Goal: Information Seeking & Learning: Learn about a topic

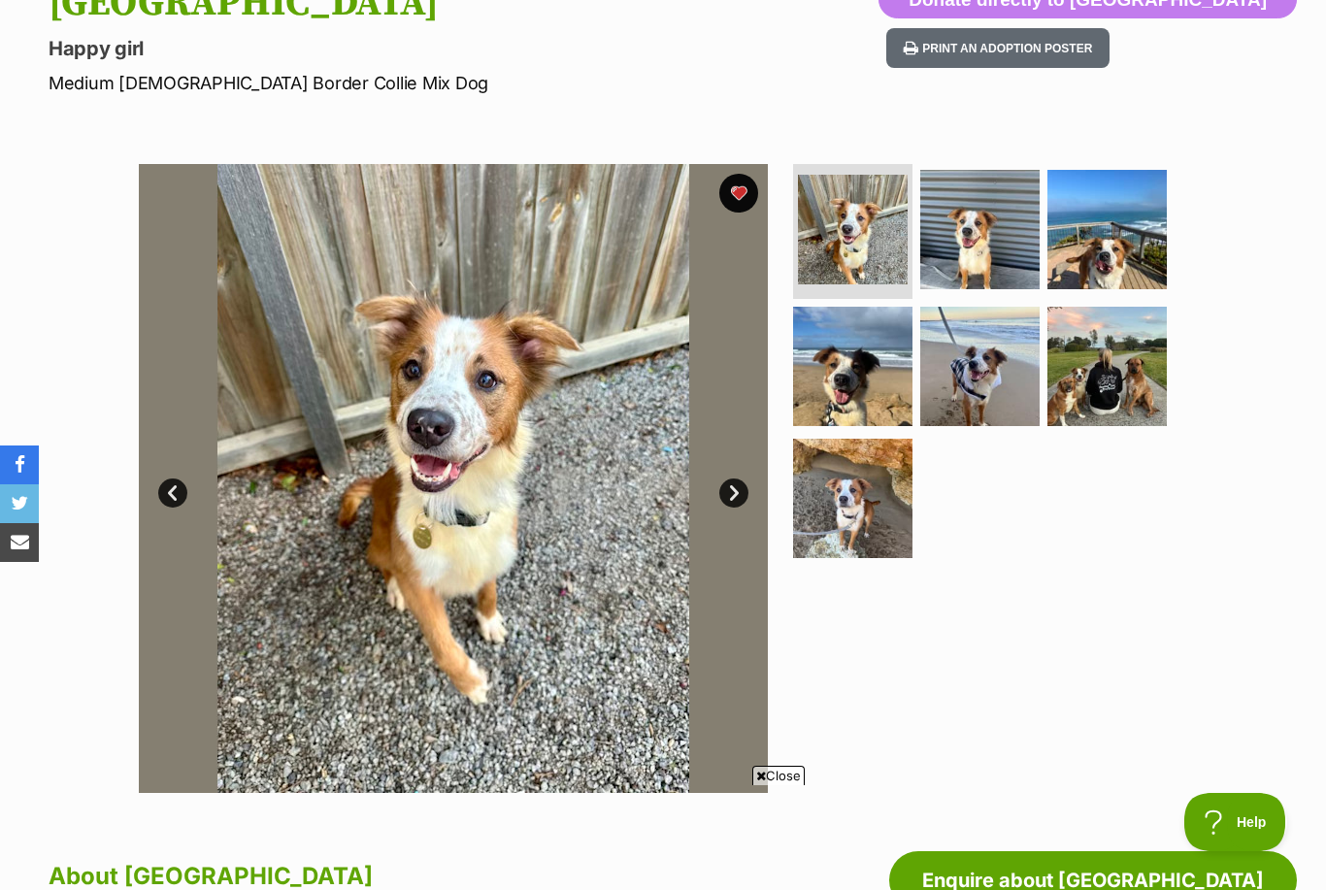
click at [1117, 398] on img at bounding box center [1107, 366] width 119 height 119
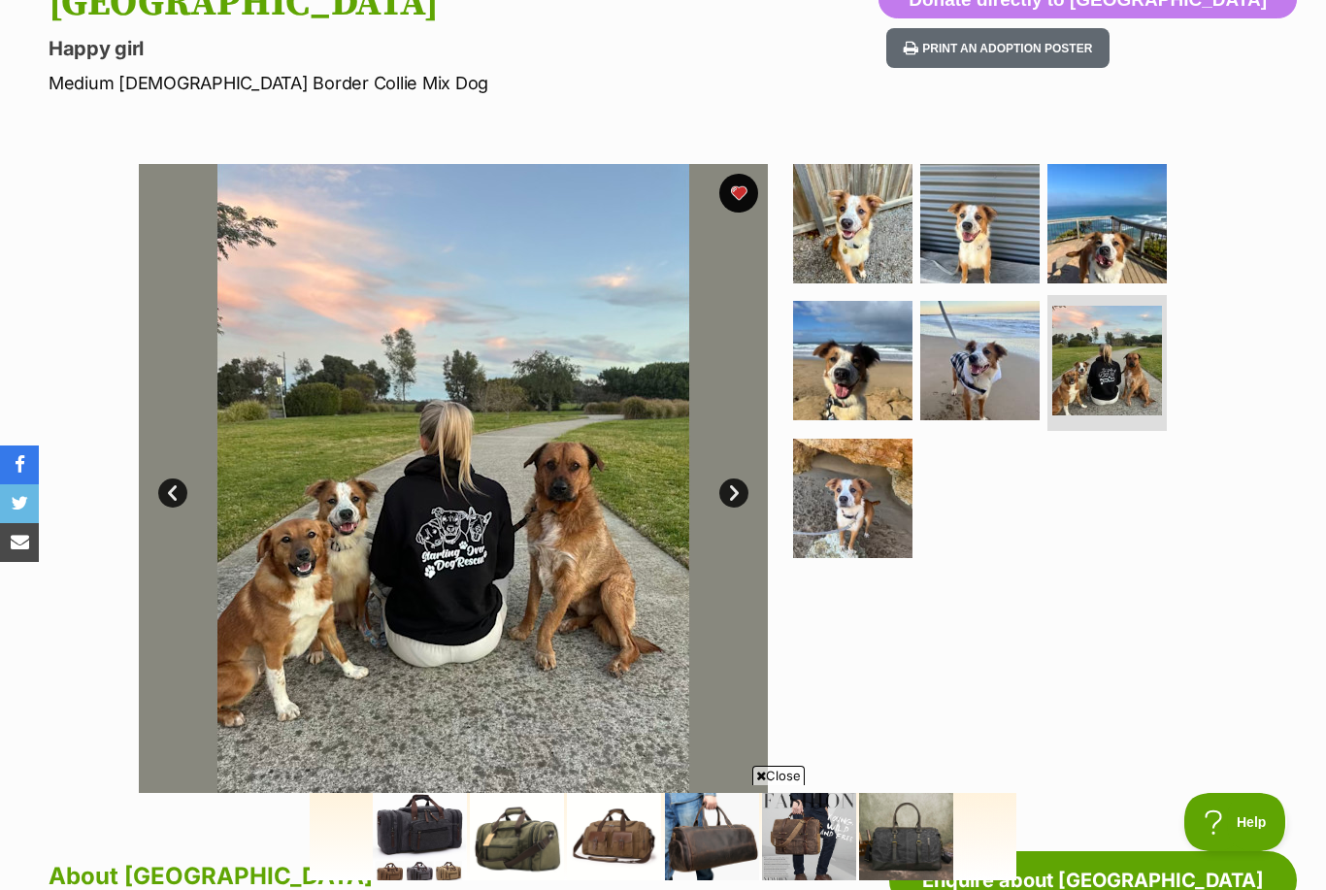
click at [988, 388] on img at bounding box center [979, 360] width 119 height 119
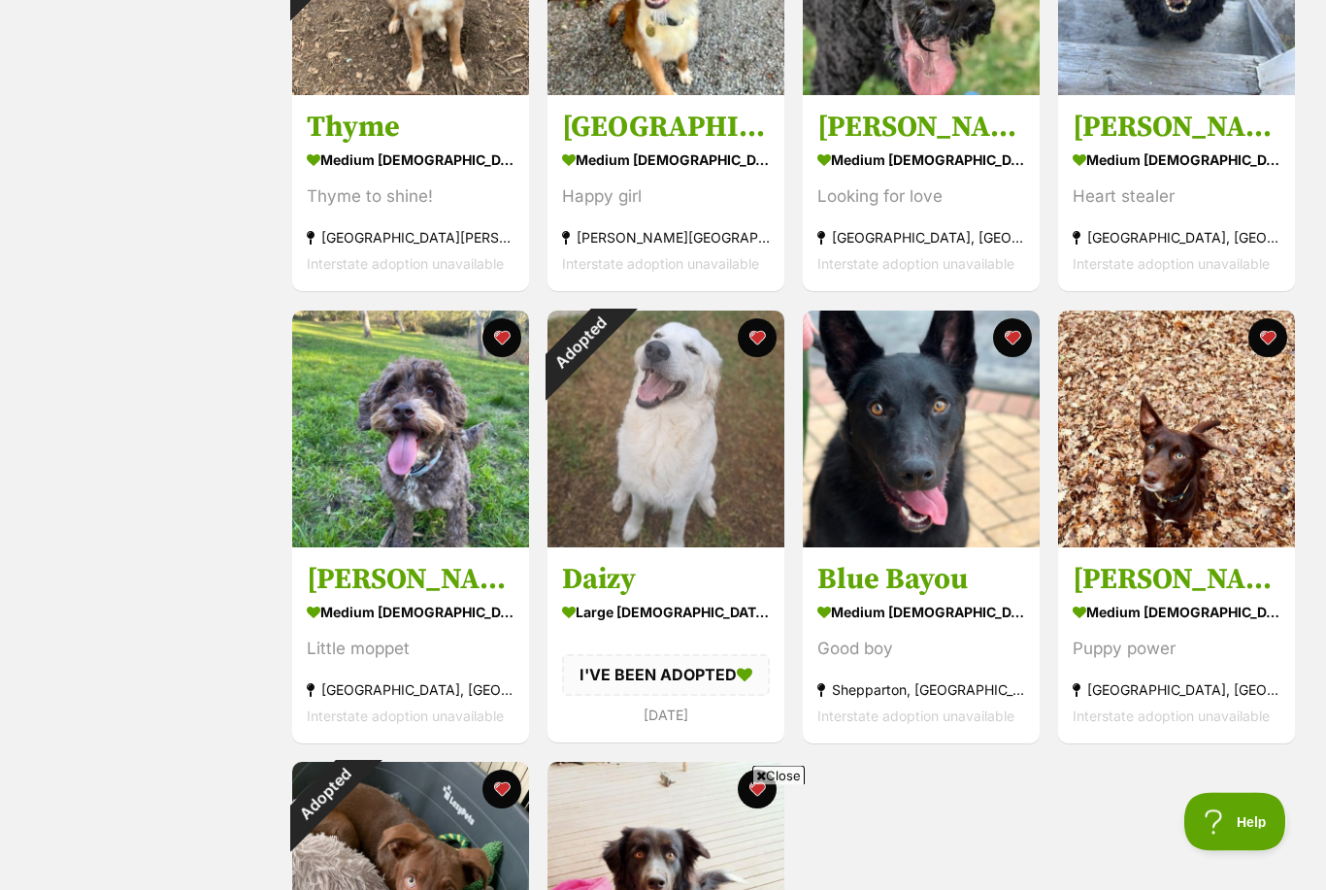
scroll to position [539, 0]
click at [613, 331] on div "Adopted" at bounding box center [580, 343] width 65 height 65
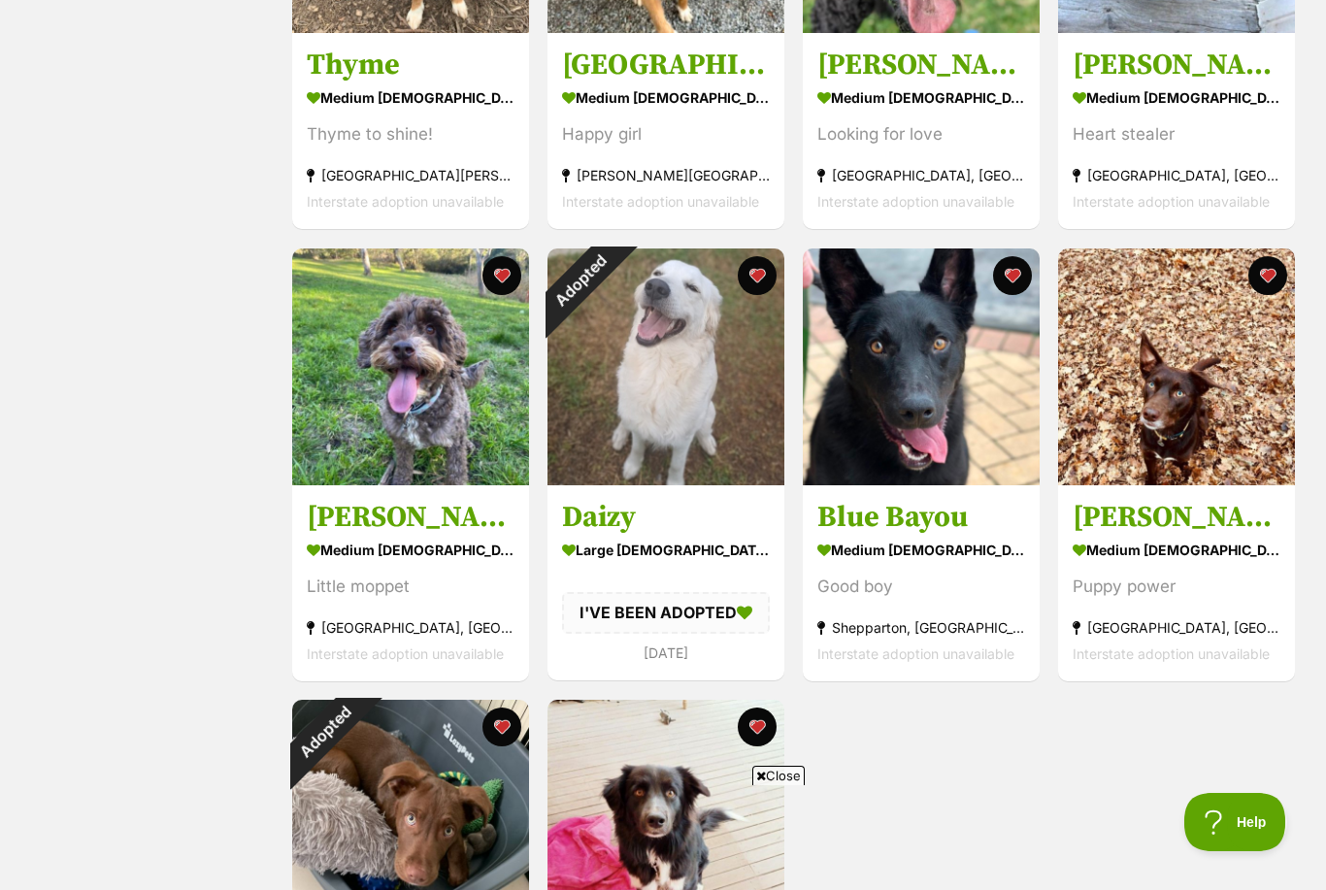
click at [766, 282] on button "favourite" at bounding box center [757, 275] width 39 height 39
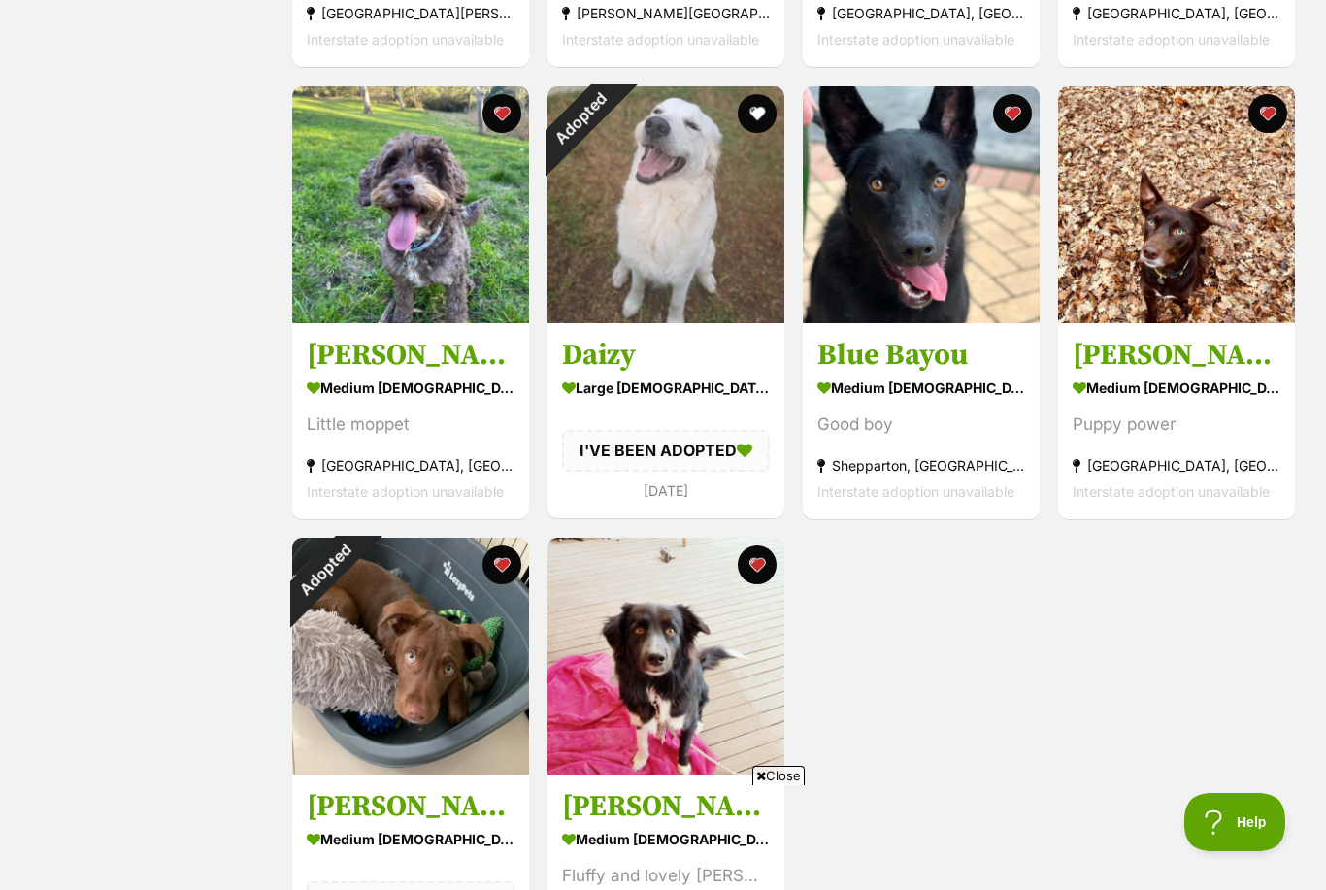
scroll to position [829, 0]
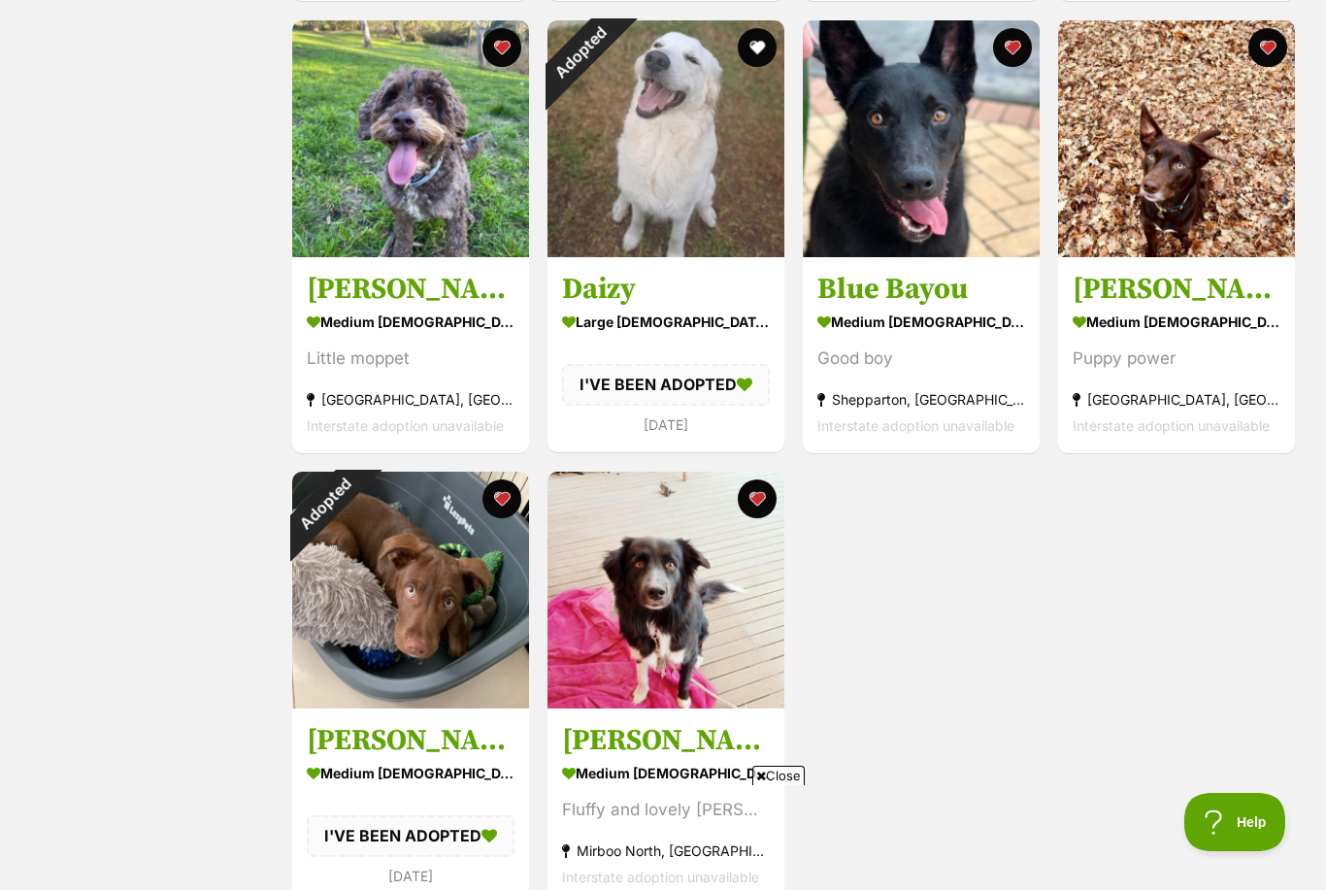
click at [502, 512] on button "favourite" at bounding box center [502, 499] width 39 height 39
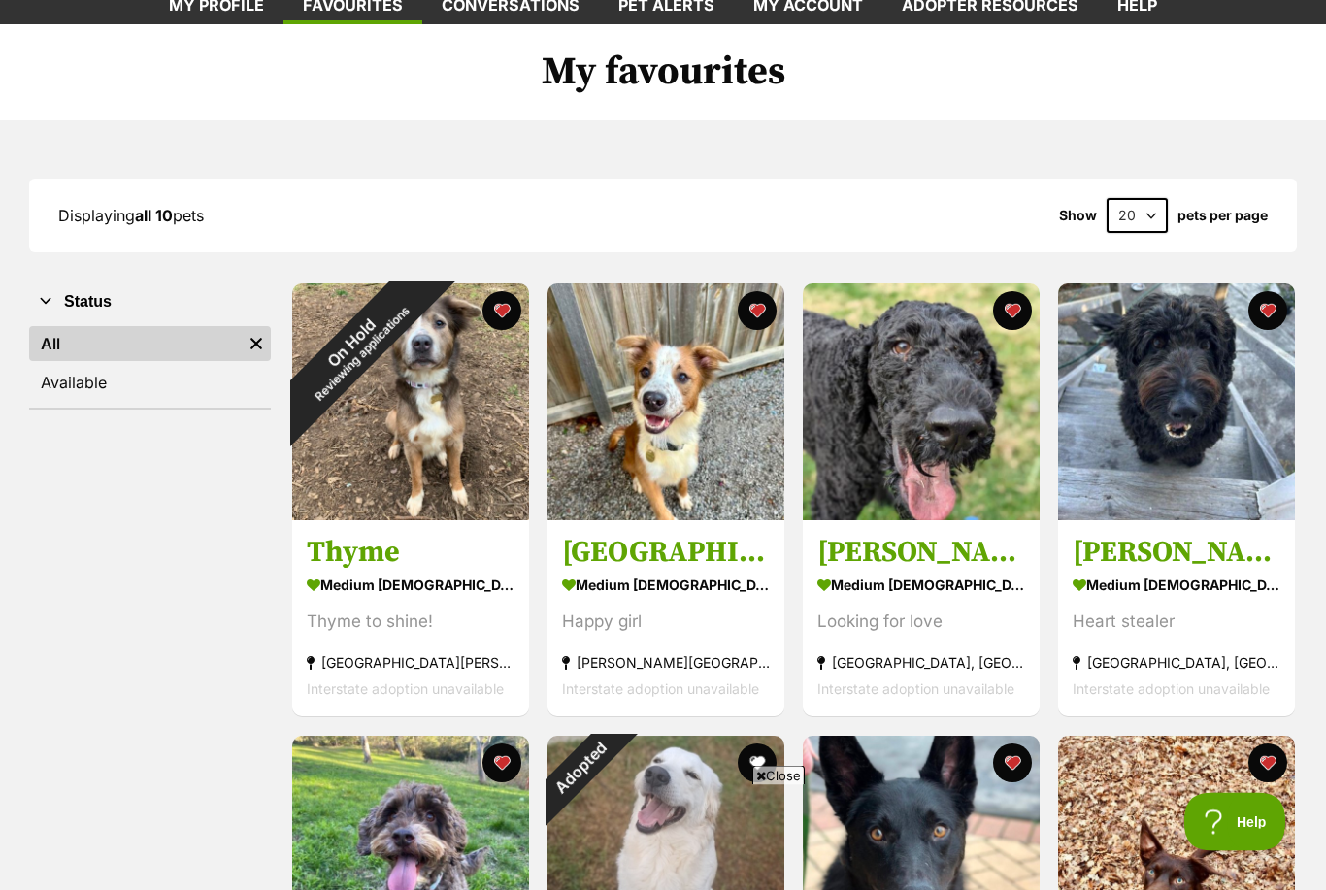
scroll to position [0, 0]
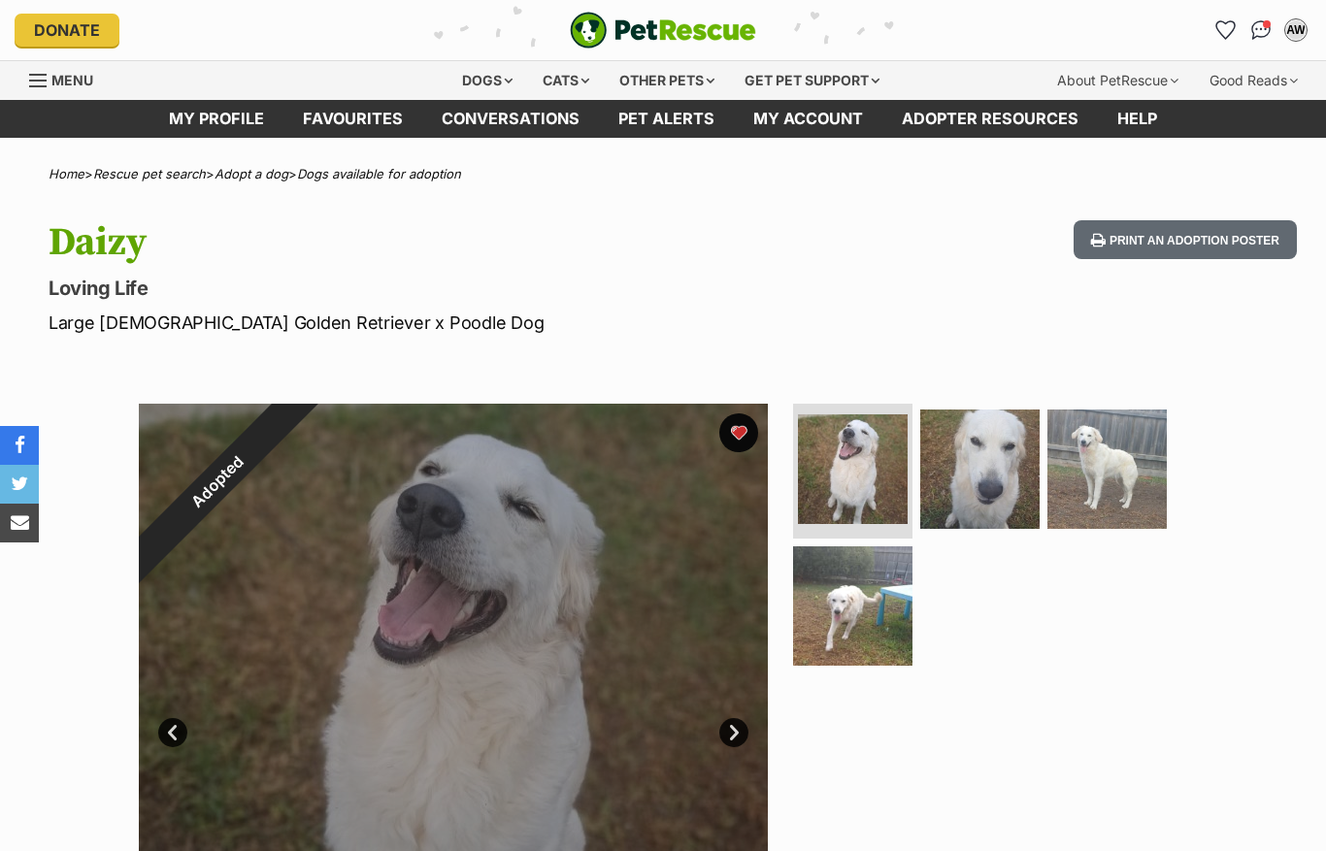
click at [744, 428] on button "favourite" at bounding box center [738, 433] width 39 height 39
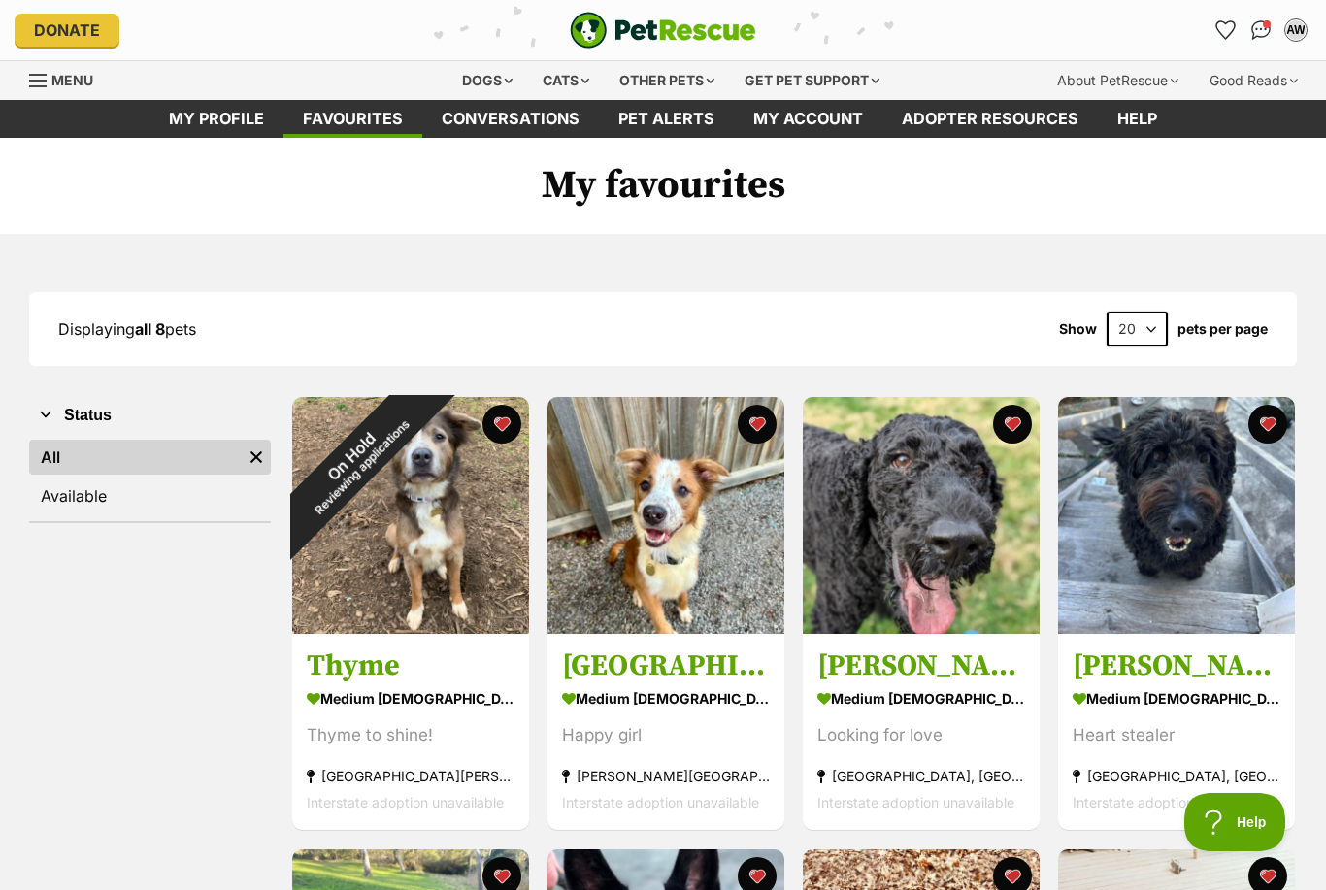
click at [483, 80] on div "Dogs" at bounding box center [488, 80] width 78 height 39
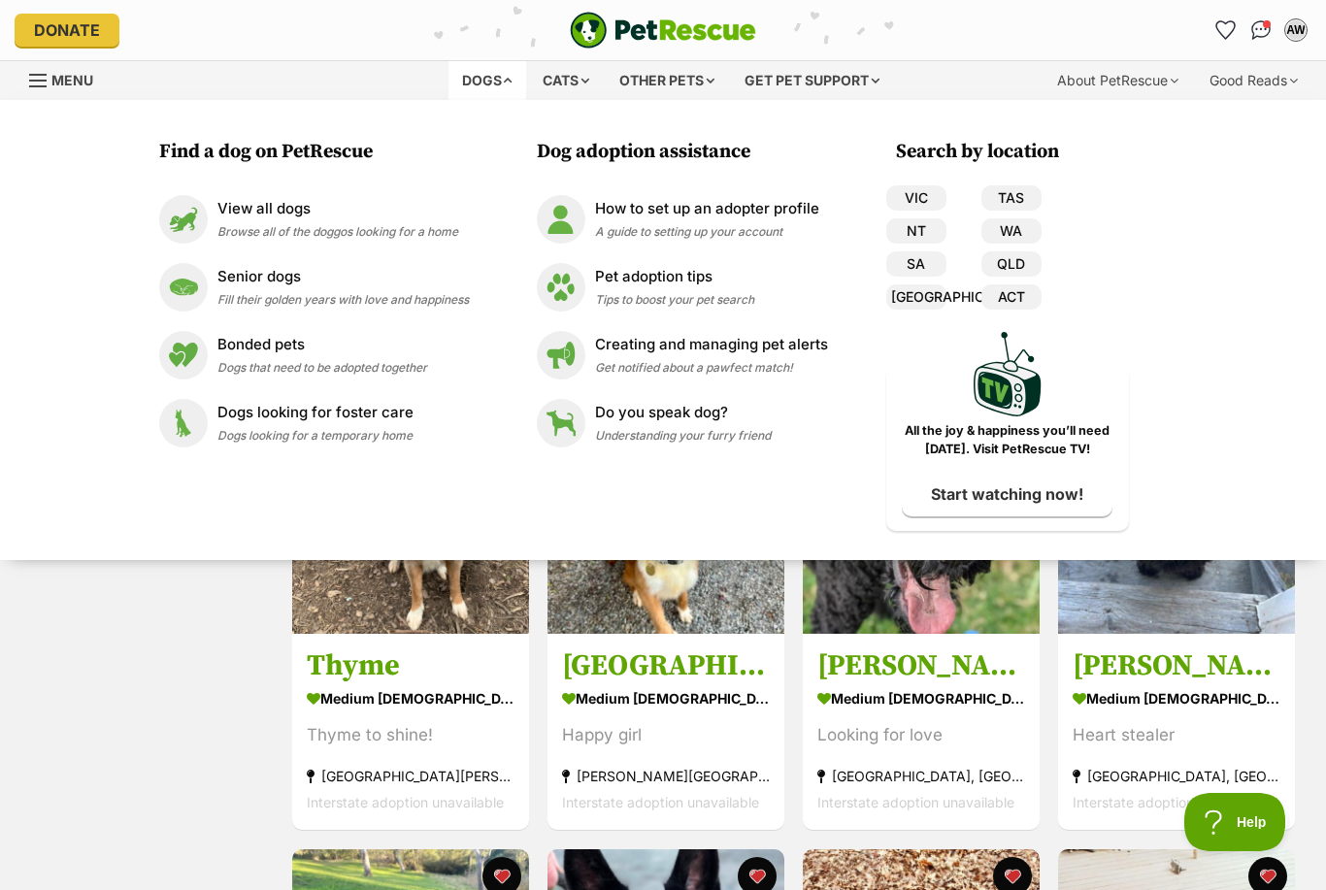
click at [236, 218] on p "View all dogs" at bounding box center [337, 209] width 241 height 22
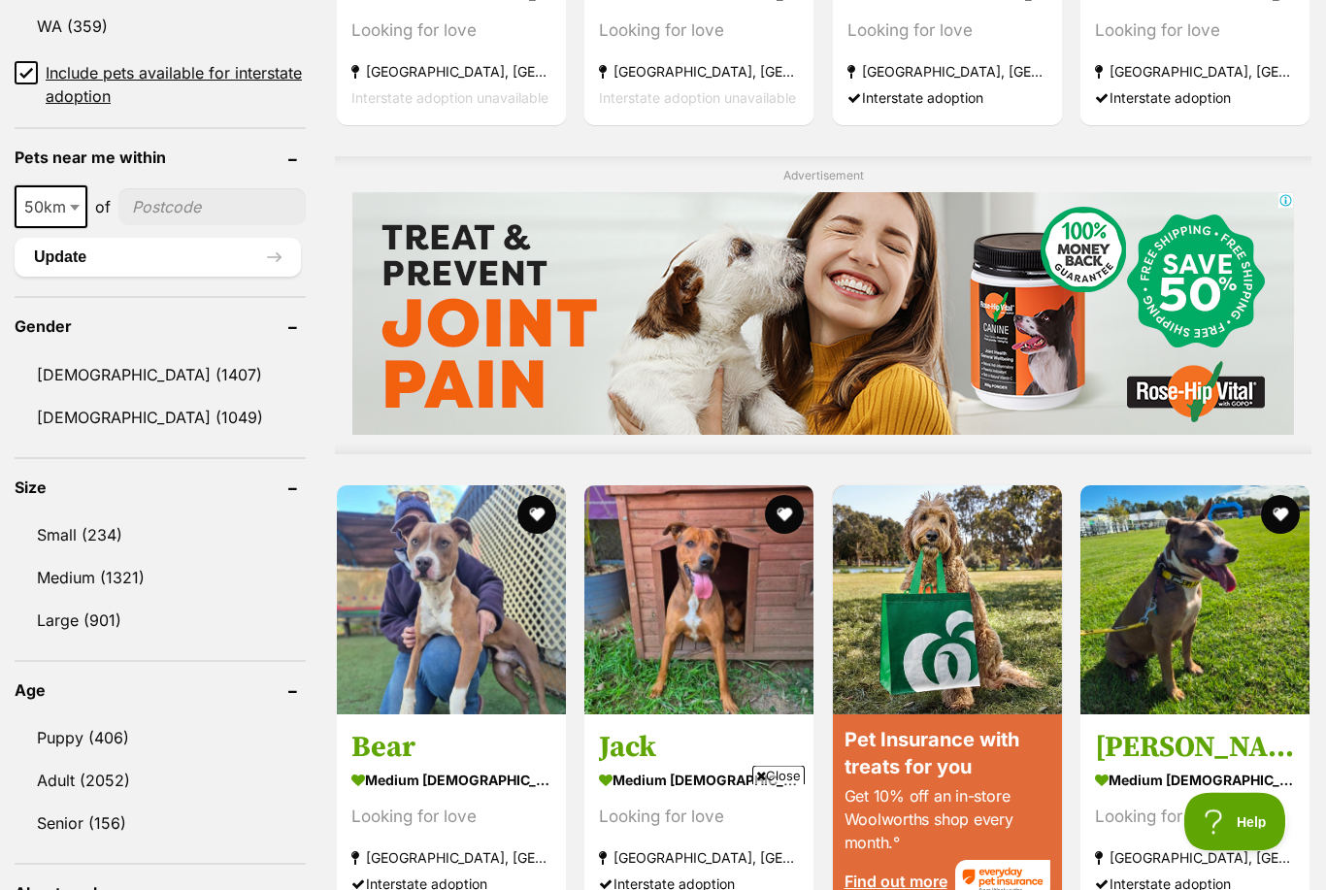
scroll to position [1380, 0]
click at [72, 205] on b at bounding box center [75, 208] width 10 height 6
click at [25, 333] on header "Gender" at bounding box center [160, 325] width 291 height 17
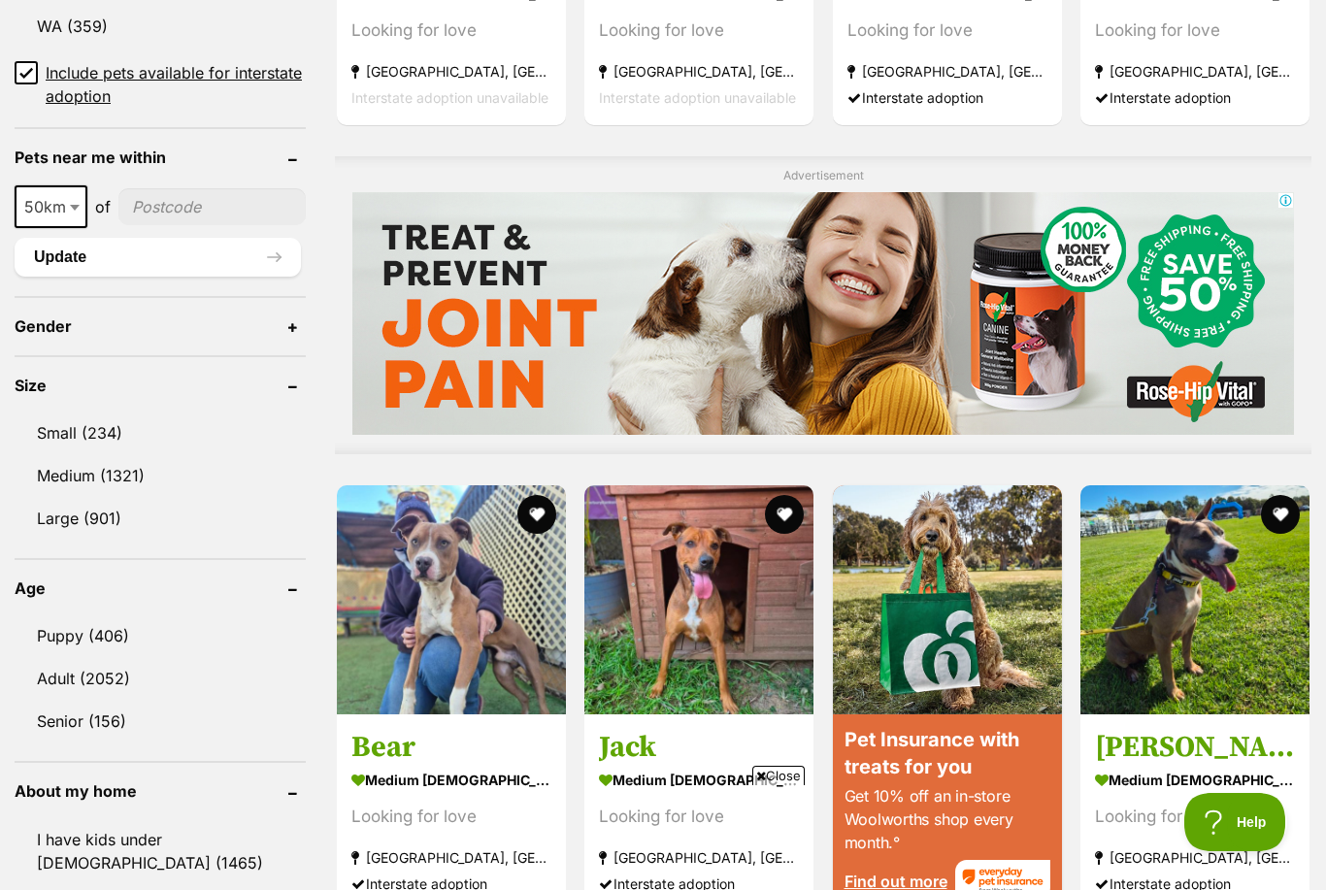
click at [296, 331] on header "Gender" at bounding box center [160, 325] width 291 height 17
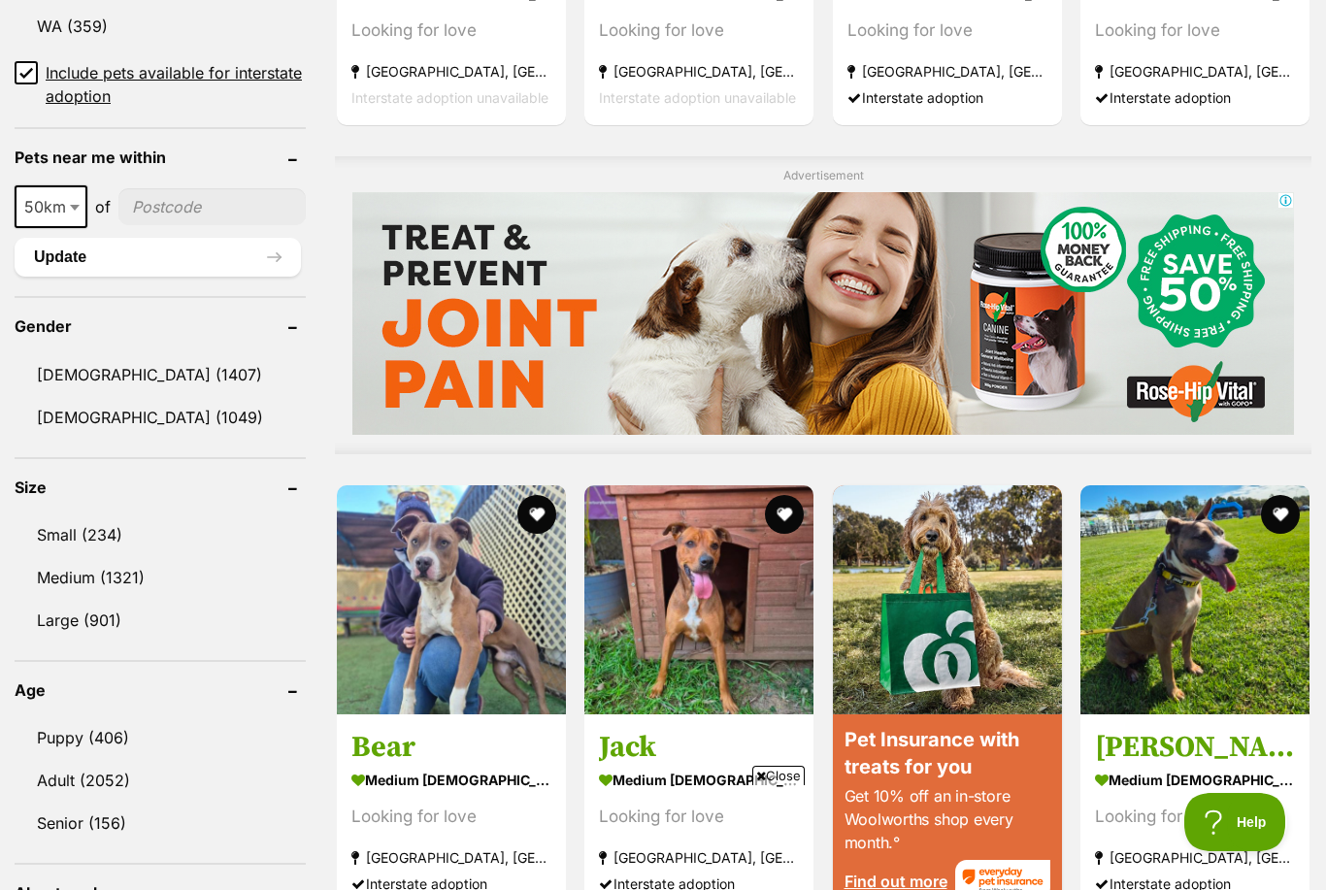
click at [50, 377] on link "[DEMOGRAPHIC_DATA] (1407)" at bounding box center [160, 374] width 291 height 41
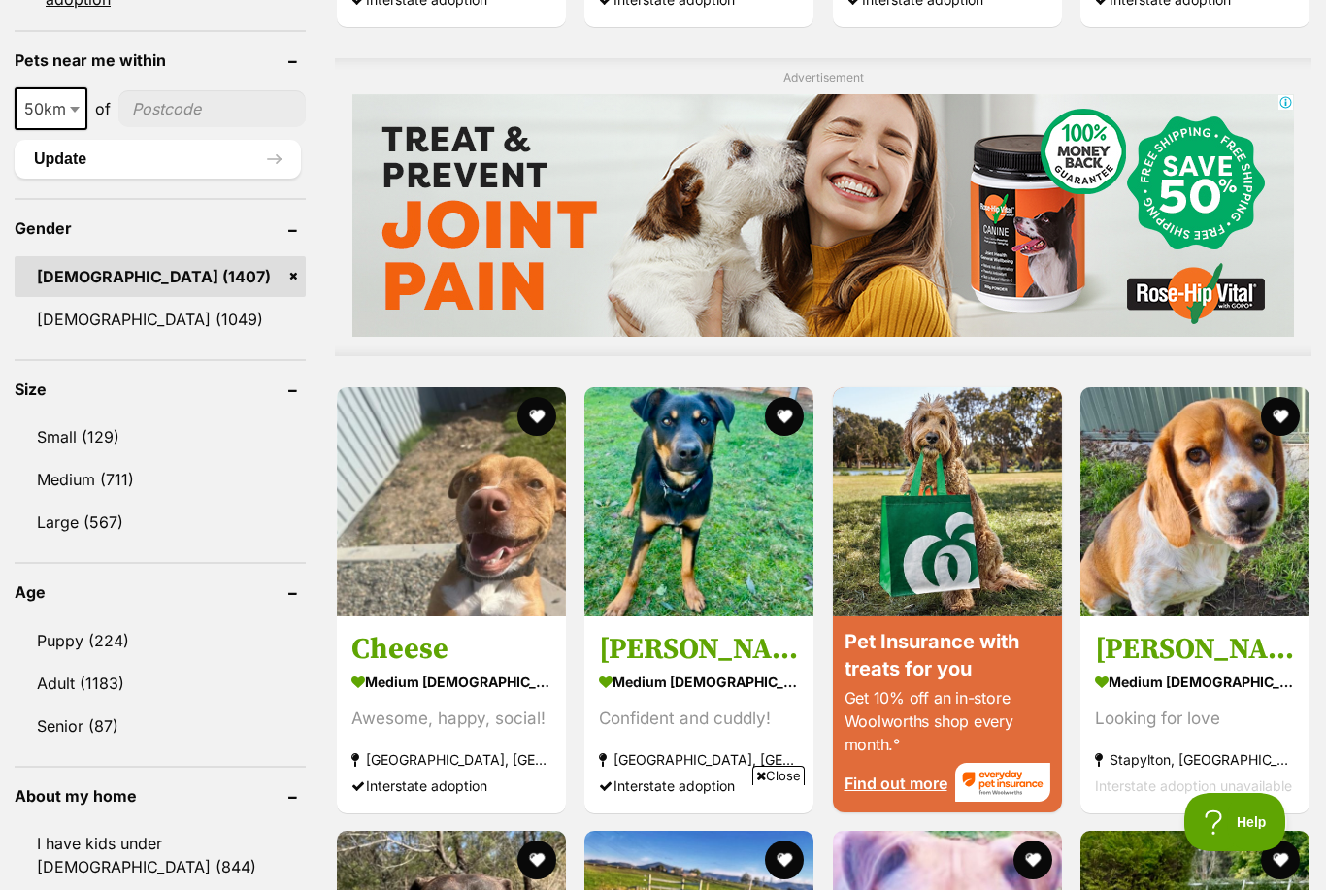
click at [60, 663] on link "Adult (1183)" at bounding box center [160, 683] width 291 height 41
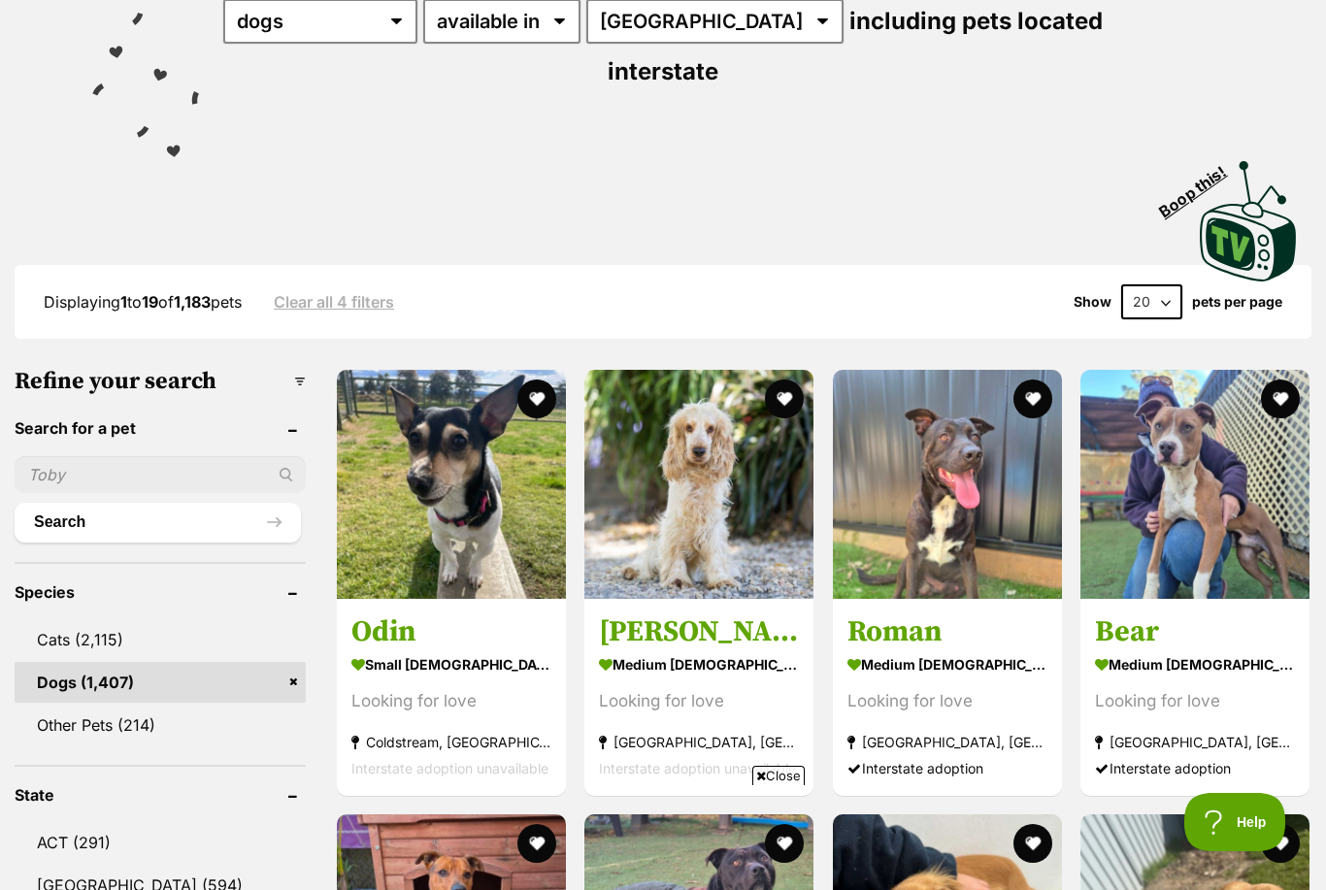
scroll to position [310, 0]
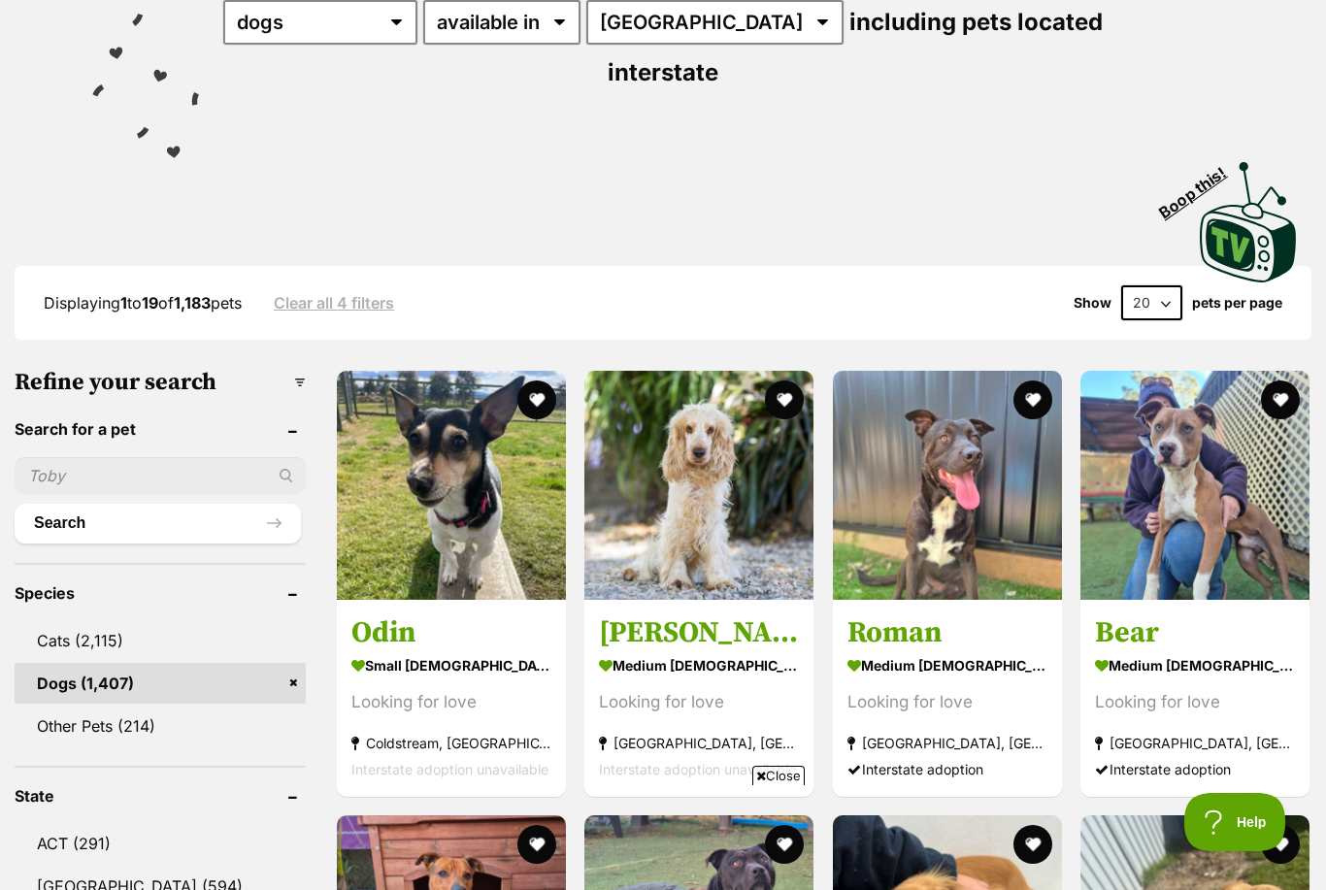
click at [1162, 285] on select "20 40 60" at bounding box center [1151, 302] width 61 height 35
select select "60"
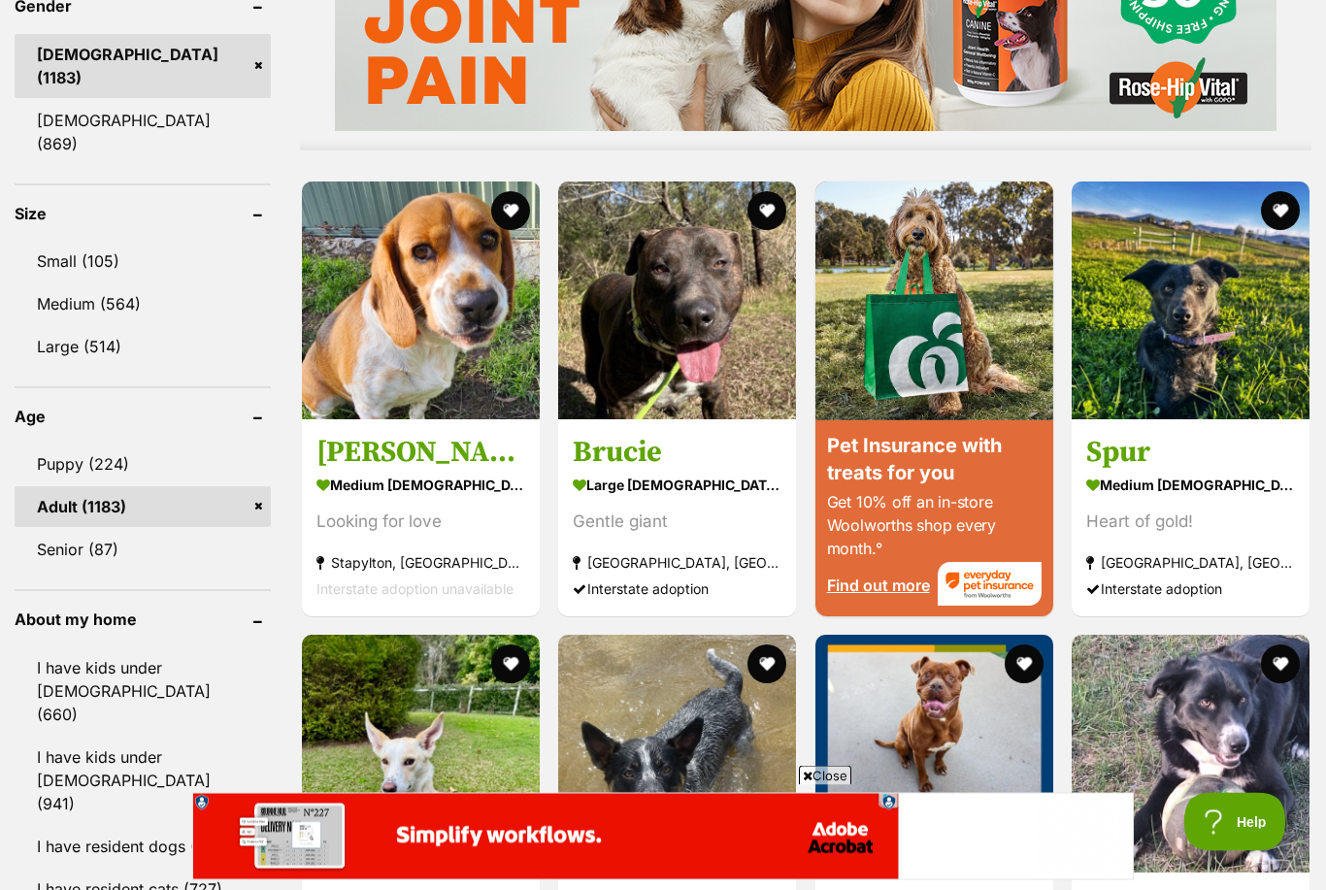
scroll to position [1747, 0]
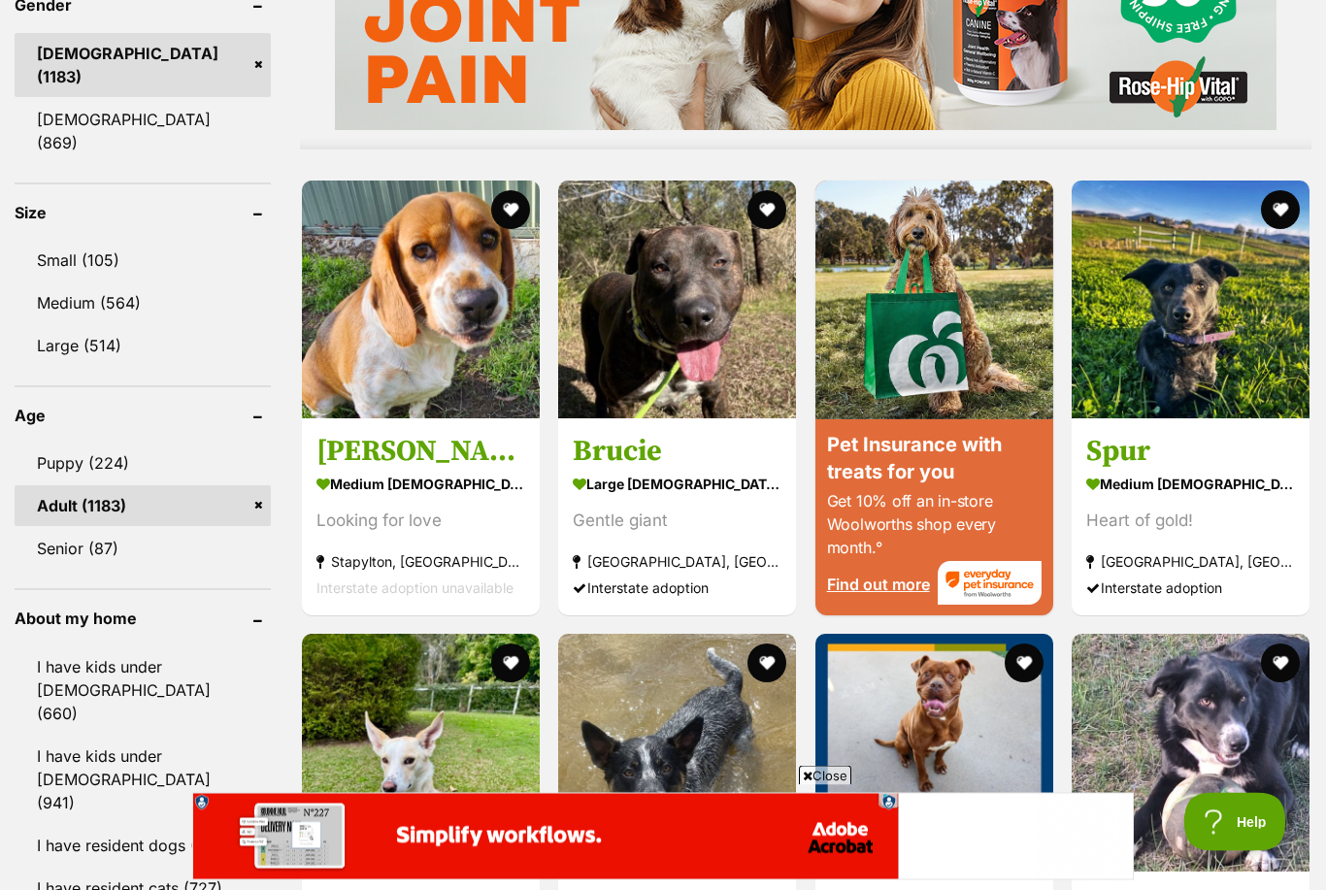
click at [818, 785] on span "Close" at bounding box center [825, 775] width 52 height 19
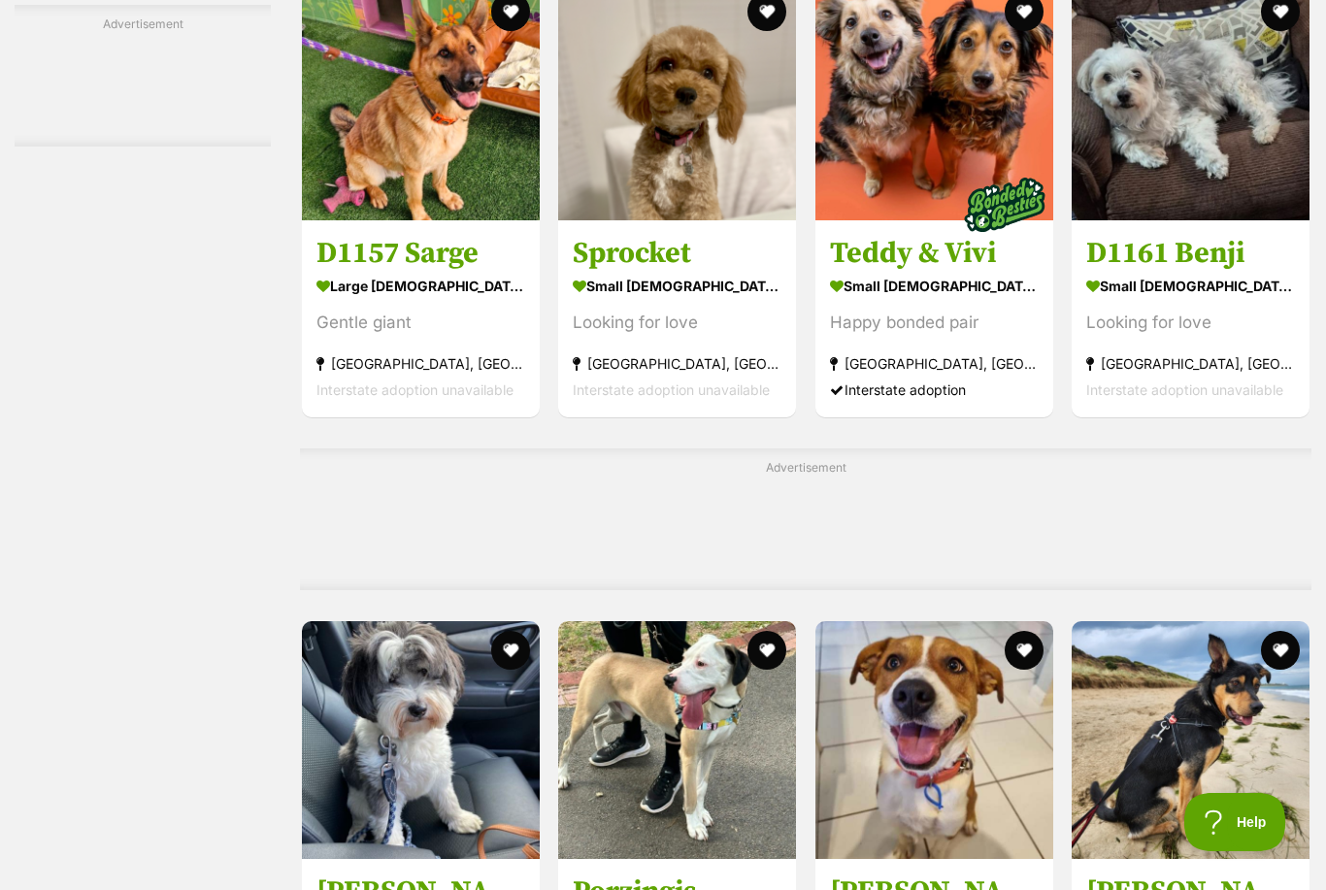
scroll to position [6504, 0]
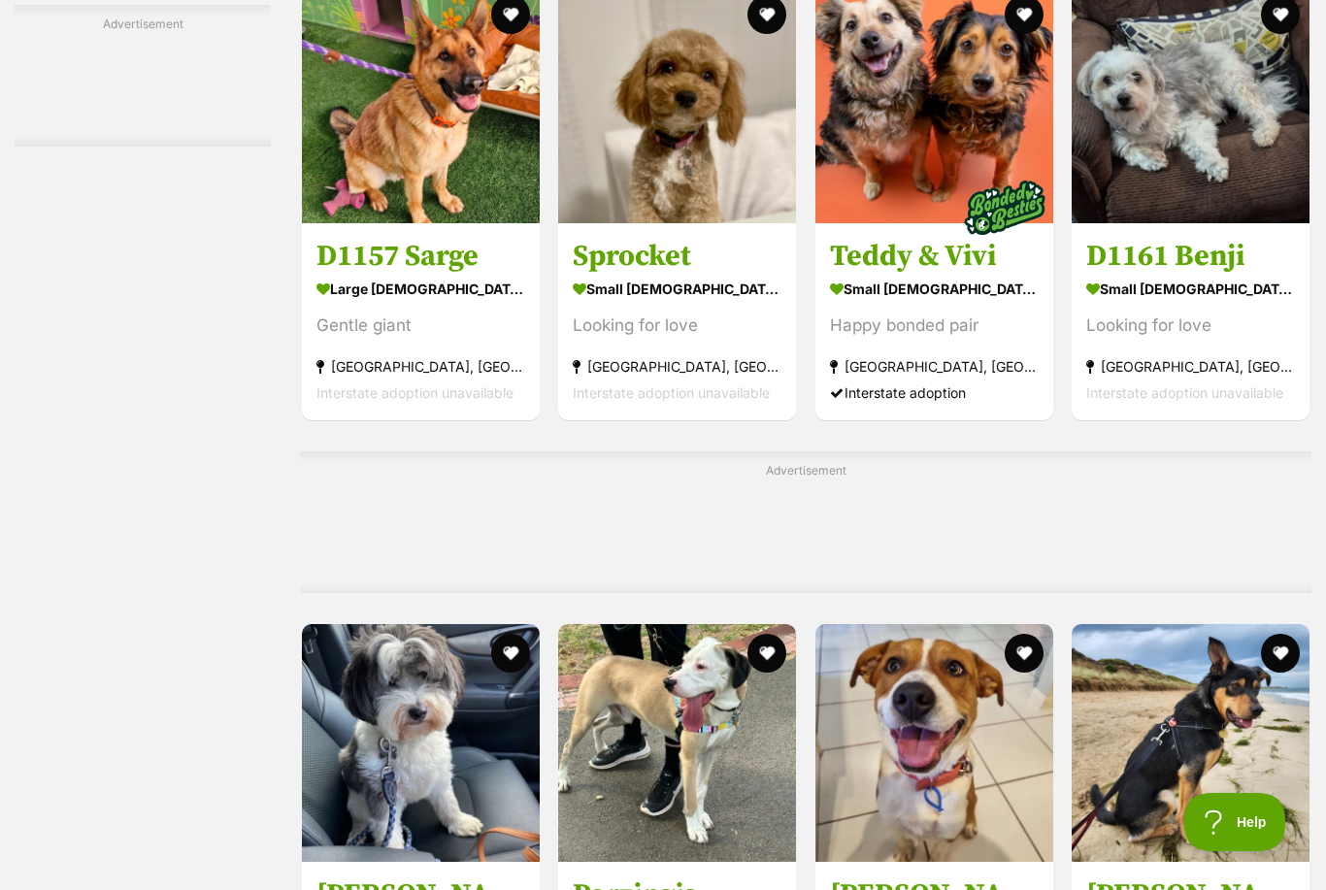
click at [958, 223] on img at bounding box center [935, 104] width 238 height 238
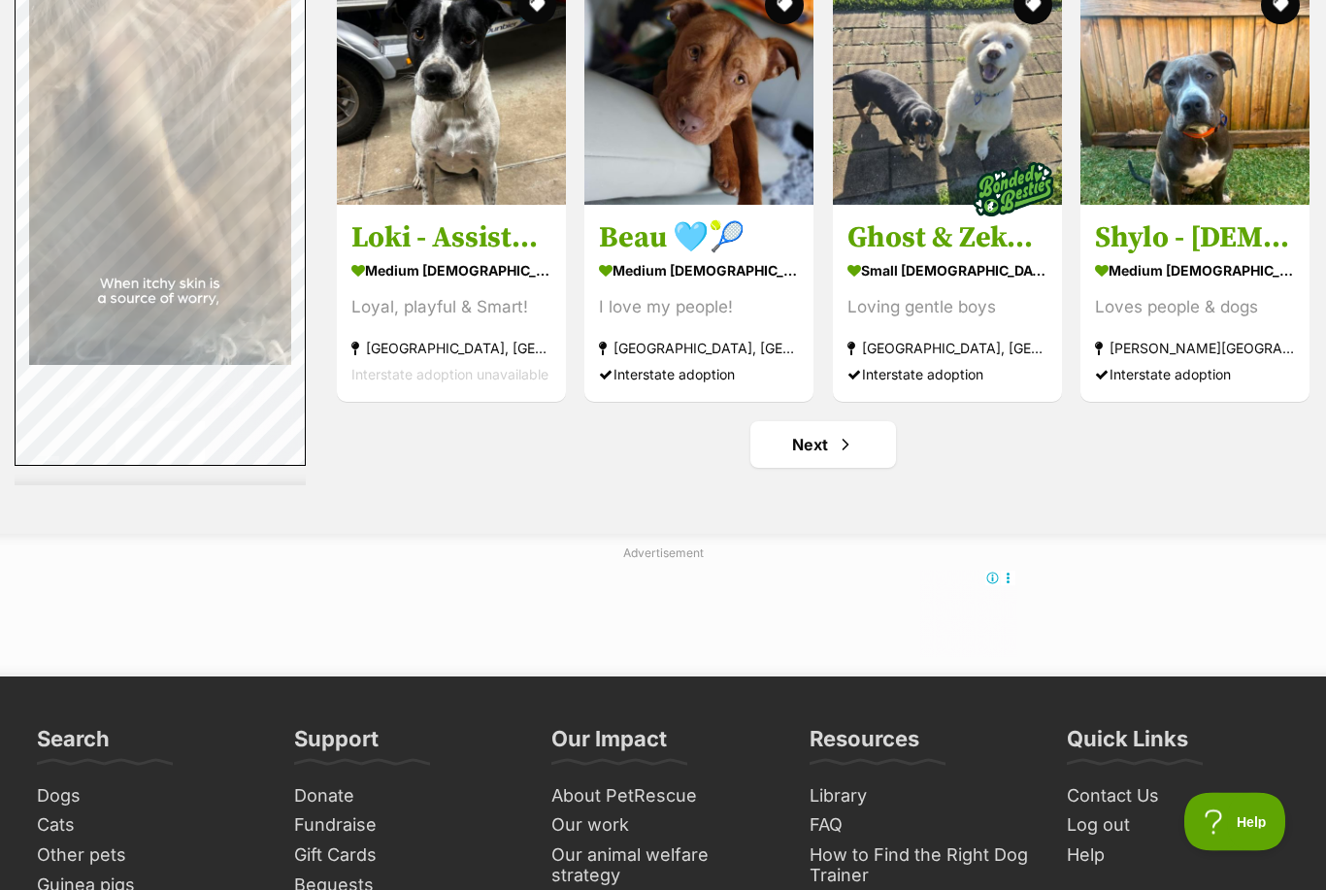
scroll to position [9306, 0]
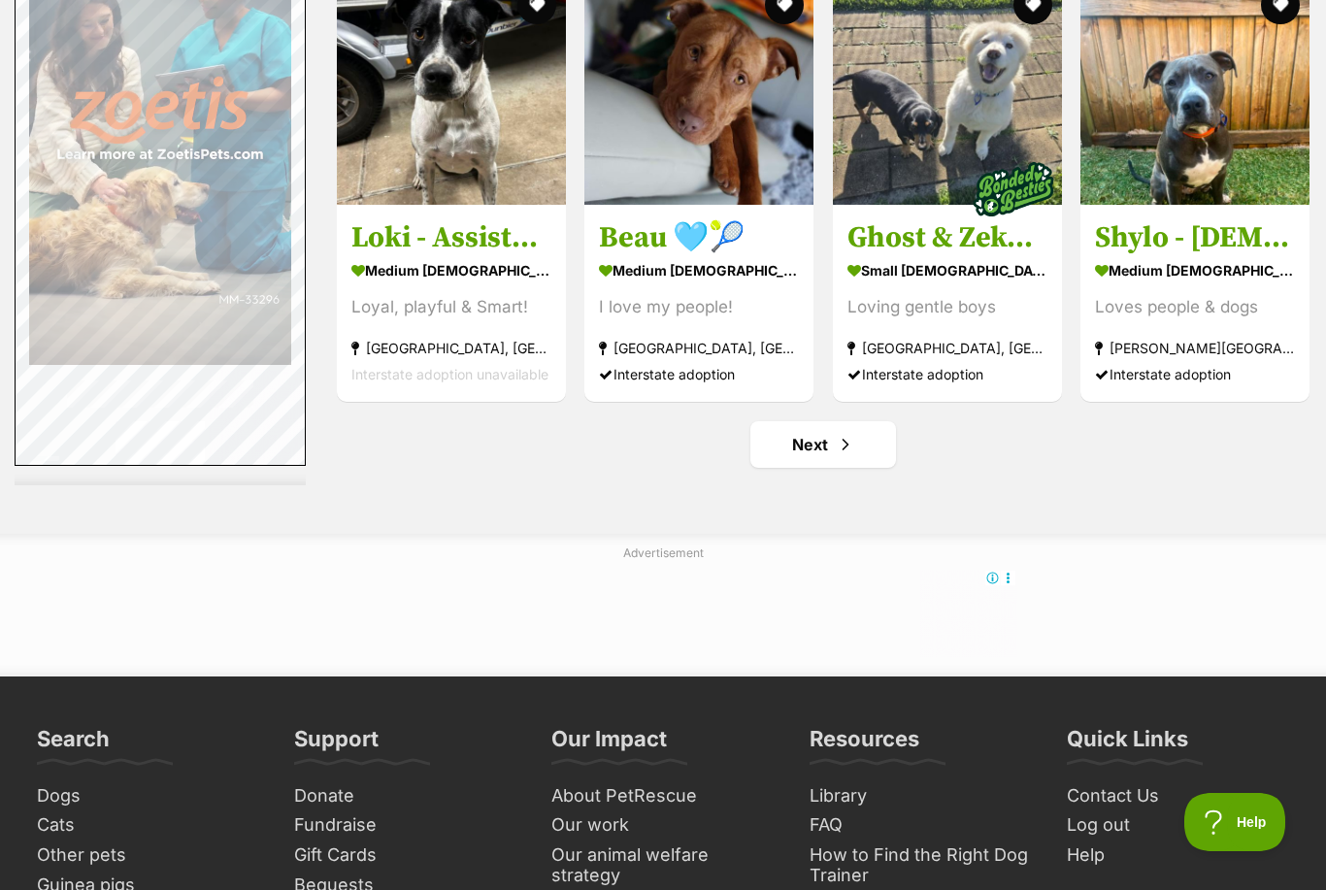
click at [847, 433] on span "Next page" at bounding box center [845, 444] width 19 height 23
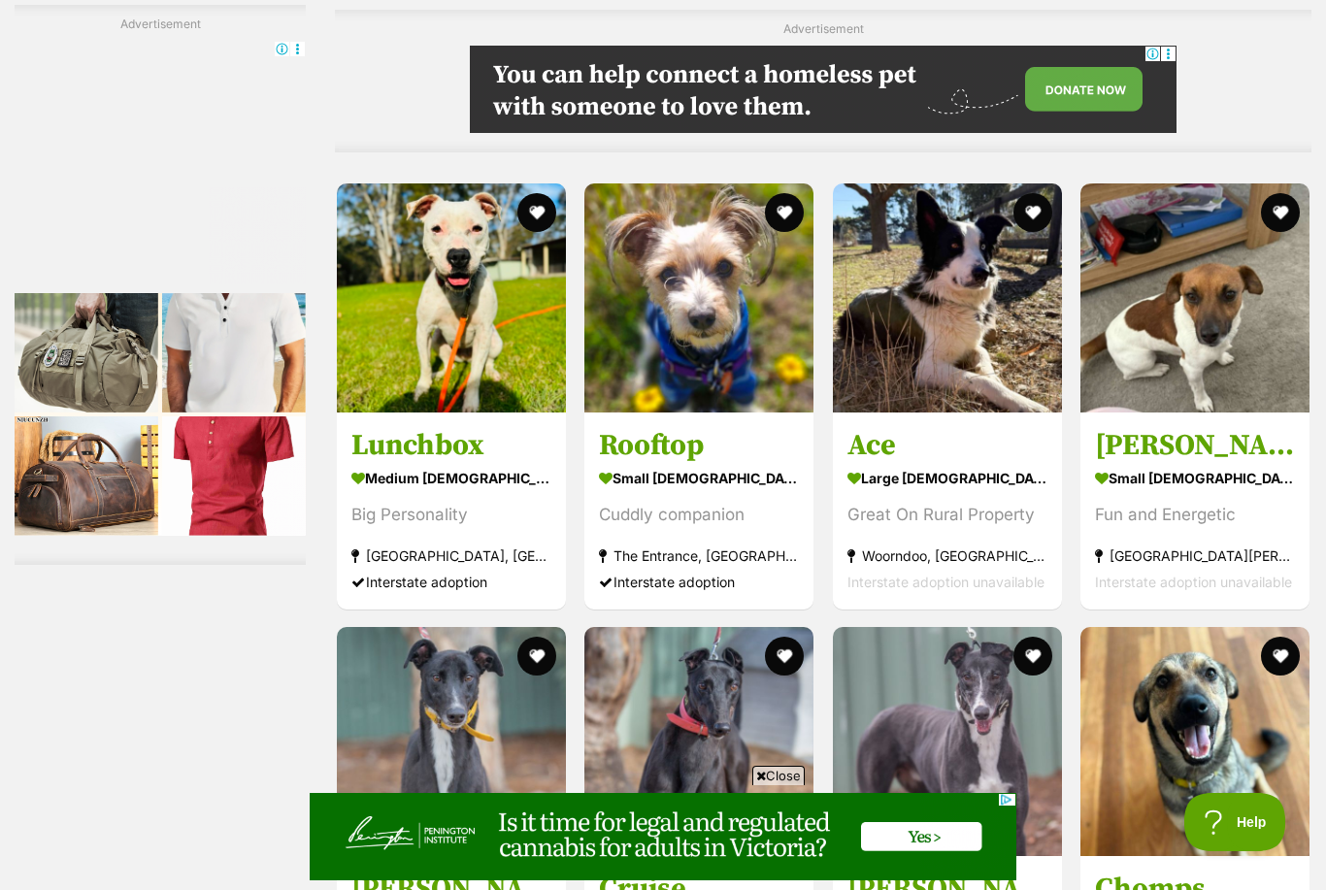
click at [756, 316] on img at bounding box center [698, 298] width 229 height 229
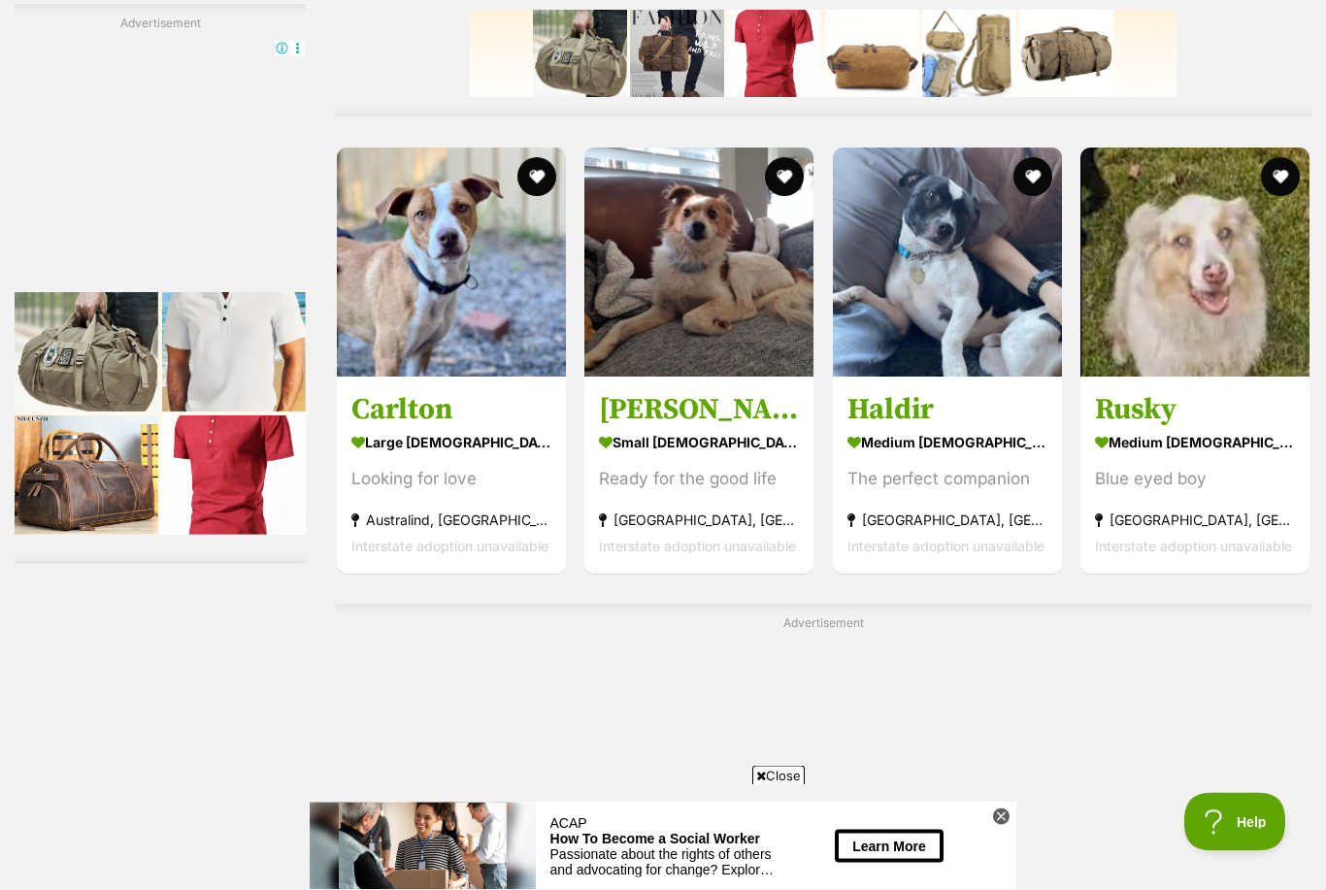
scroll to position [7041, 0]
click at [1243, 258] on img at bounding box center [1195, 262] width 229 height 229
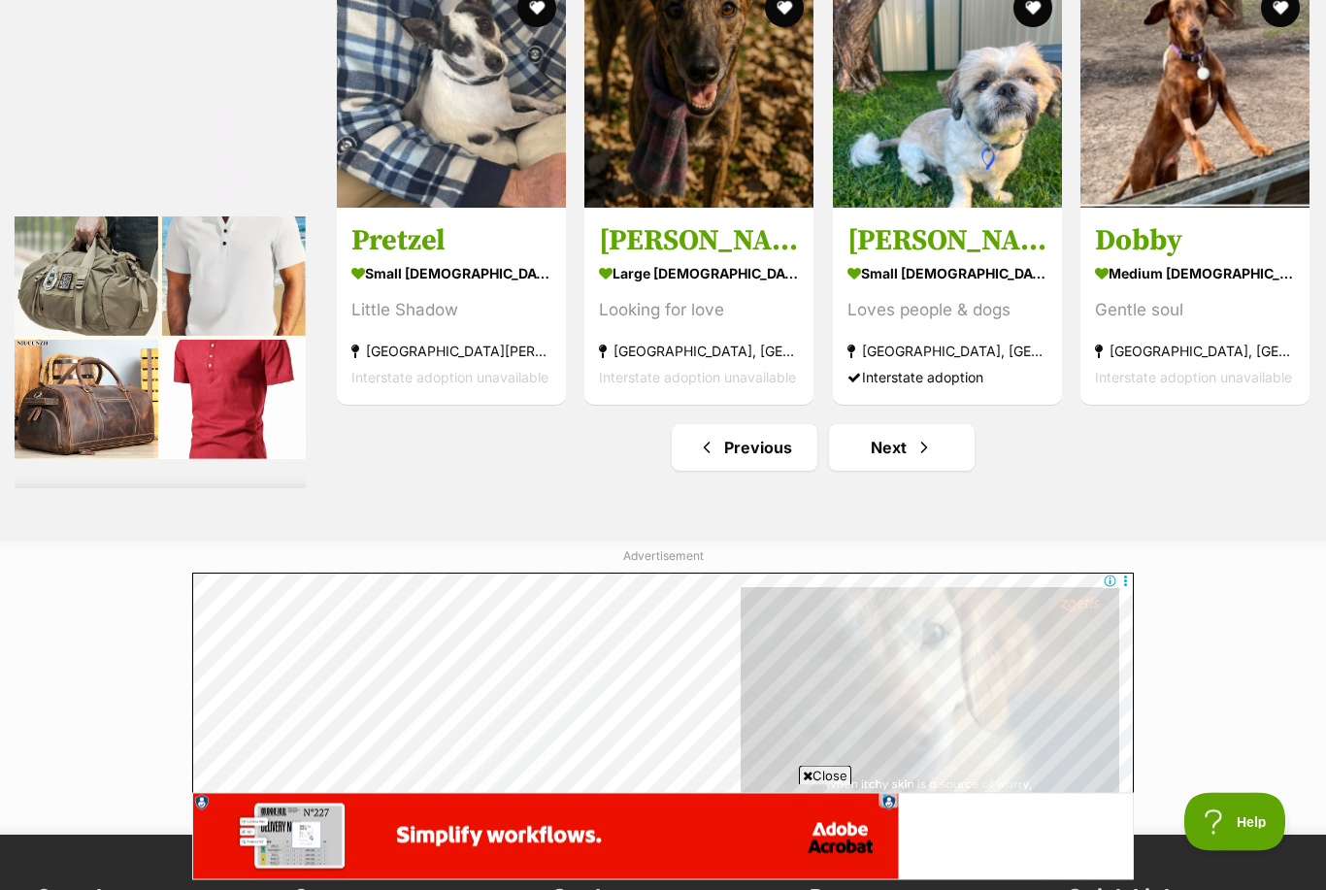
scroll to position [9234, 0]
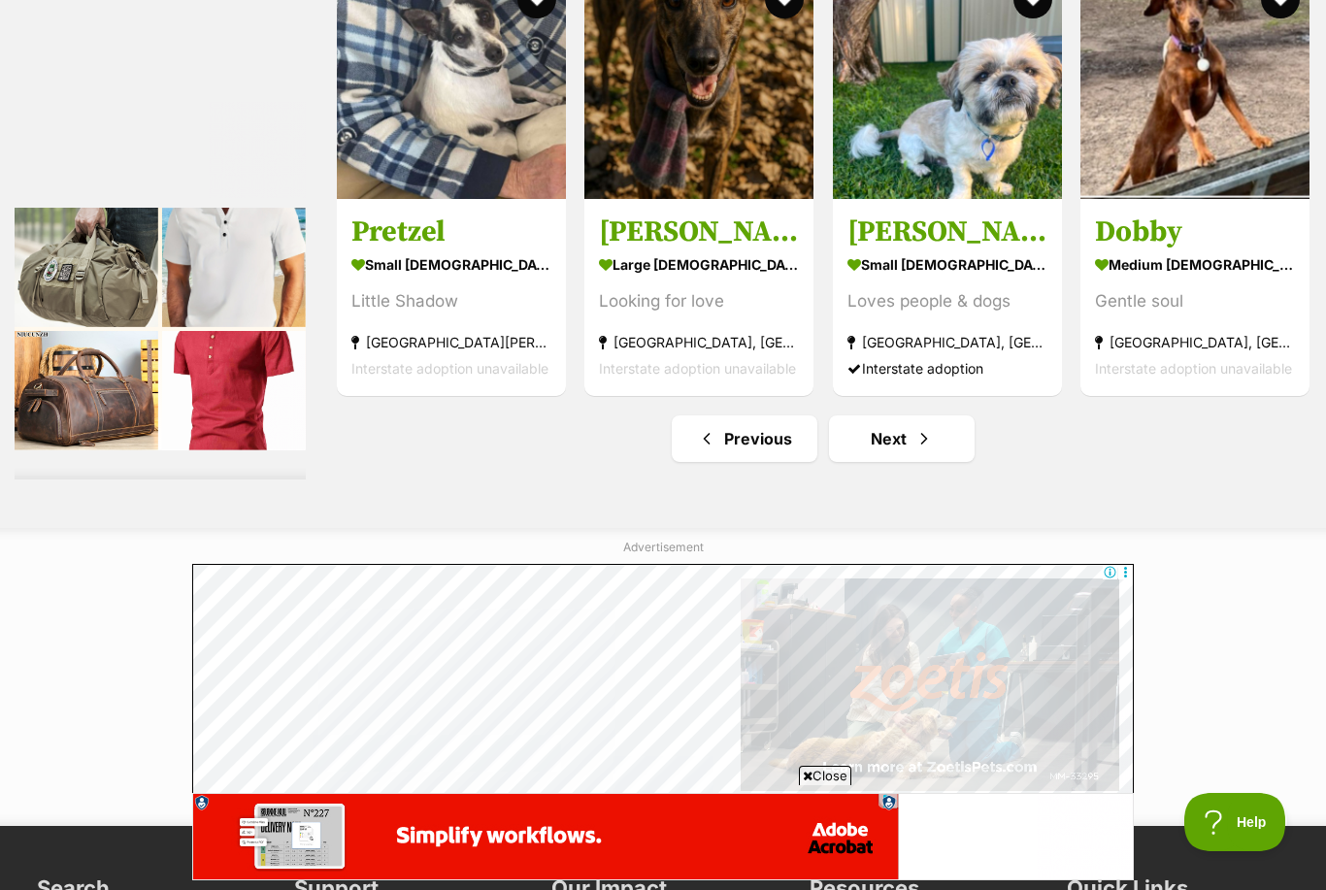
click at [916, 427] on span "Next page" at bounding box center [924, 438] width 19 height 23
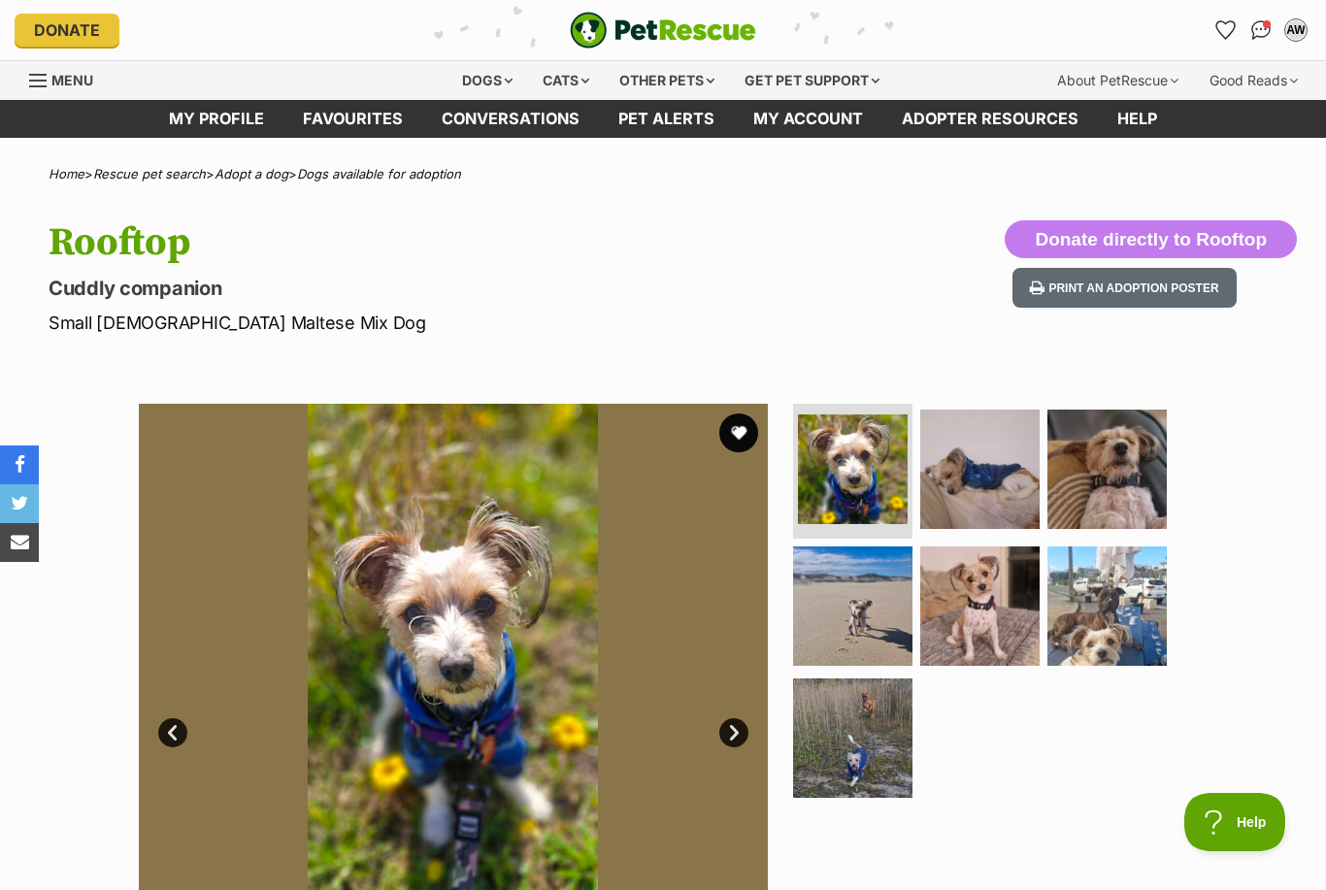
click at [1104, 470] on img at bounding box center [1107, 469] width 119 height 119
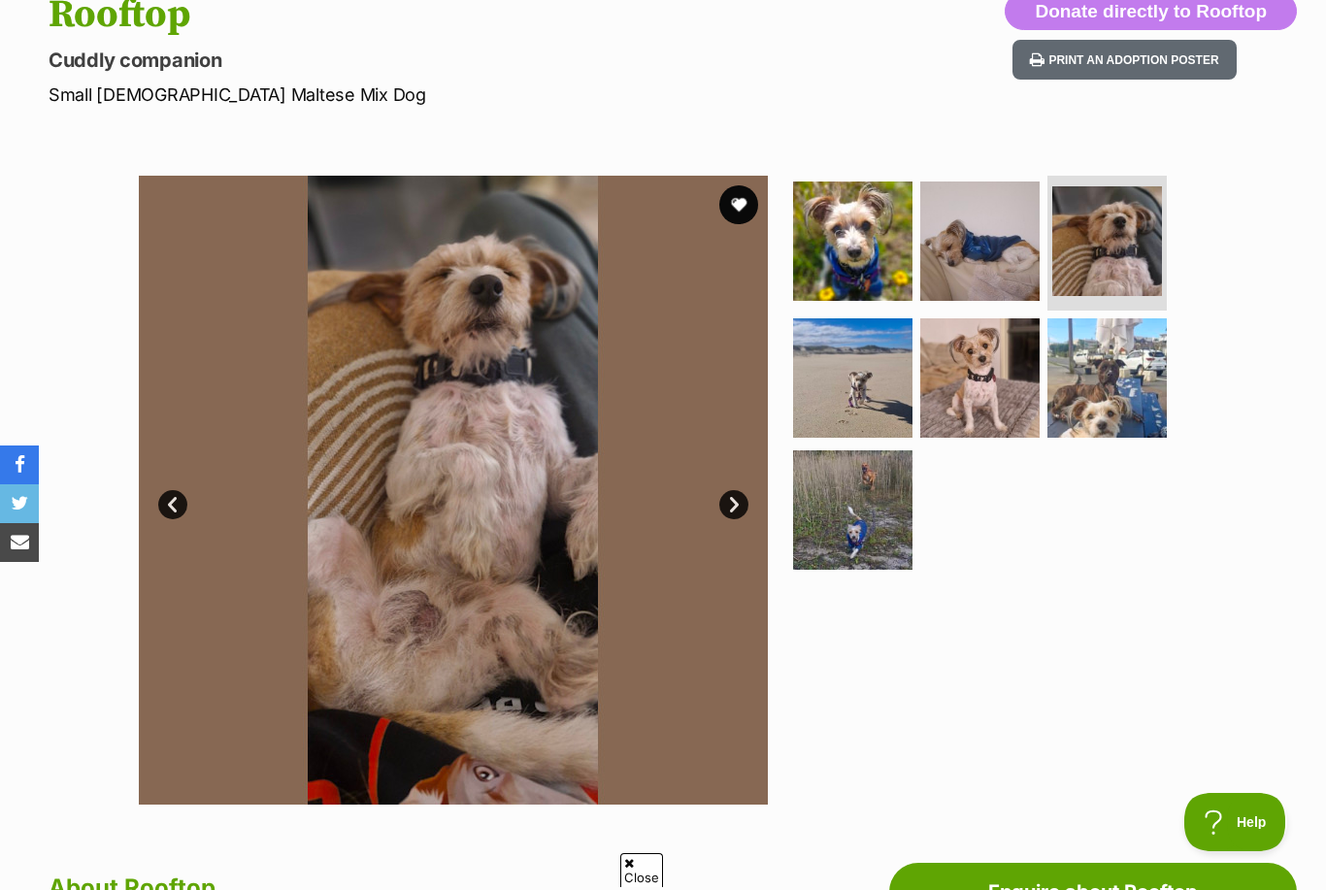
click at [1136, 402] on img at bounding box center [1107, 377] width 119 height 119
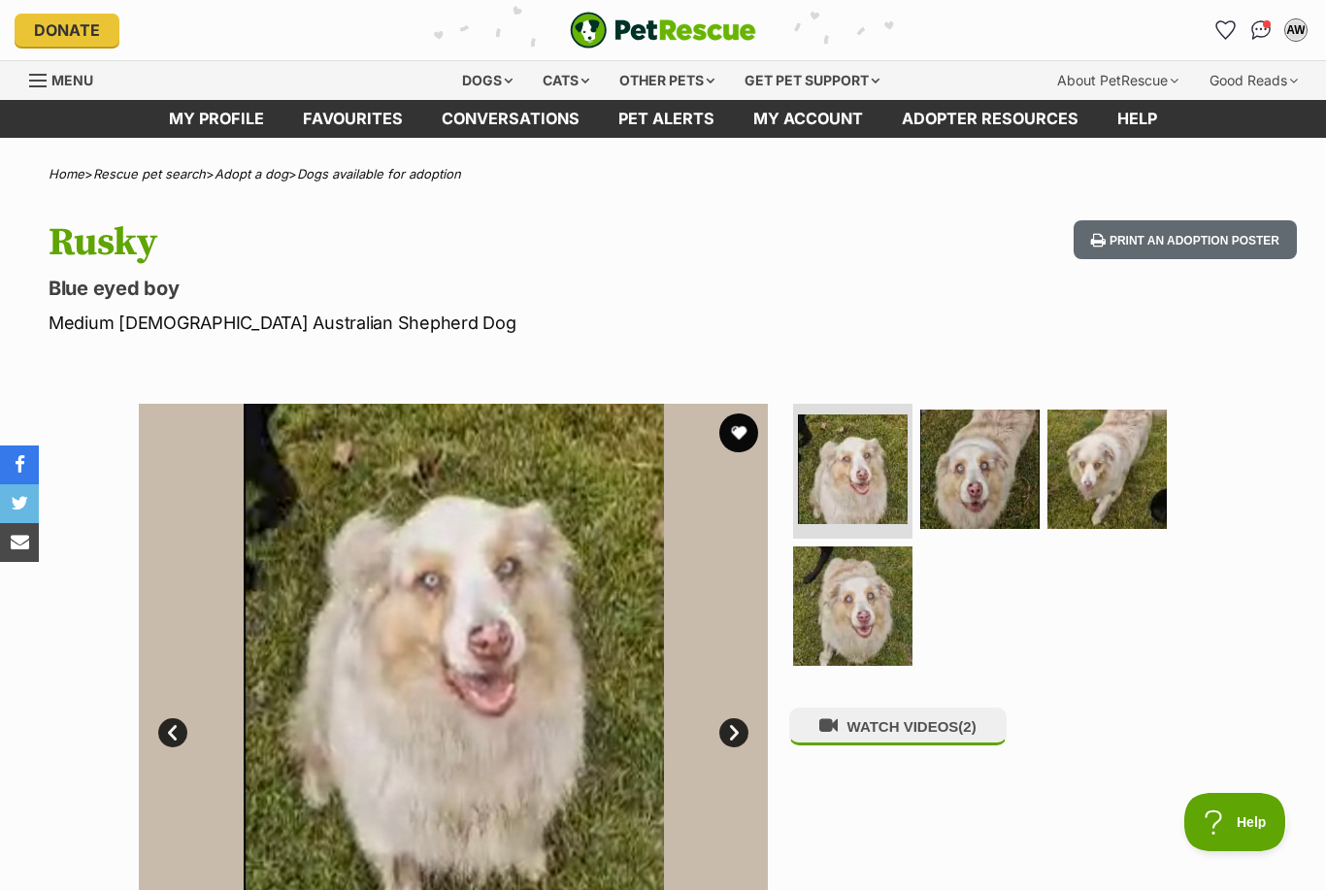
click at [1135, 457] on img at bounding box center [1107, 469] width 119 height 119
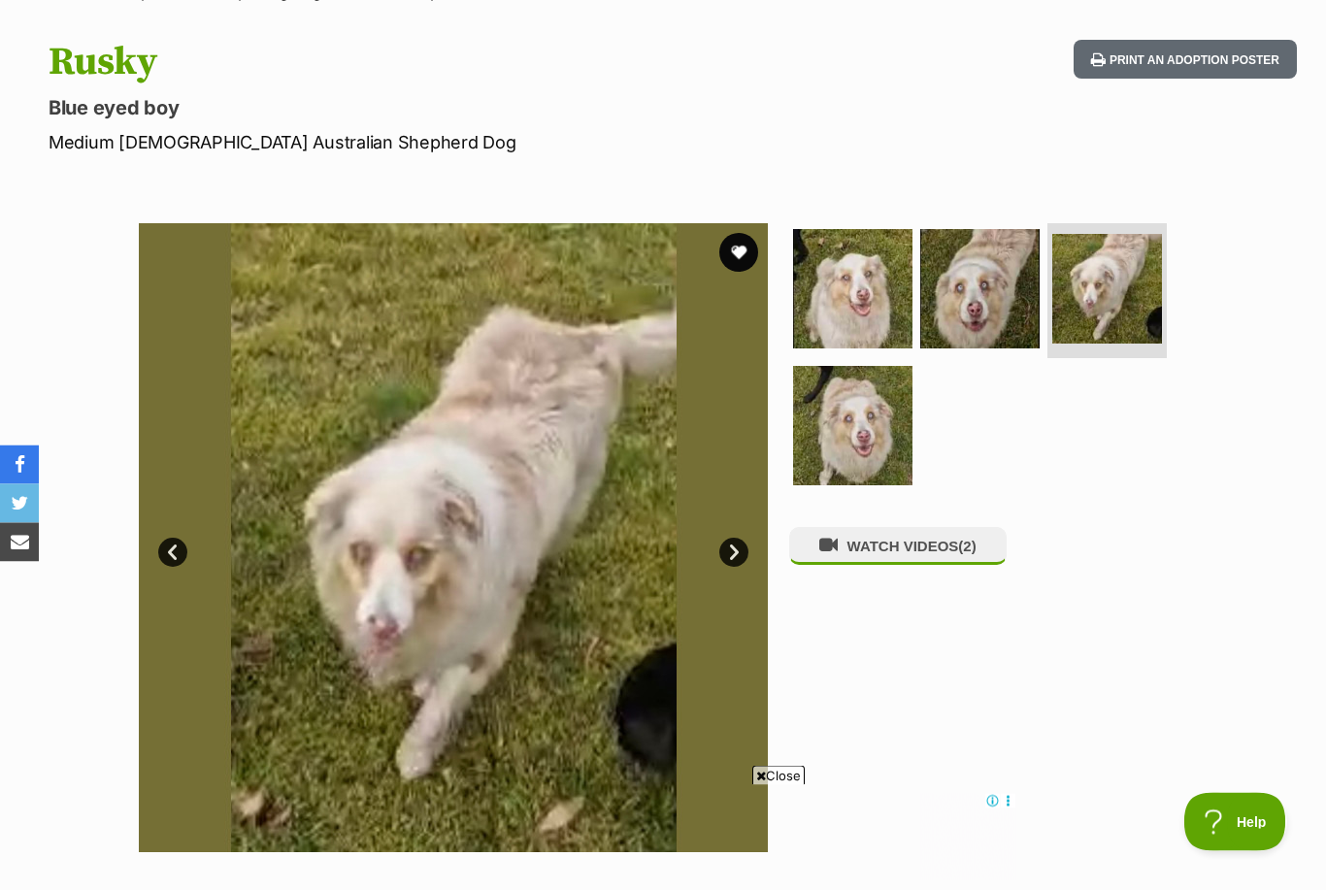
scroll to position [181, 0]
click at [984, 313] on img at bounding box center [979, 288] width 119 height 119
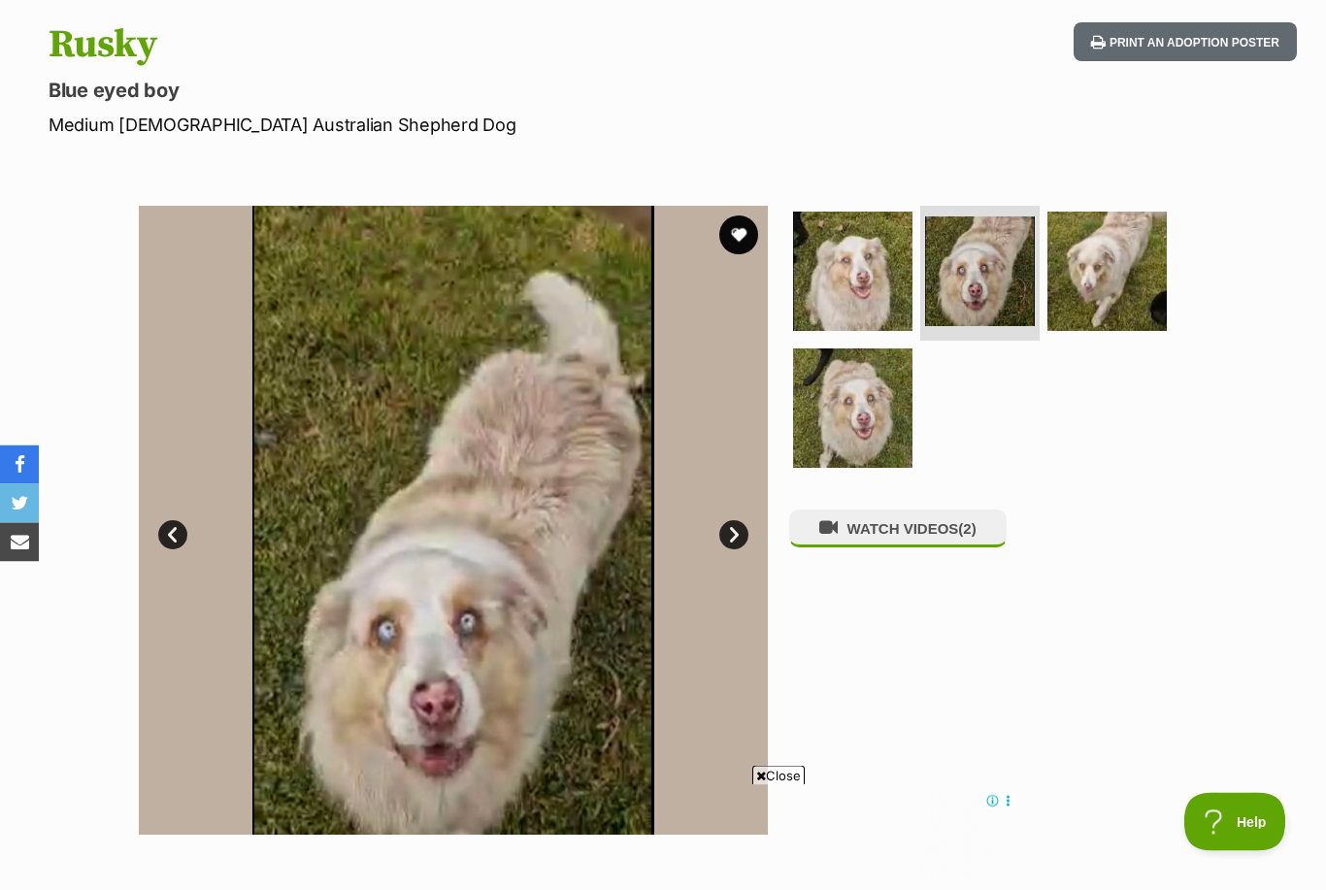
scroll to position [253, 0]
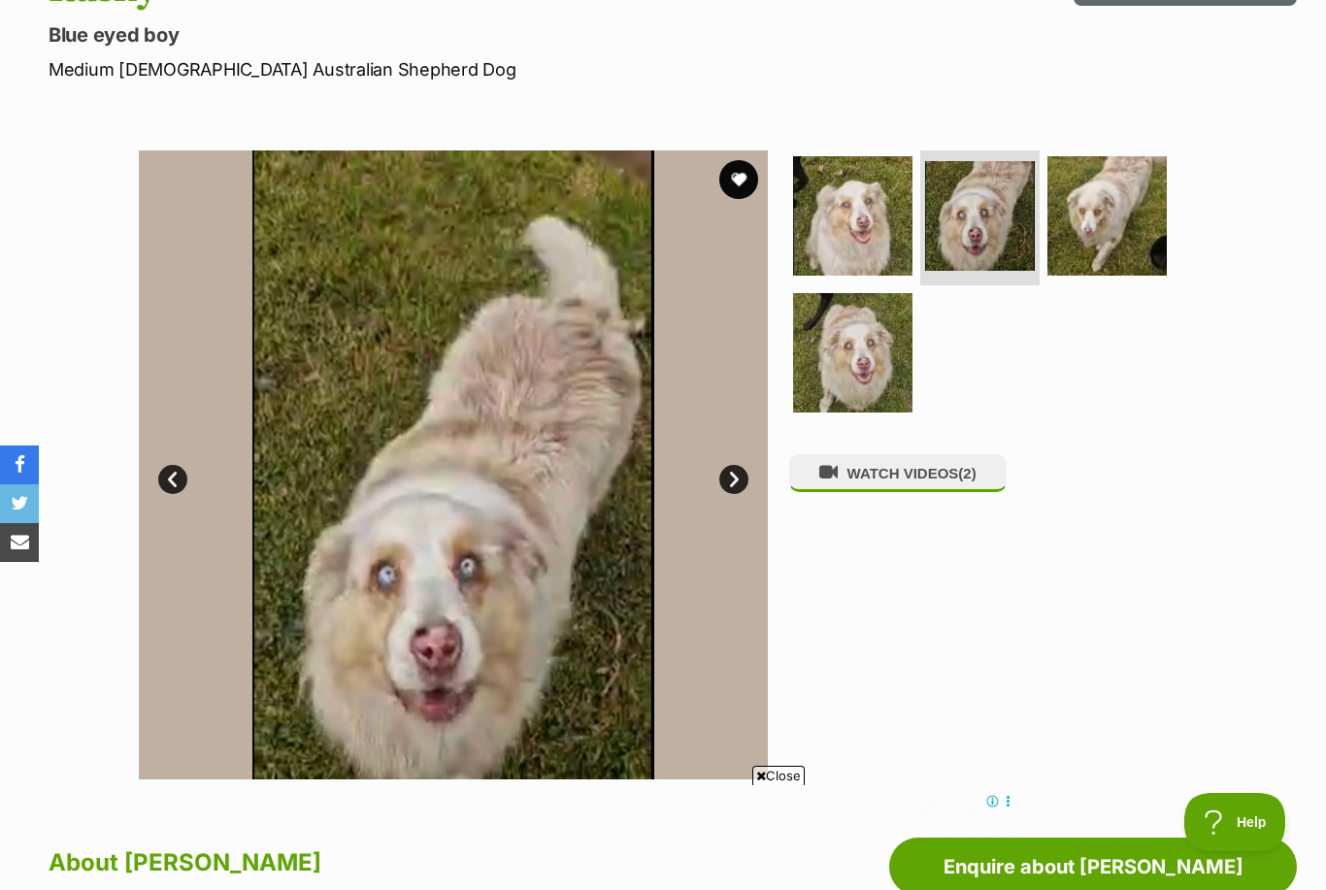
click at [151, 335] on img at bounding box center [453, 464] width 629 height 629
click at [863, 242] on img at bounding box center [852, 215] width 119 height 119
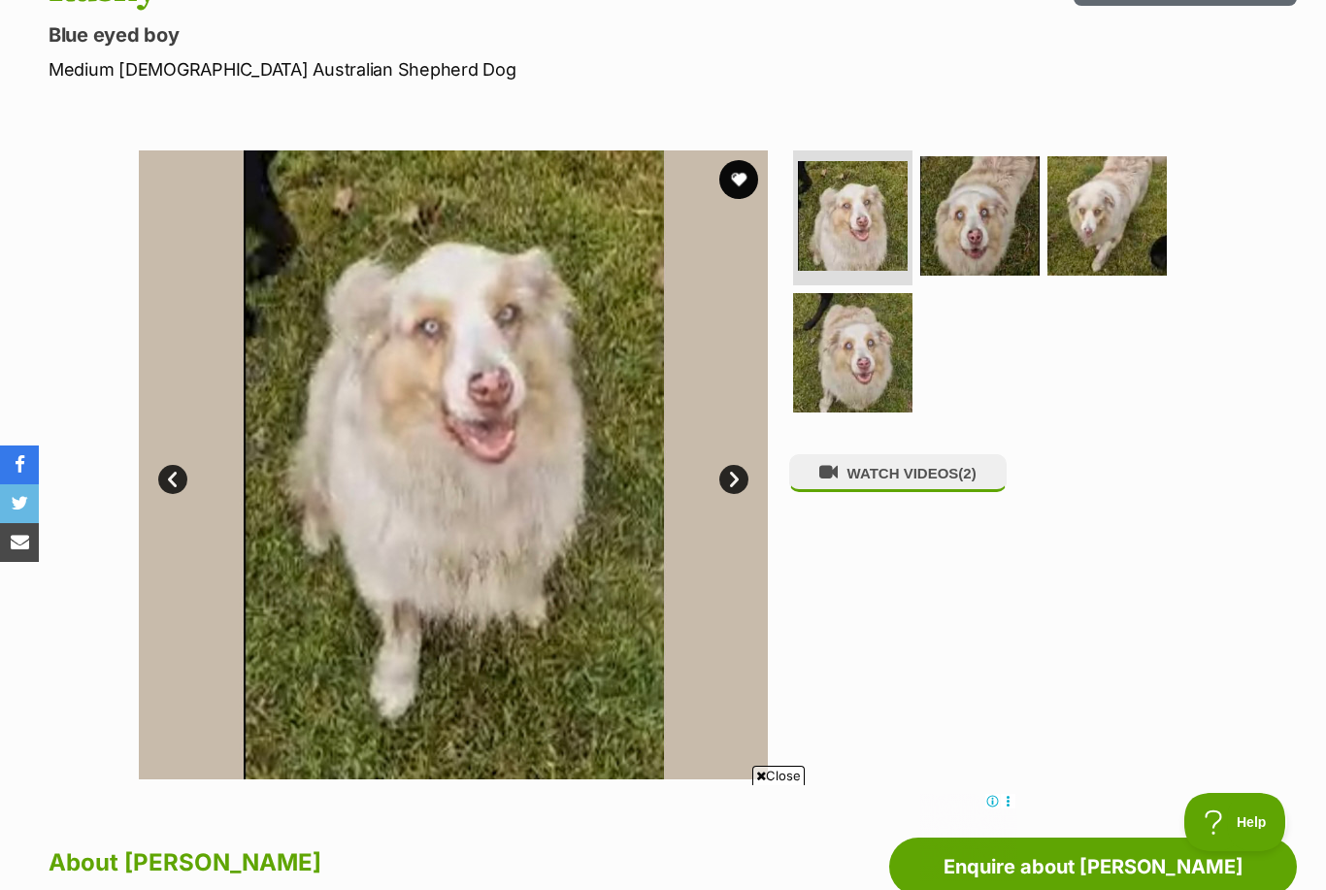
click at [900, 482] on button "WATCH VIDEOS (2)" at bounding box center [897, 473] width 217 height 38
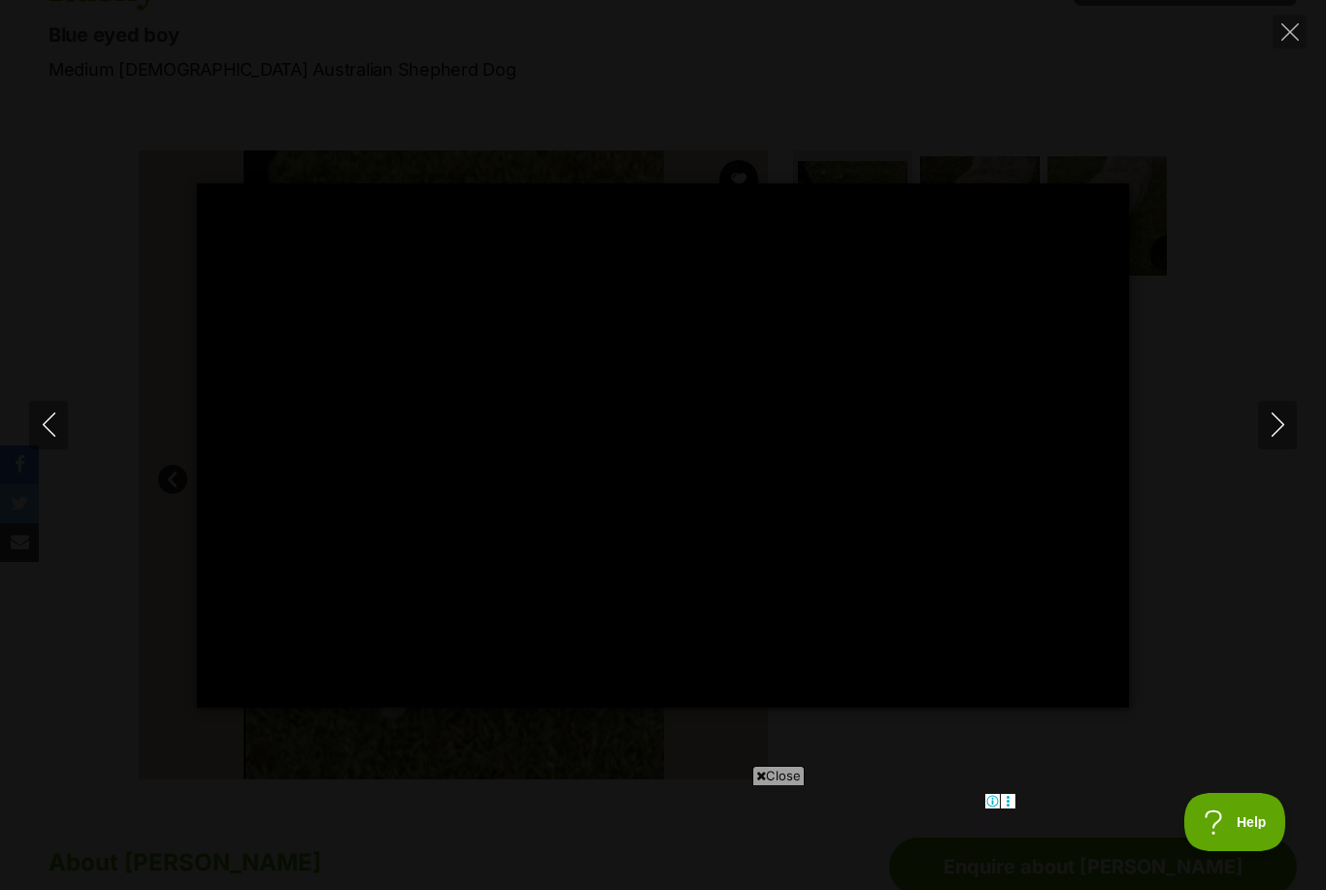
scroll to position [0, 0]
type input "100"
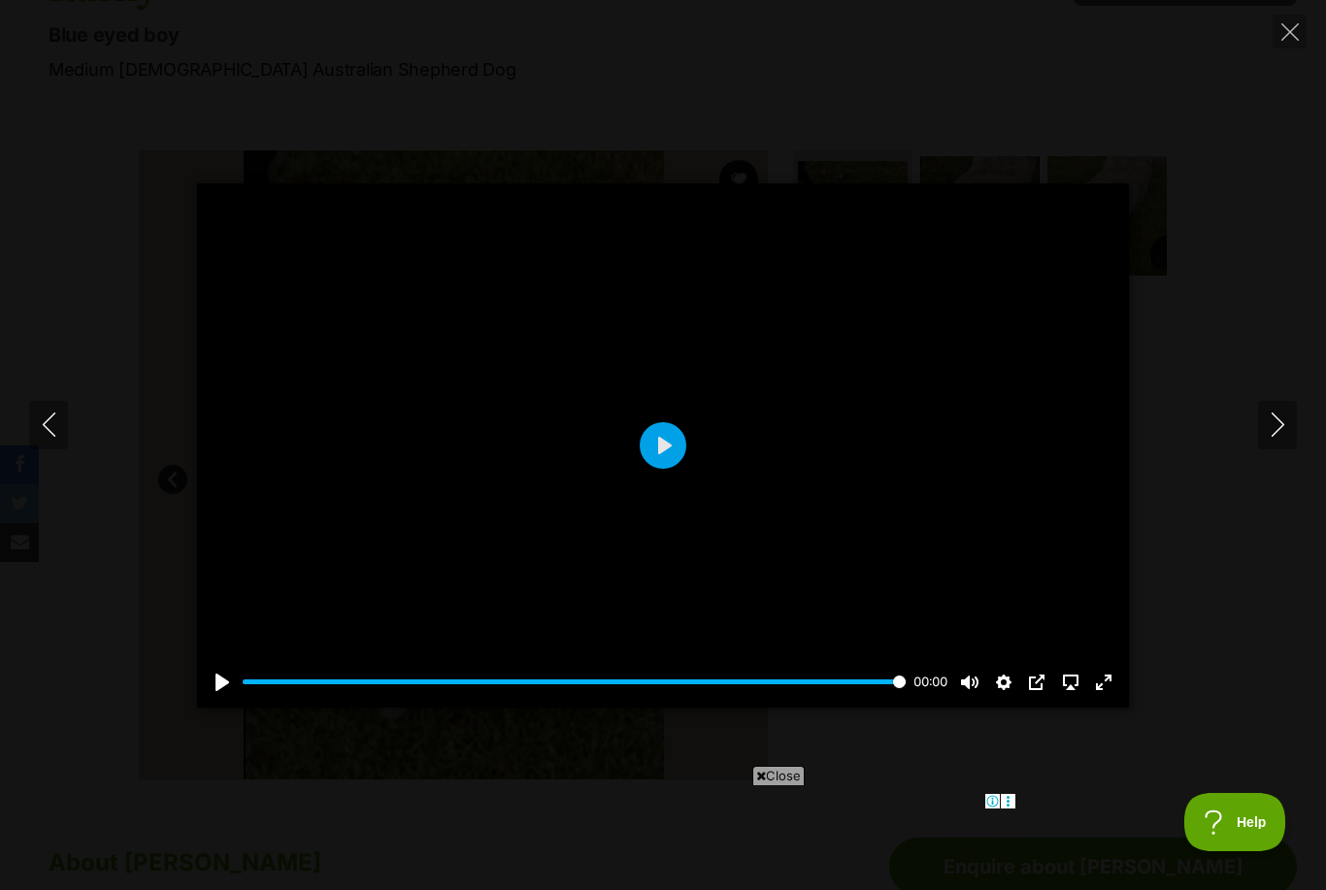
click at [1287, 37] on icon "Close" at bounding box center [1290, 31] width 17 height 17
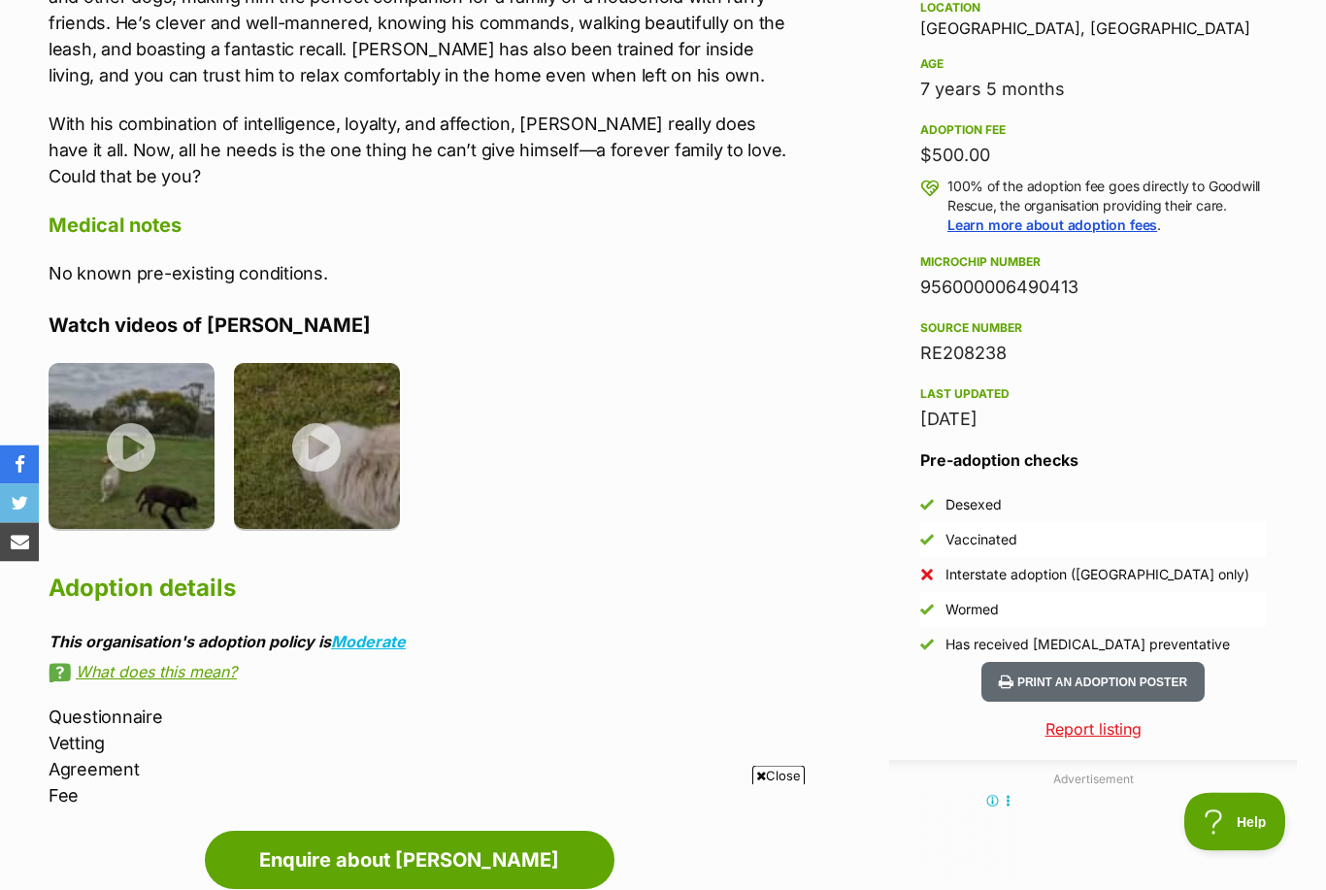
scroll to position [1305, 0]
click at [318, 458] on img at bounding box center [317, 446] width 166 height 166
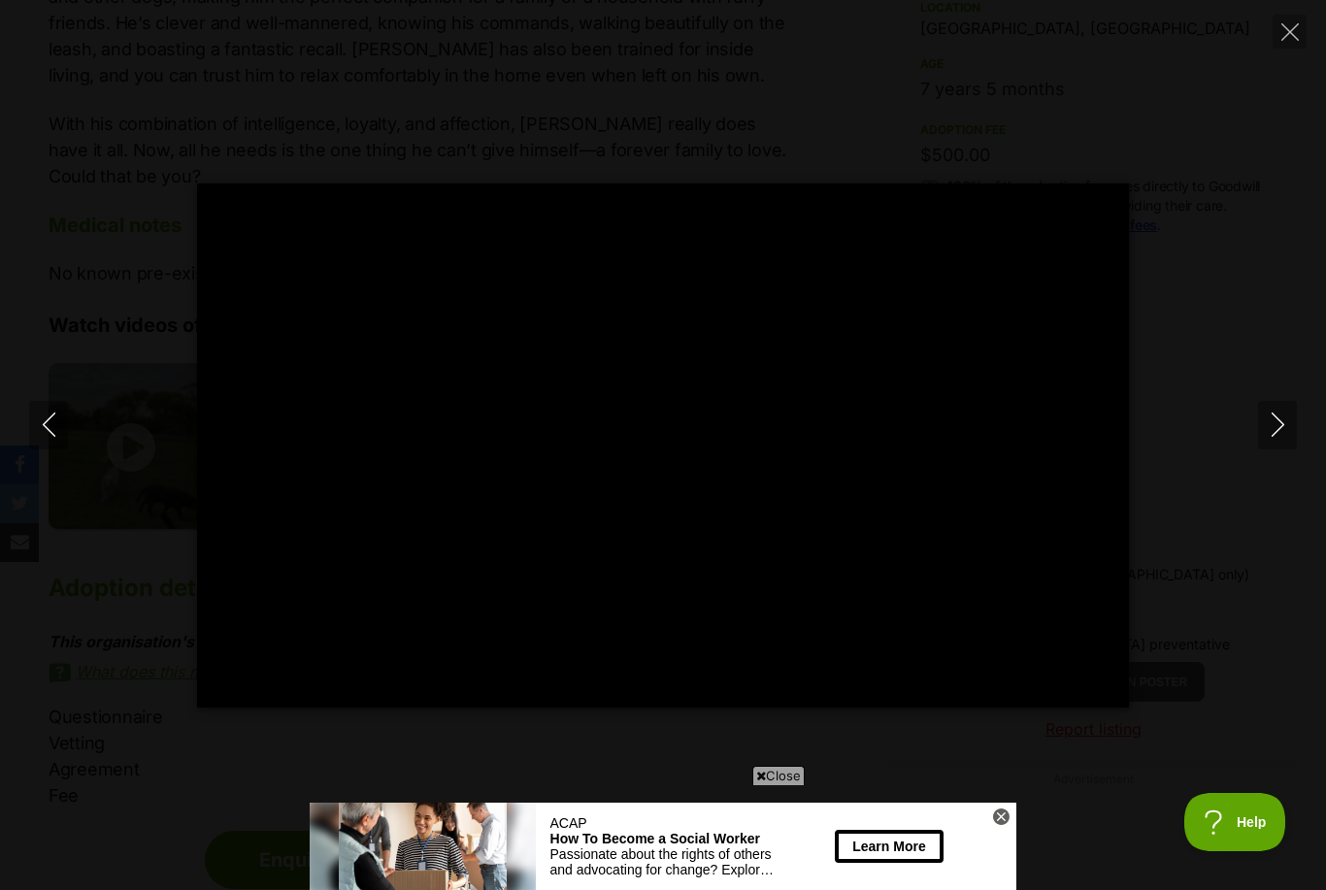
scroll to position [0, 0]
type input "100"
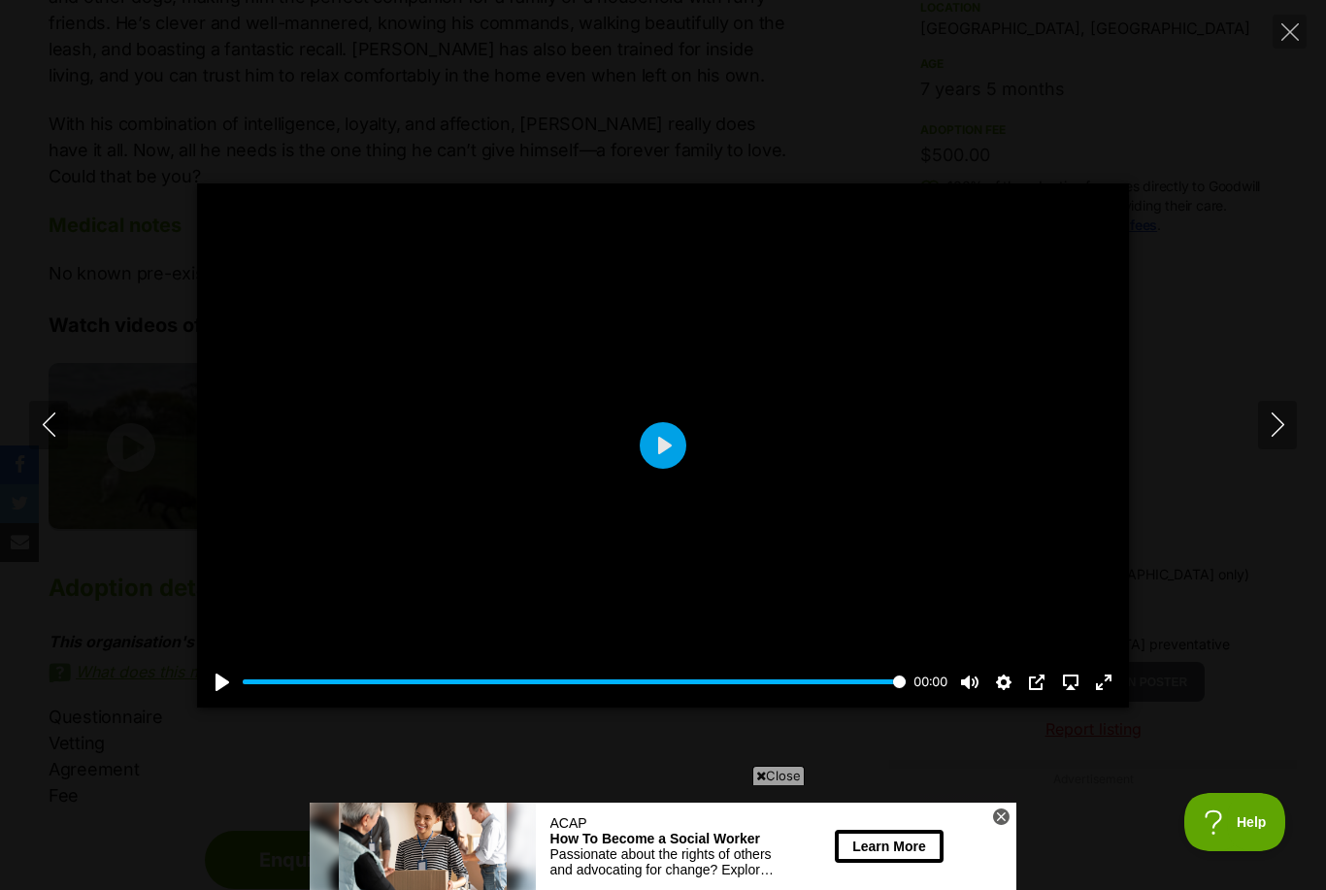
click at [1291, 27] on icon "Close" at bounding box center [1290, 31] width 17 height 17
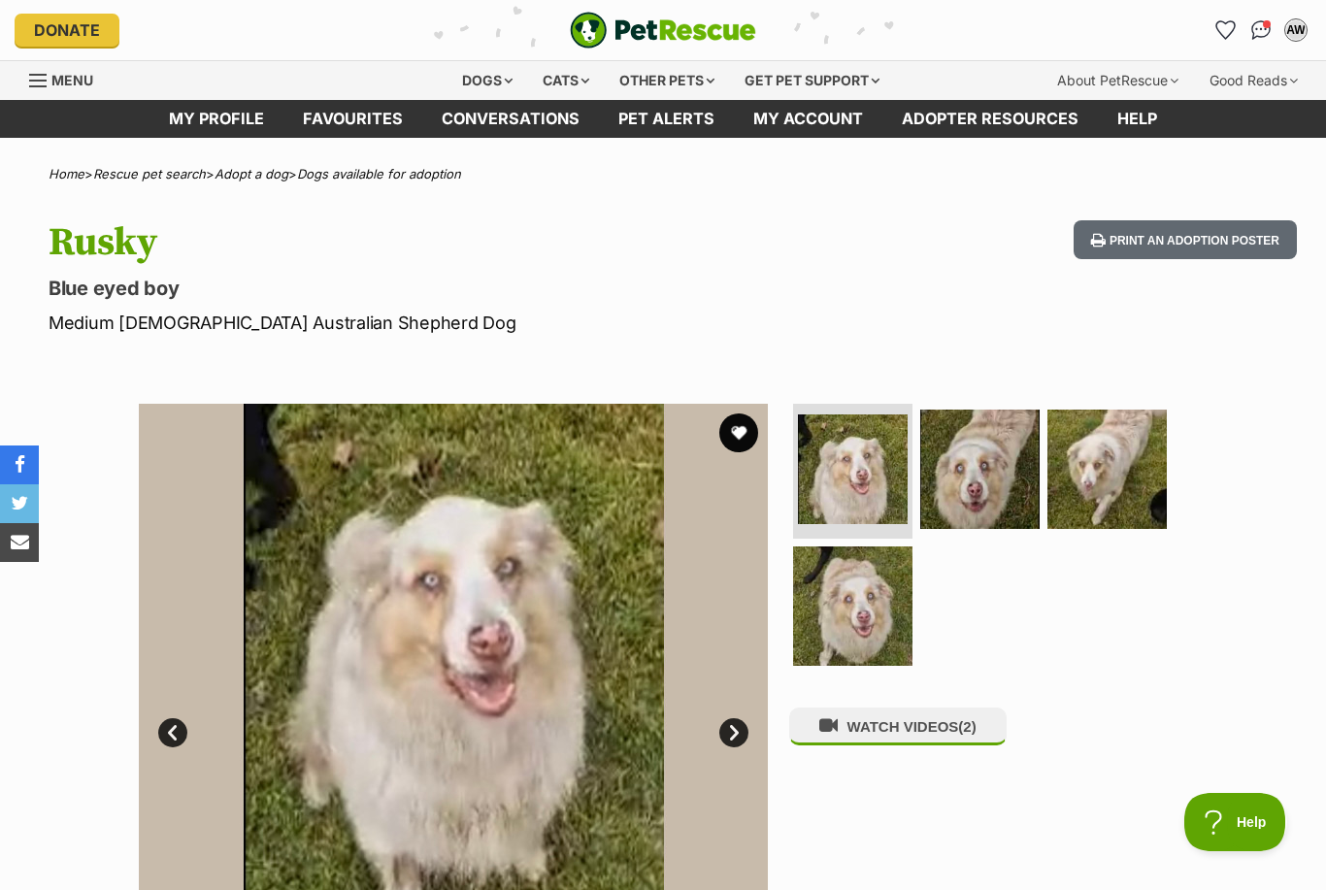
click at [748, 427] on button "favourite" at bounding box center [738, 433] width 39 height 39
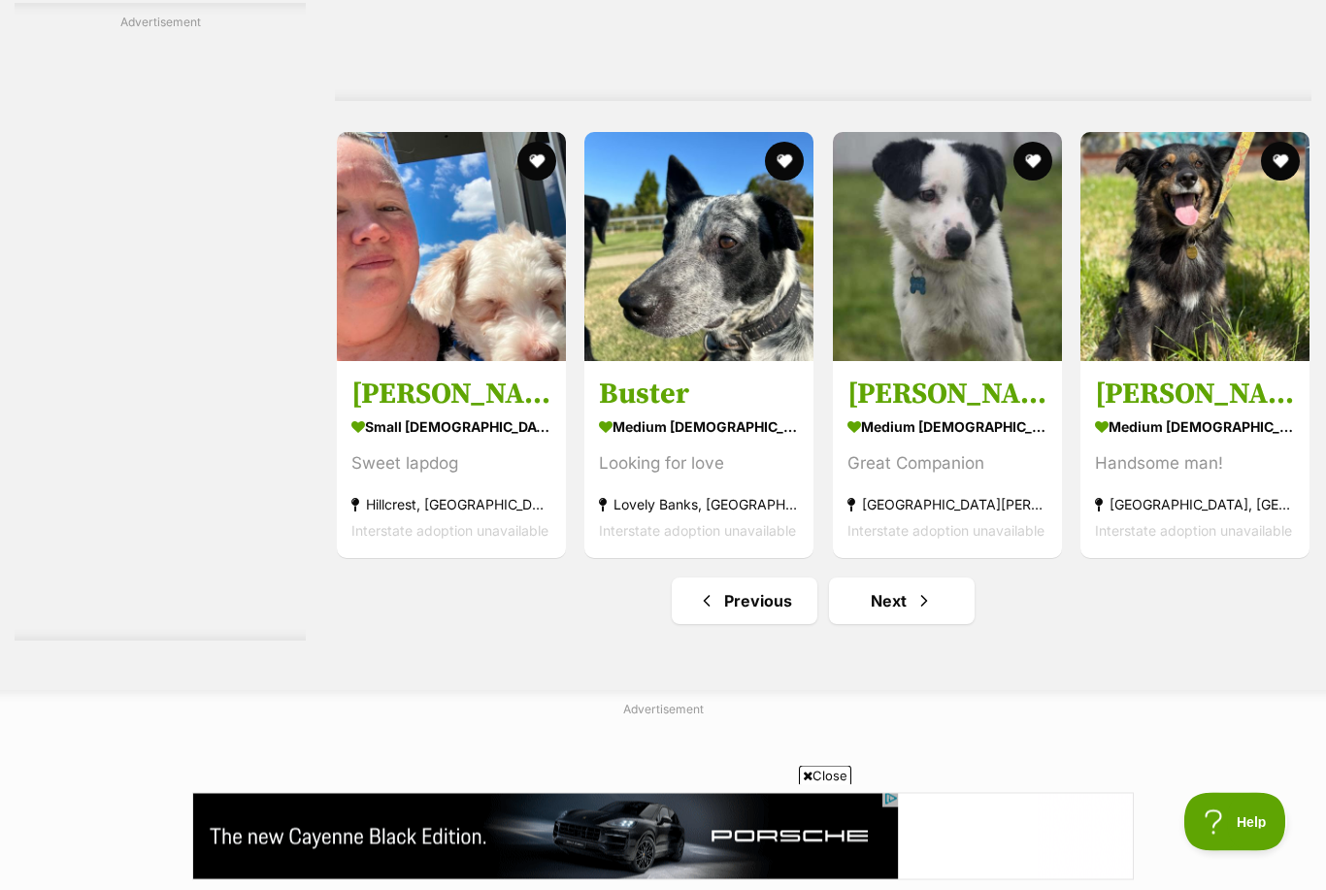
scroll to position [9817, 0]
click at [1231, 240] on img at bounding box center [1195, 246] width 229 height 229
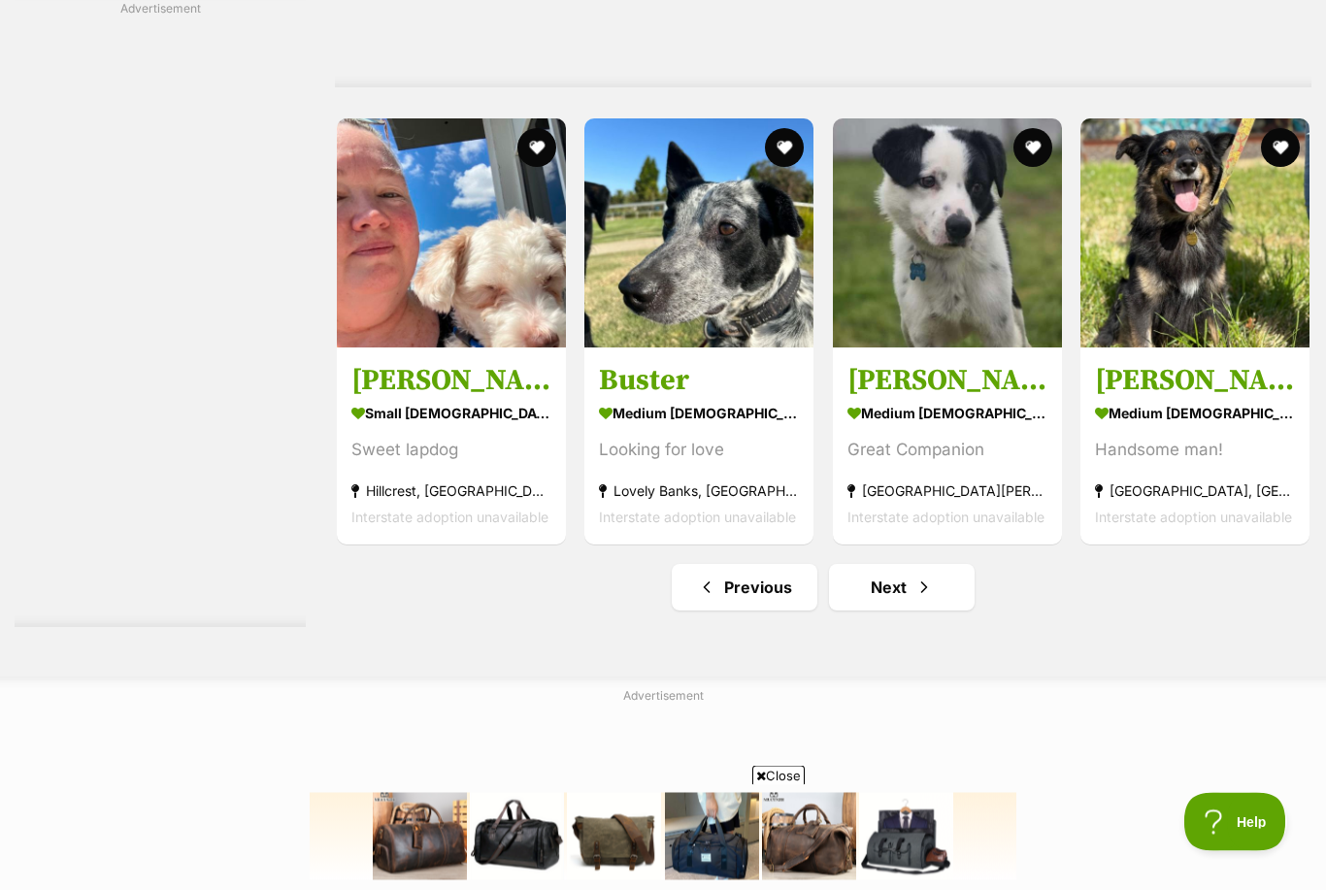
scroll to position [9830, 0]
click at [427, 250] on img at bounding box center [451, 232] width 229 height 229
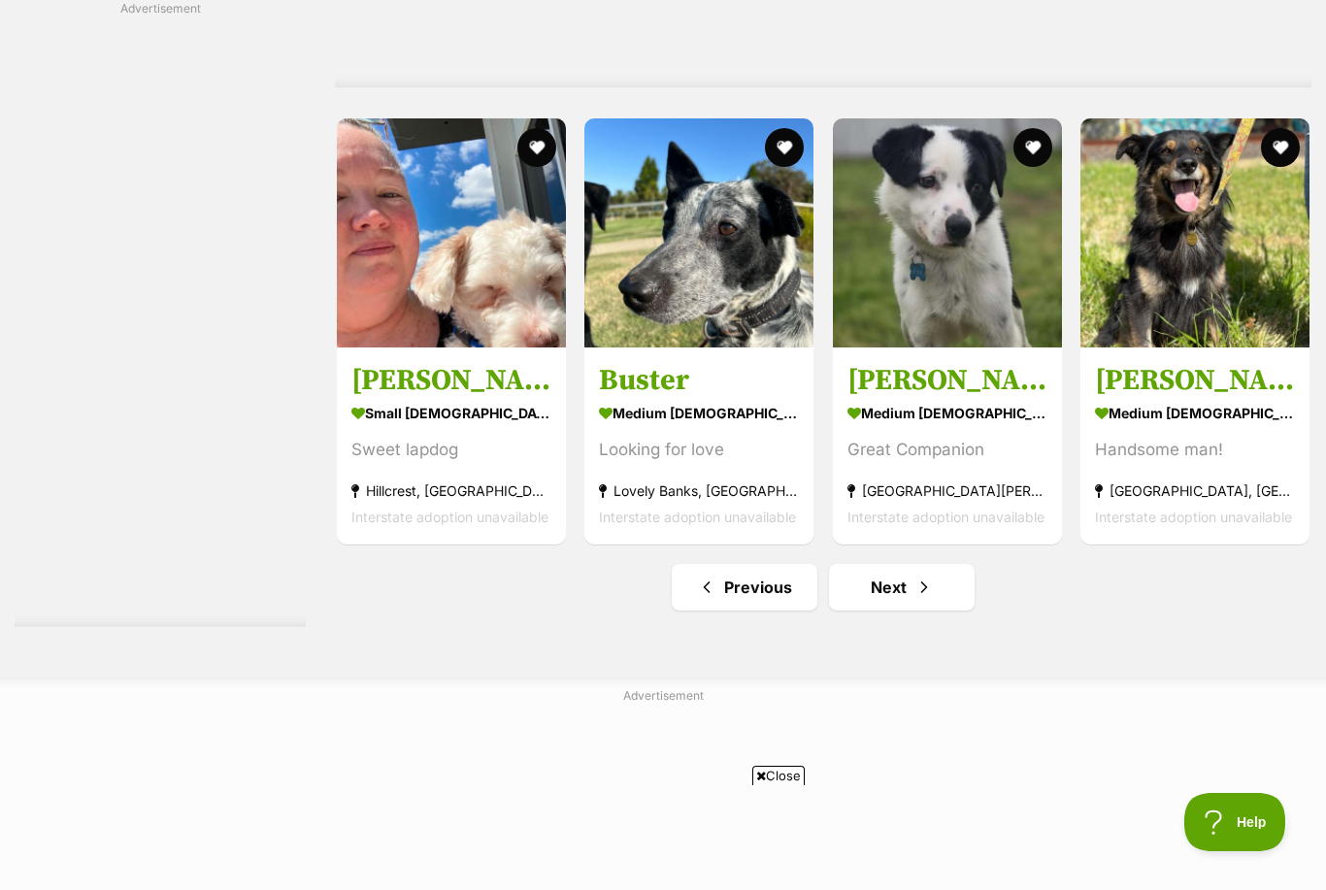
scroll to position [0, 0]
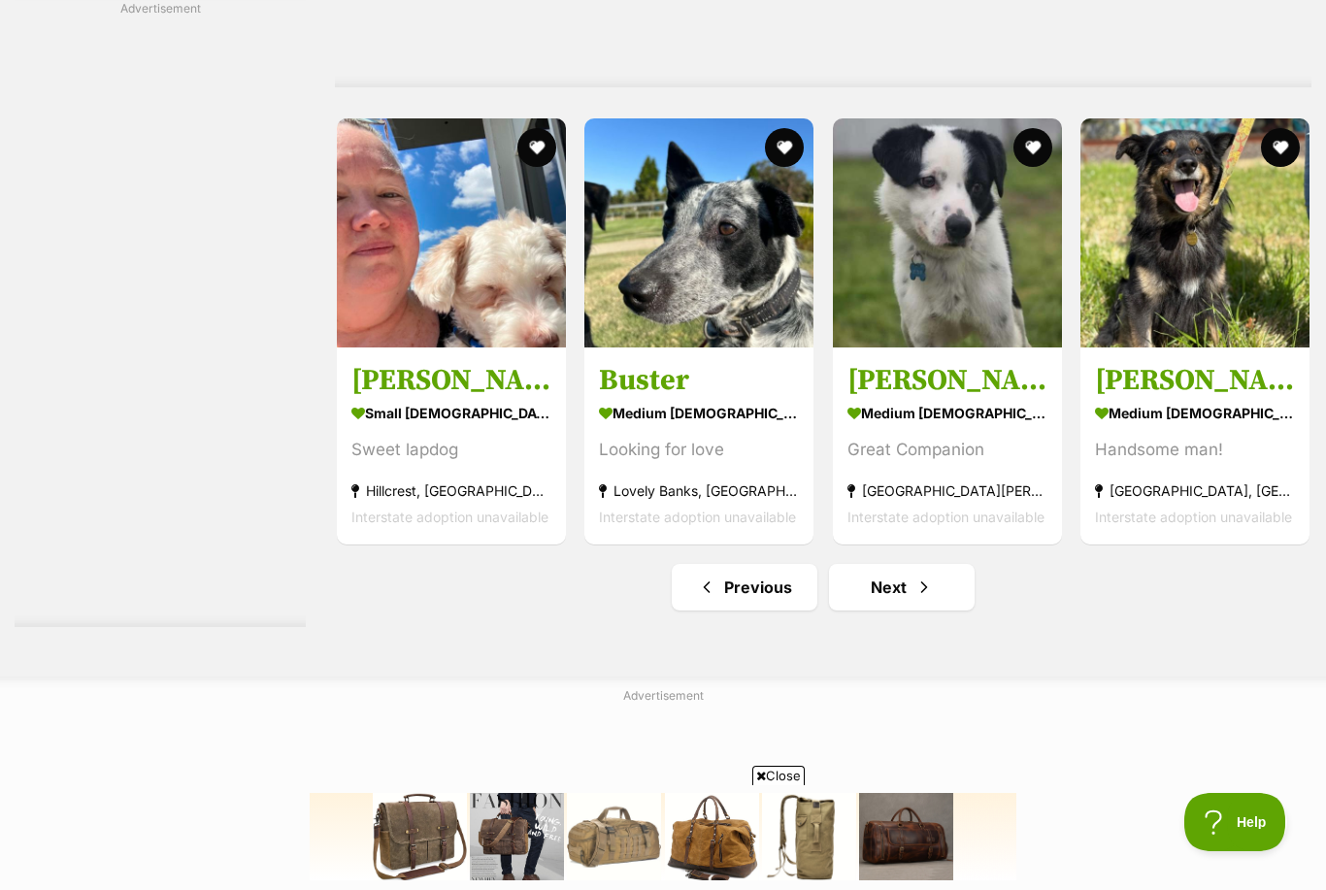
click at [919, 576] on span "Next page" at bounding box center [924, 587] width 19 height 23
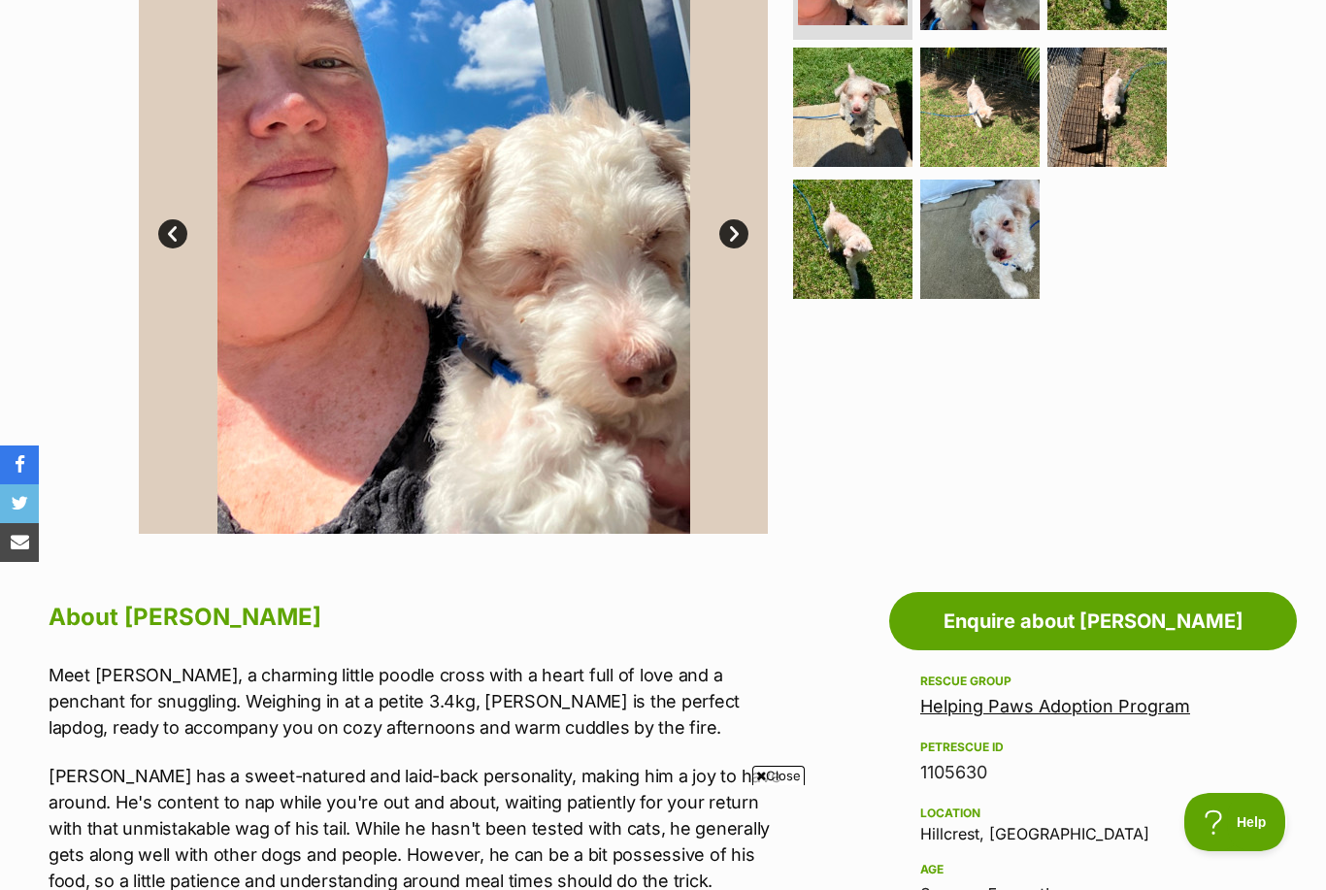
scroll to position [466, 0]
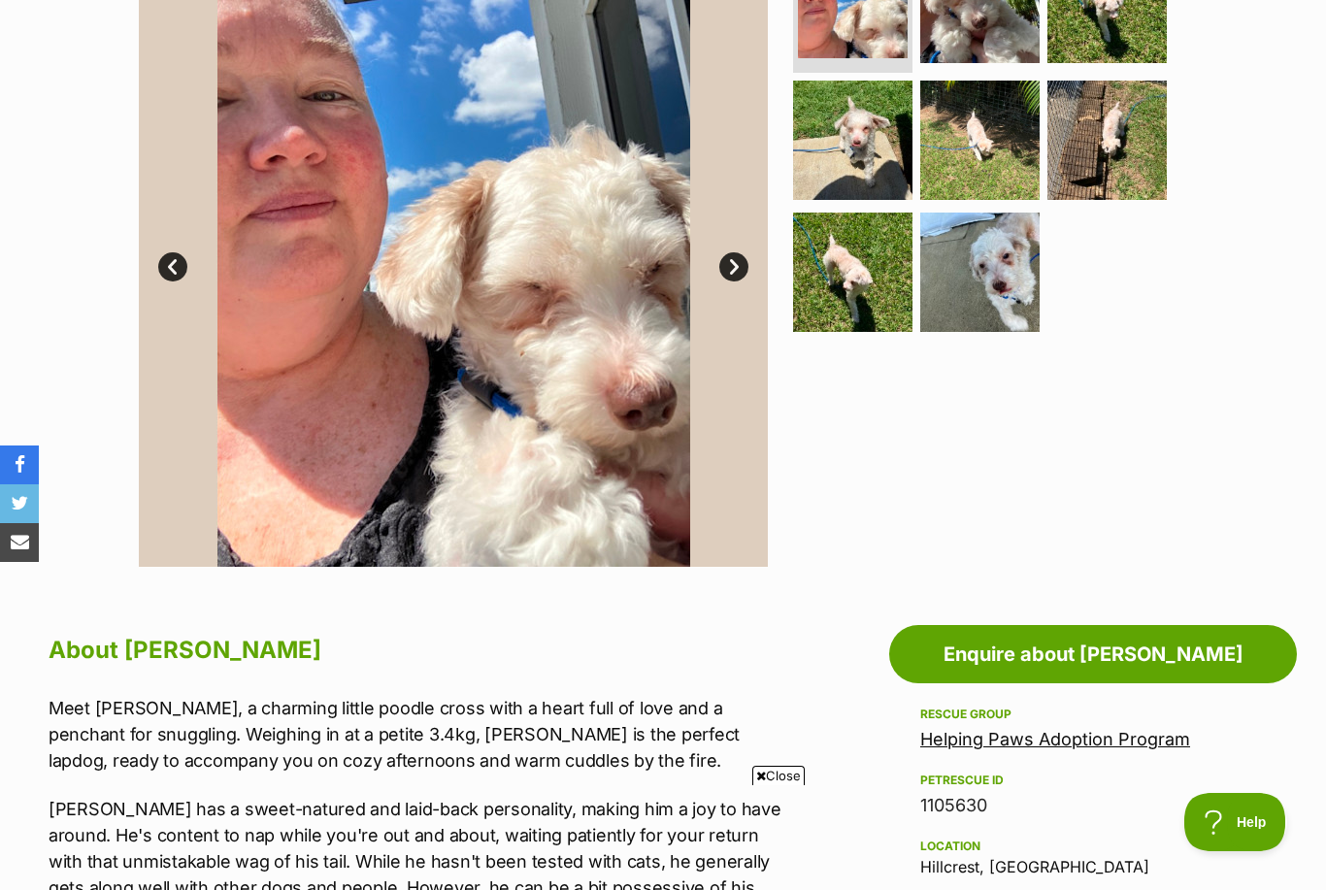
click at [1009, 278] on img at bounding box center [979, 272] width 119 height 119
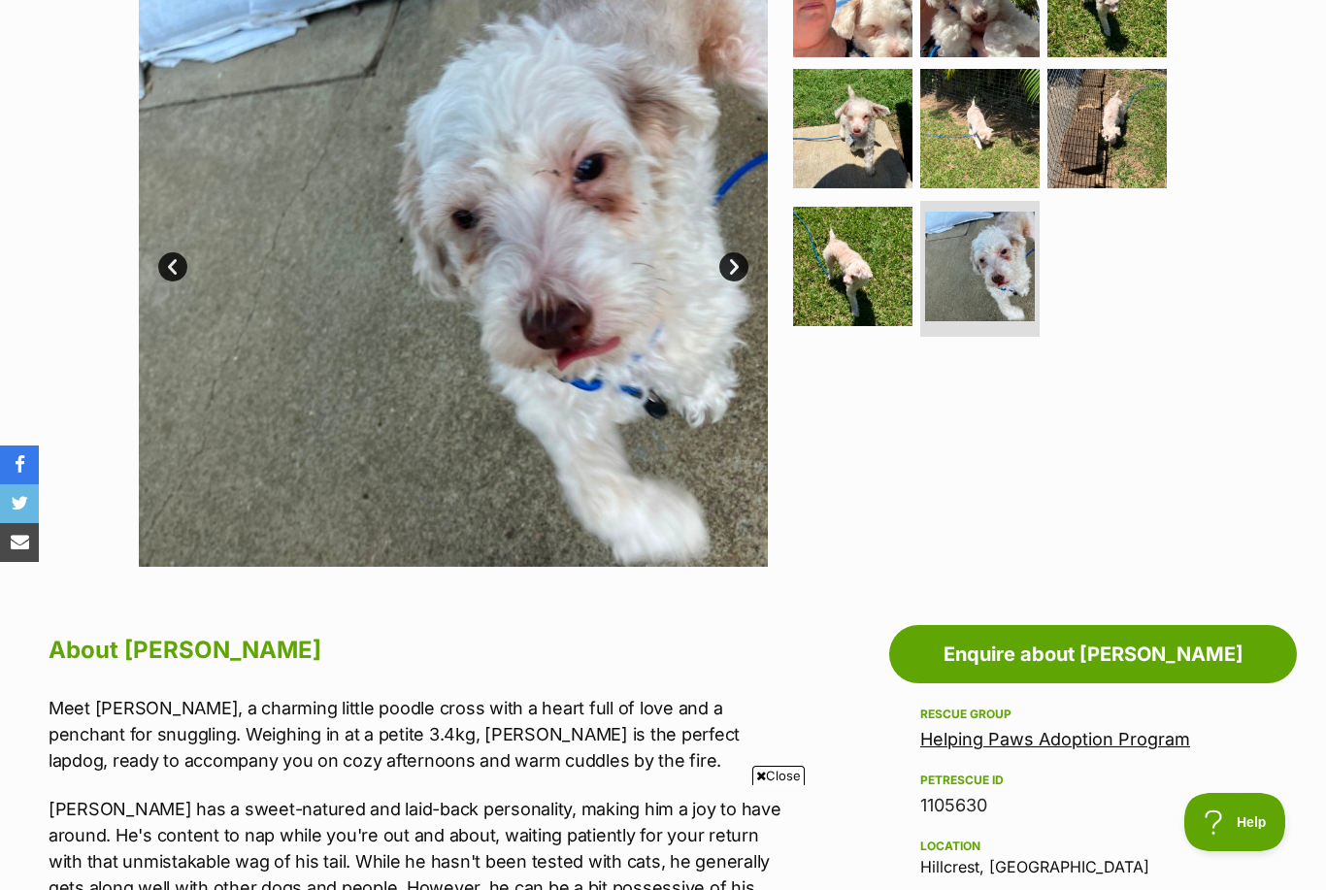
scroll to position [0, 0]
click at [966, 138] on img at bounding box center [979, 128] width 119 height 119
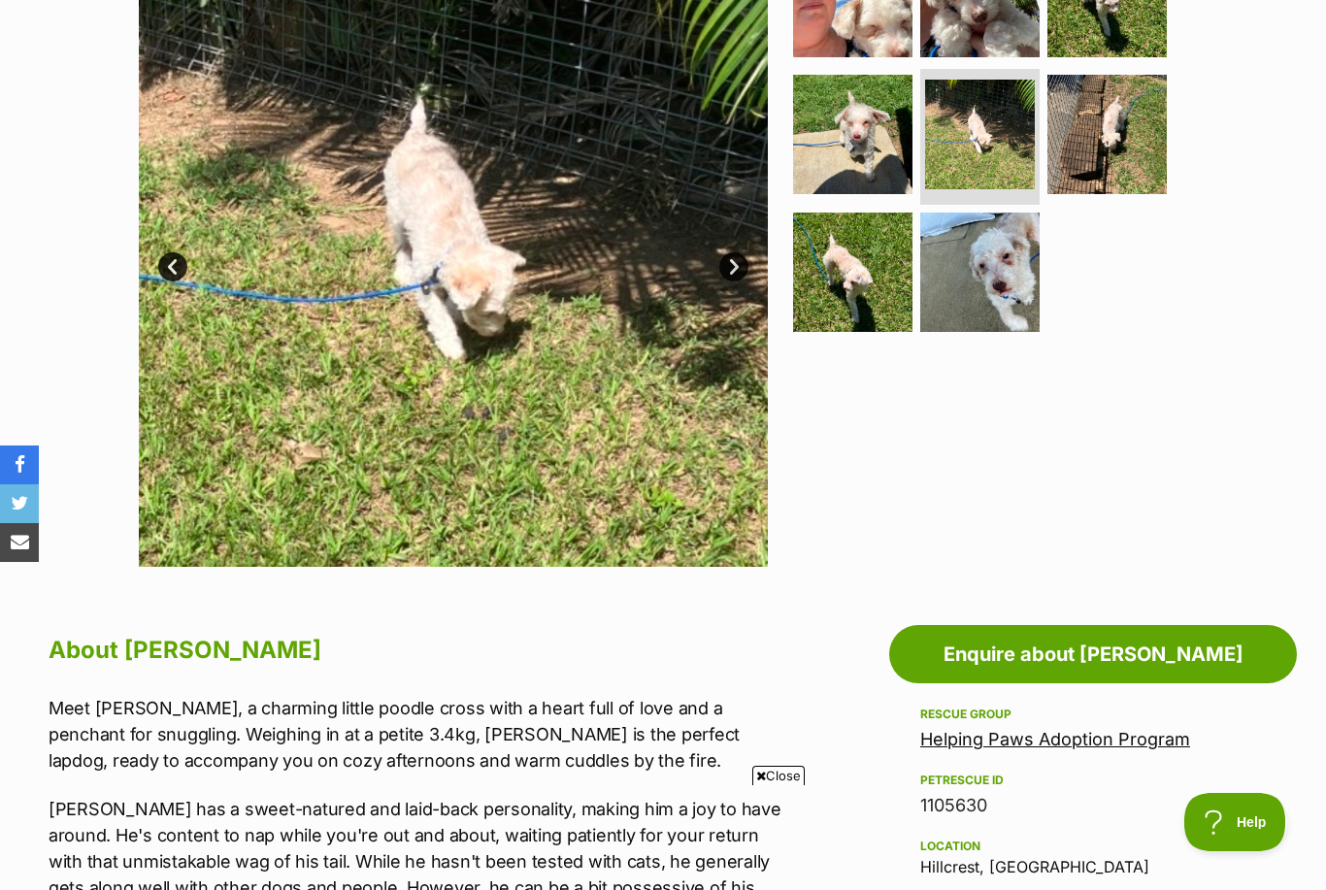
click at [855, 159] on img at bounding box center [852, 134] width 119 height 119
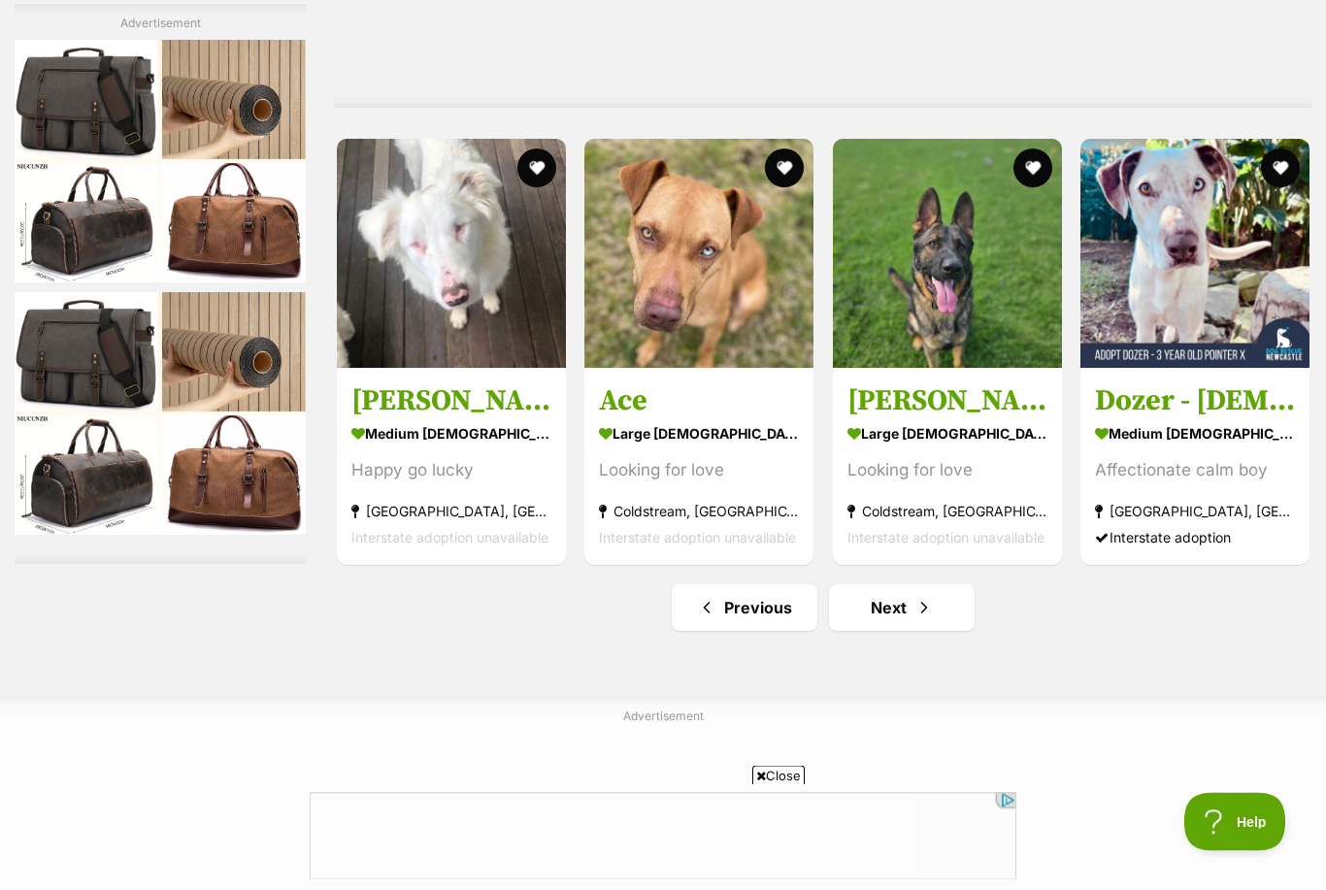
scroll to position [9687, 0]
click at [917, 596] on span "Next page" at bounding box center [924, 607] width 19 height 23
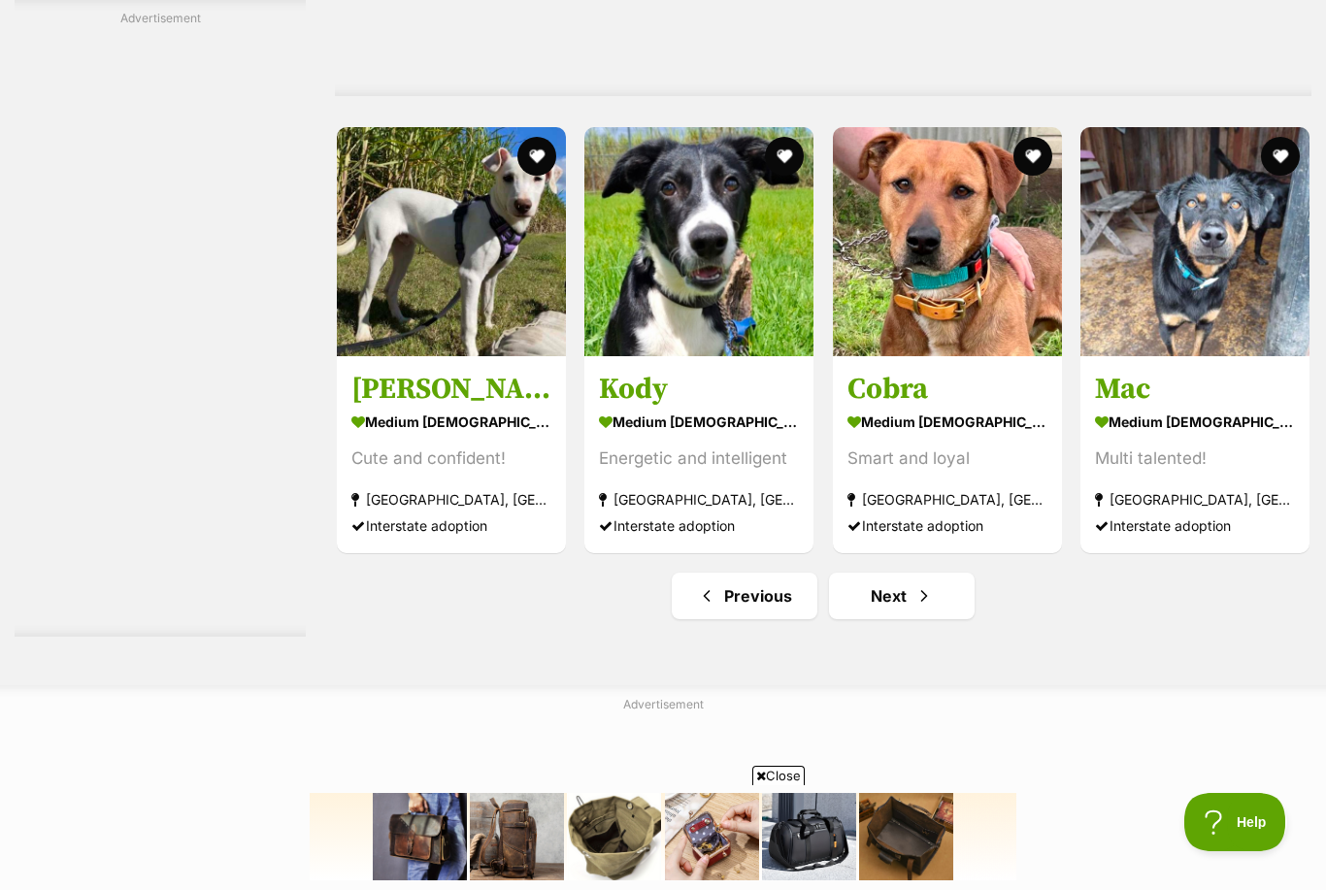
scroll to position [9701, 0]
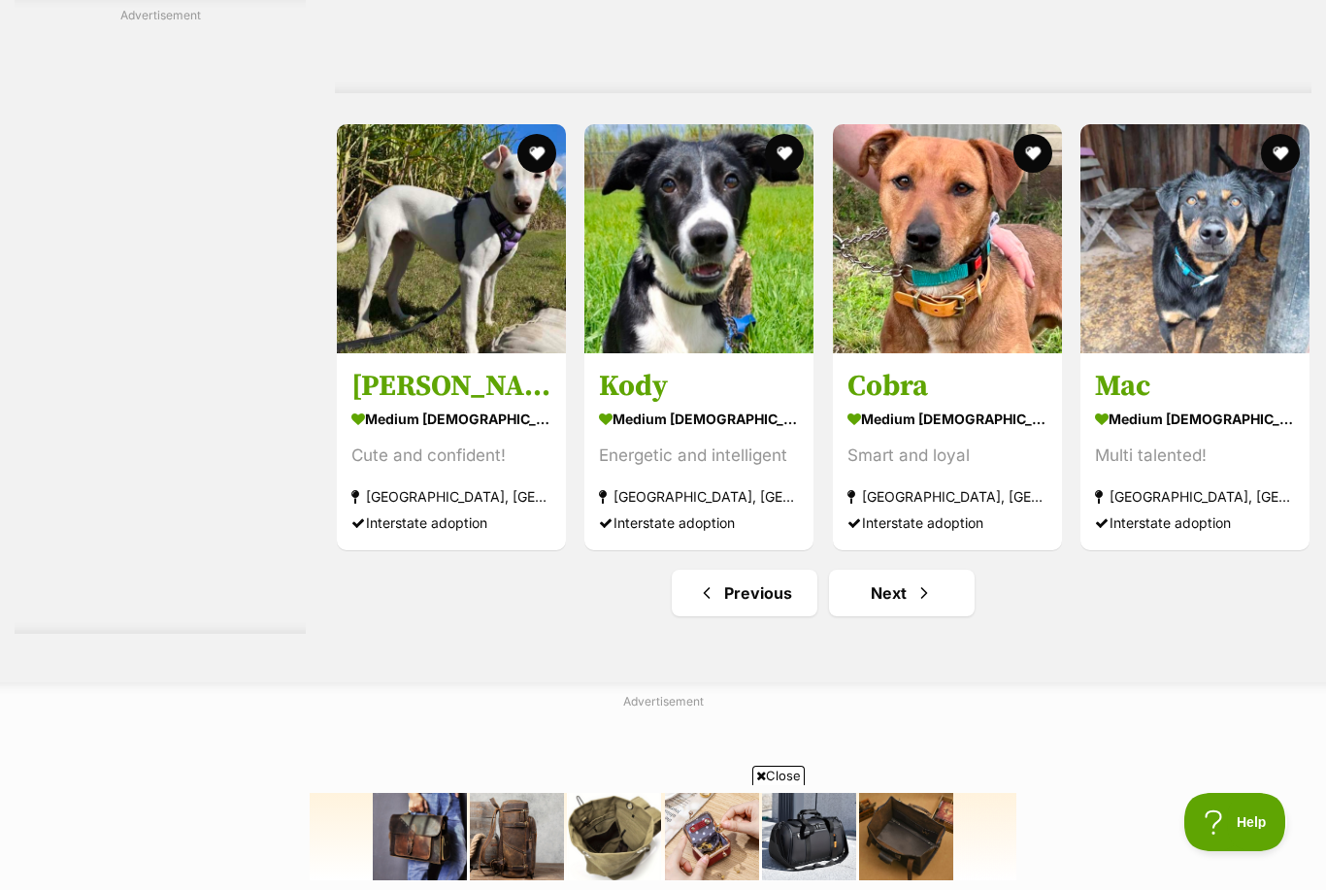
click at [932, 582] on span "Next page" at bounding box center [924, 593] width 19 height 23
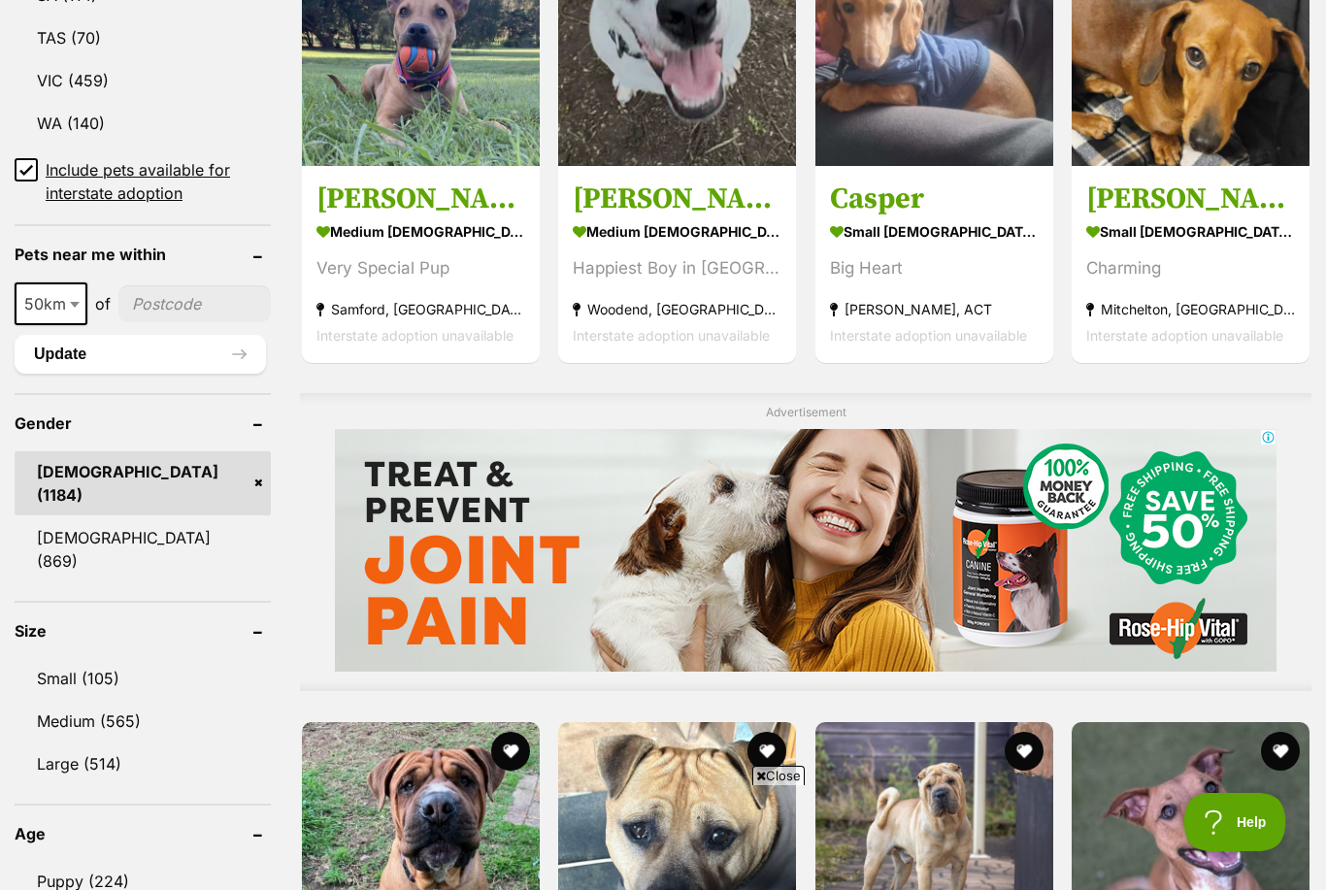
scroll to position [1352, 0]
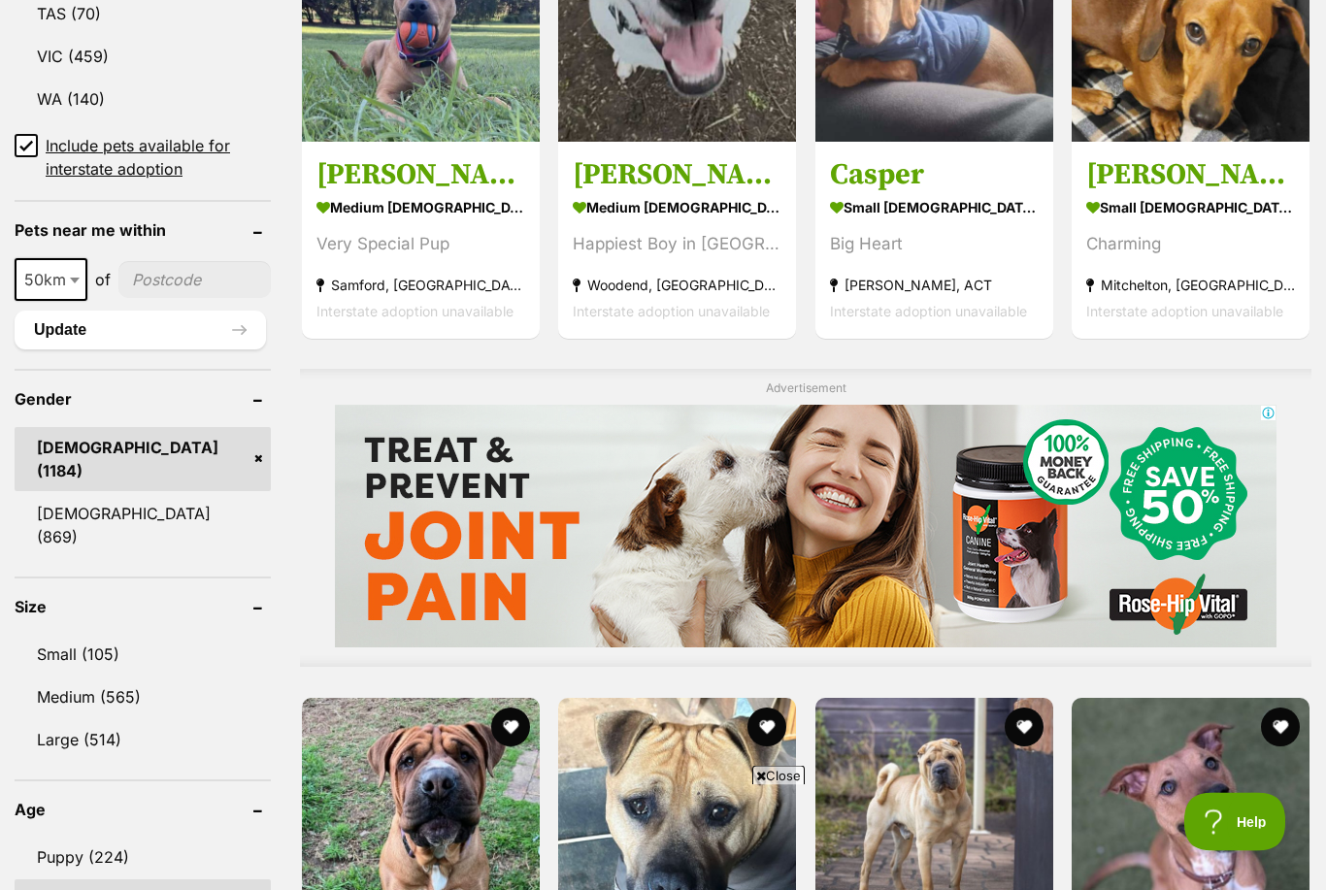
click at [87, 720] on link "Large (514)" at bounding box center [143, 740] width 256 height 41
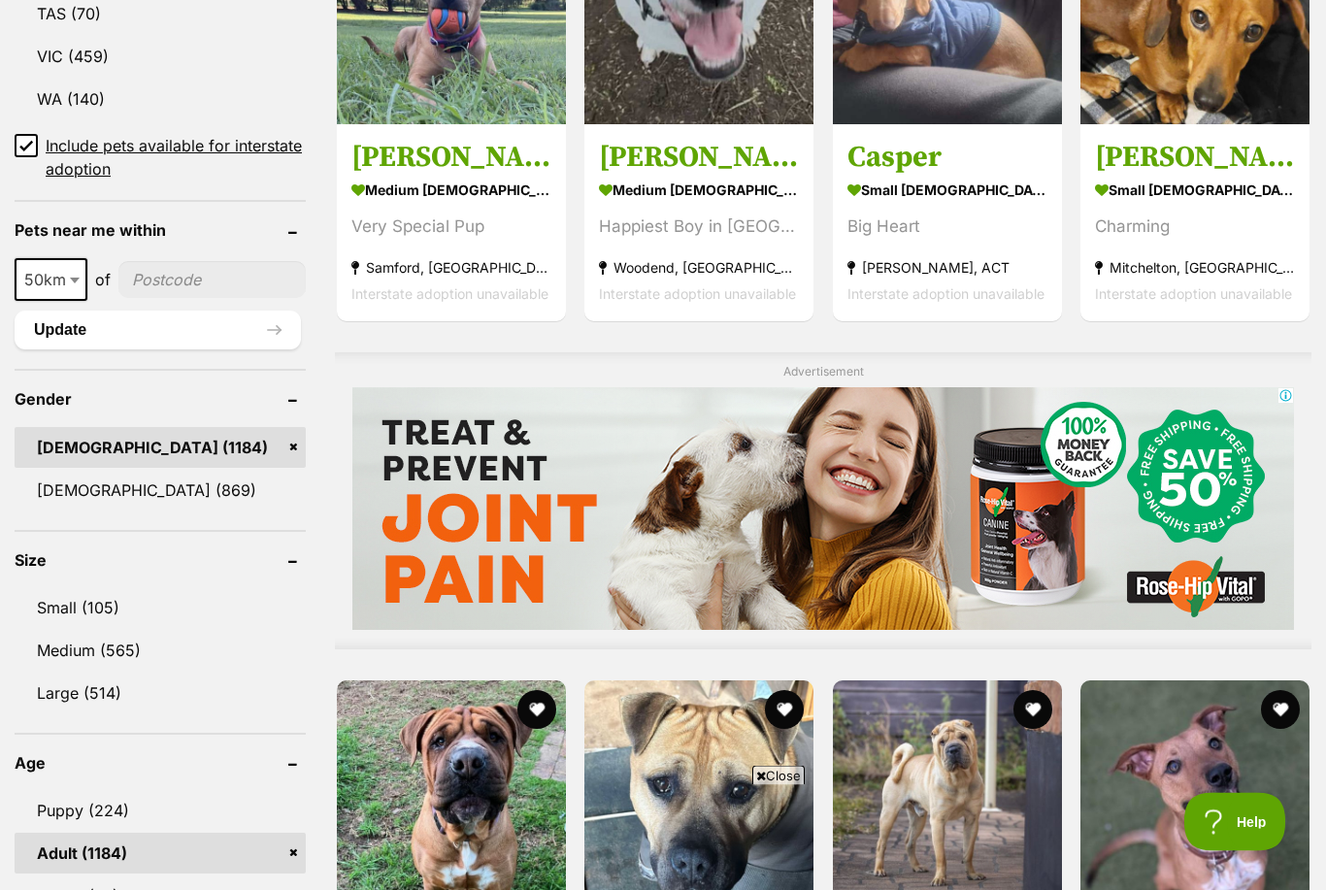
scroll to position [1353, 0]
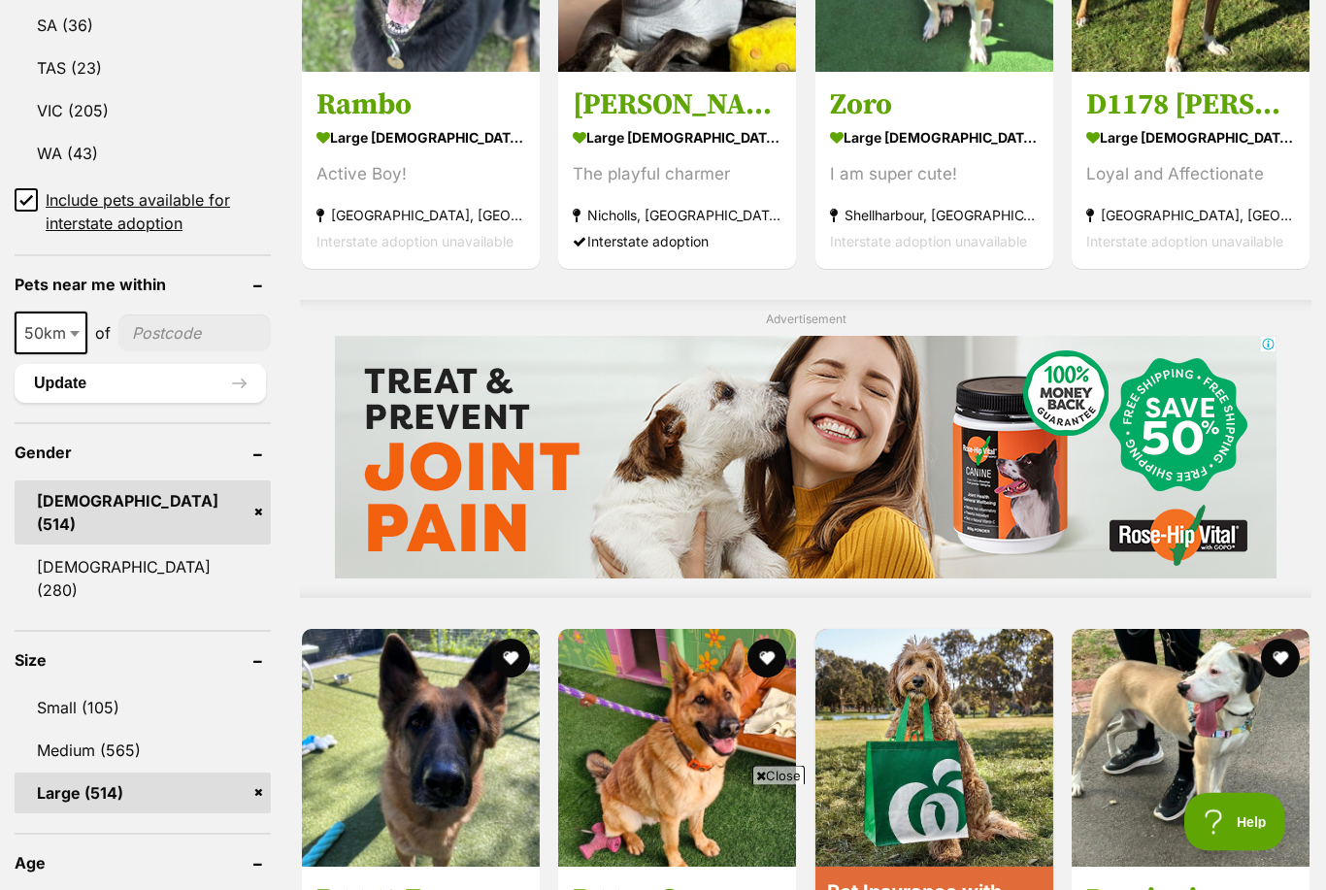
scroll to position [1316, 0]
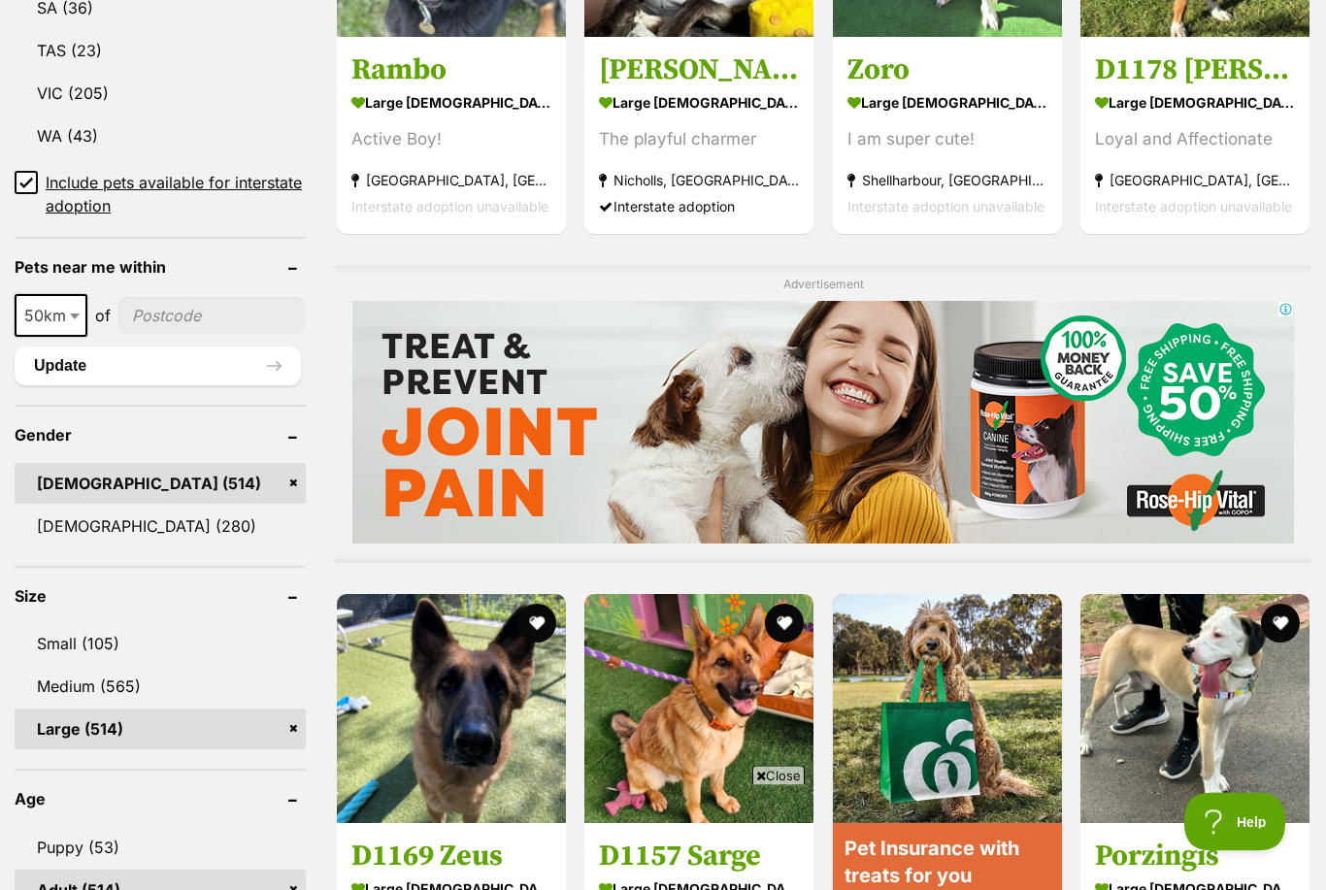
click at [85, 710] on link "Large (514)" at bounding box center [160, 730] width 291 height 41
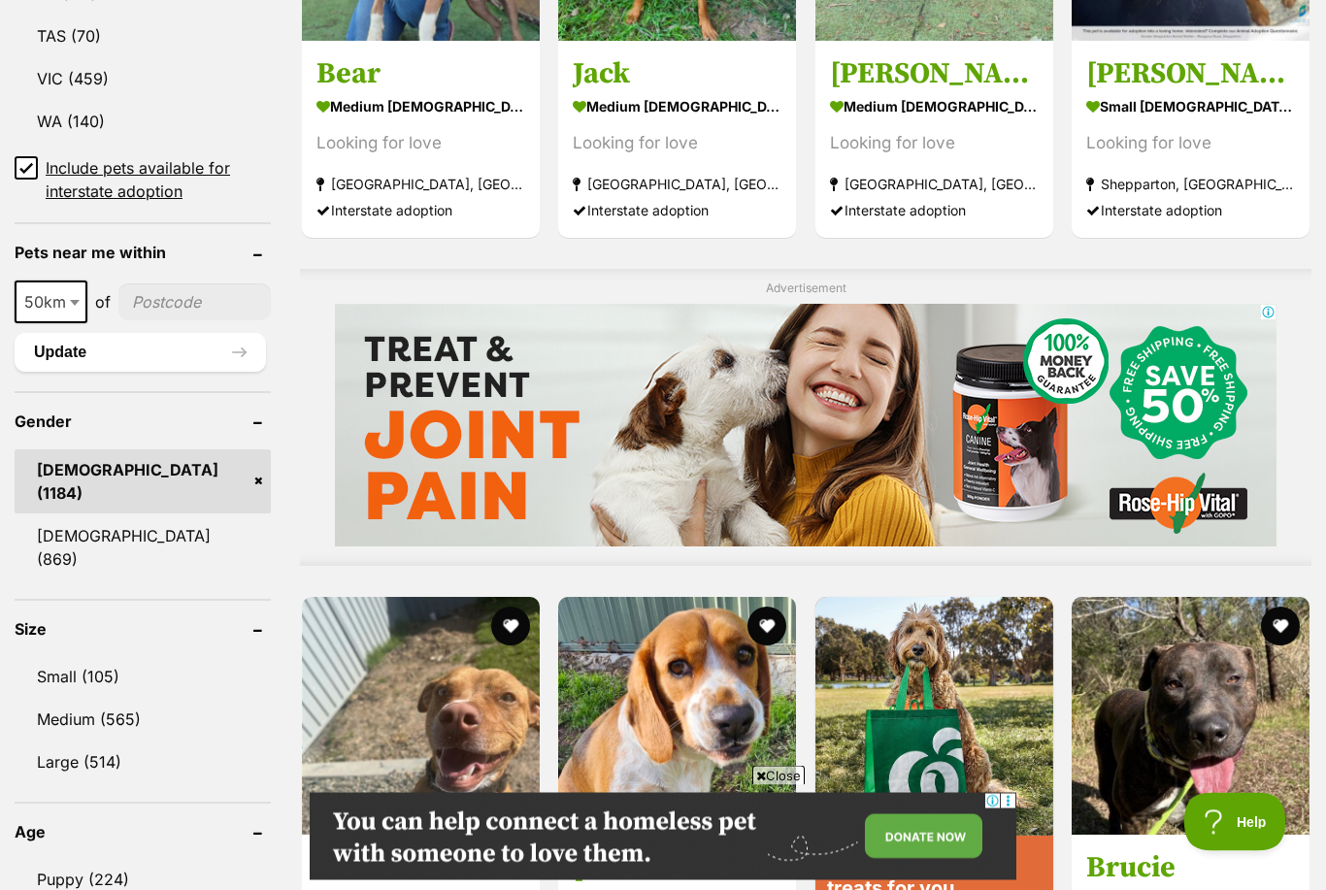
scroll to position [1331, 0]
click at [103, 699] on link "Medium (565)" at bounding box center [143, 719] width 256 height 41
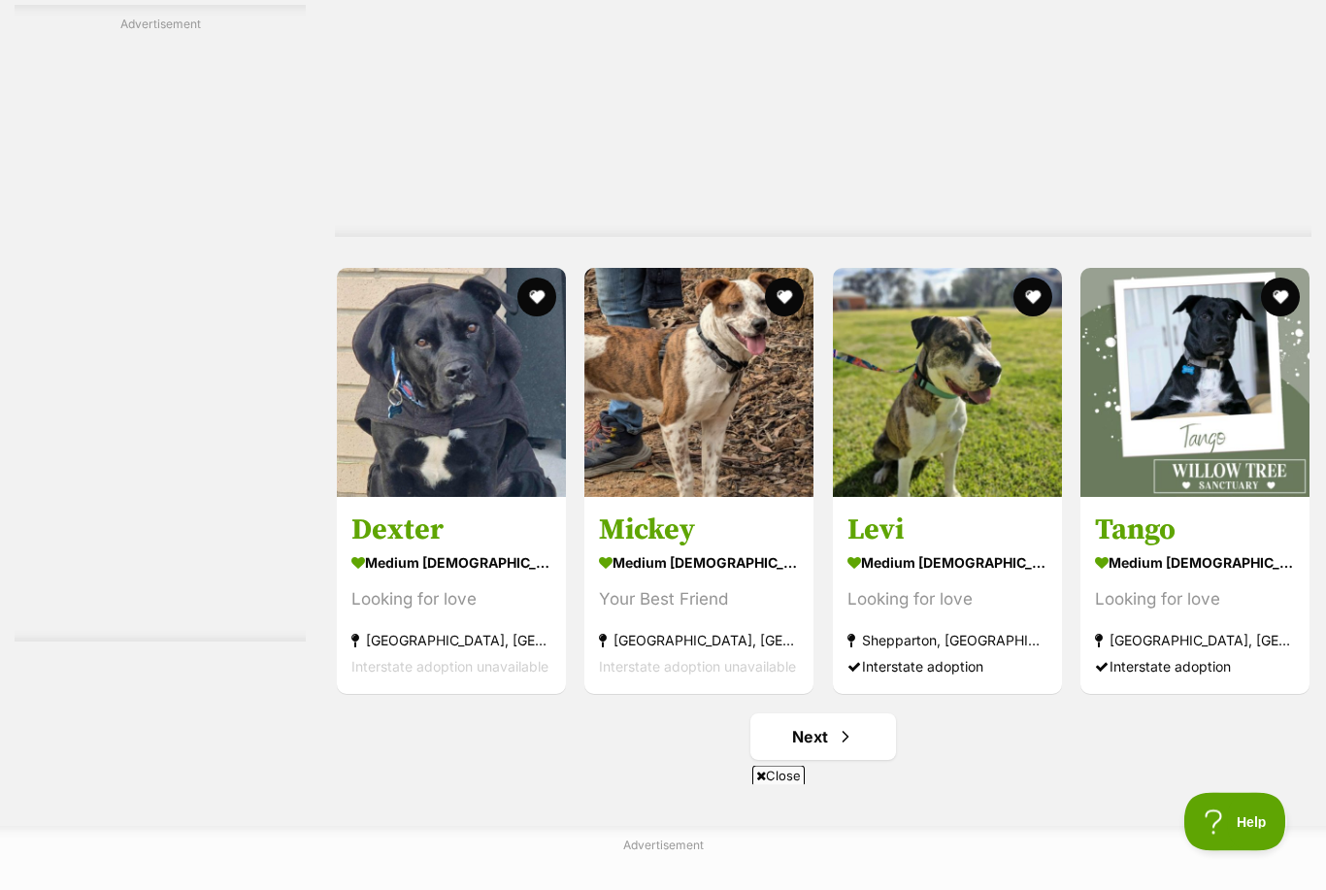
scroll to position [9557, 0]
click at [846, 725] on span "Next page" at bounding box center [845, 736] width 19 height 23
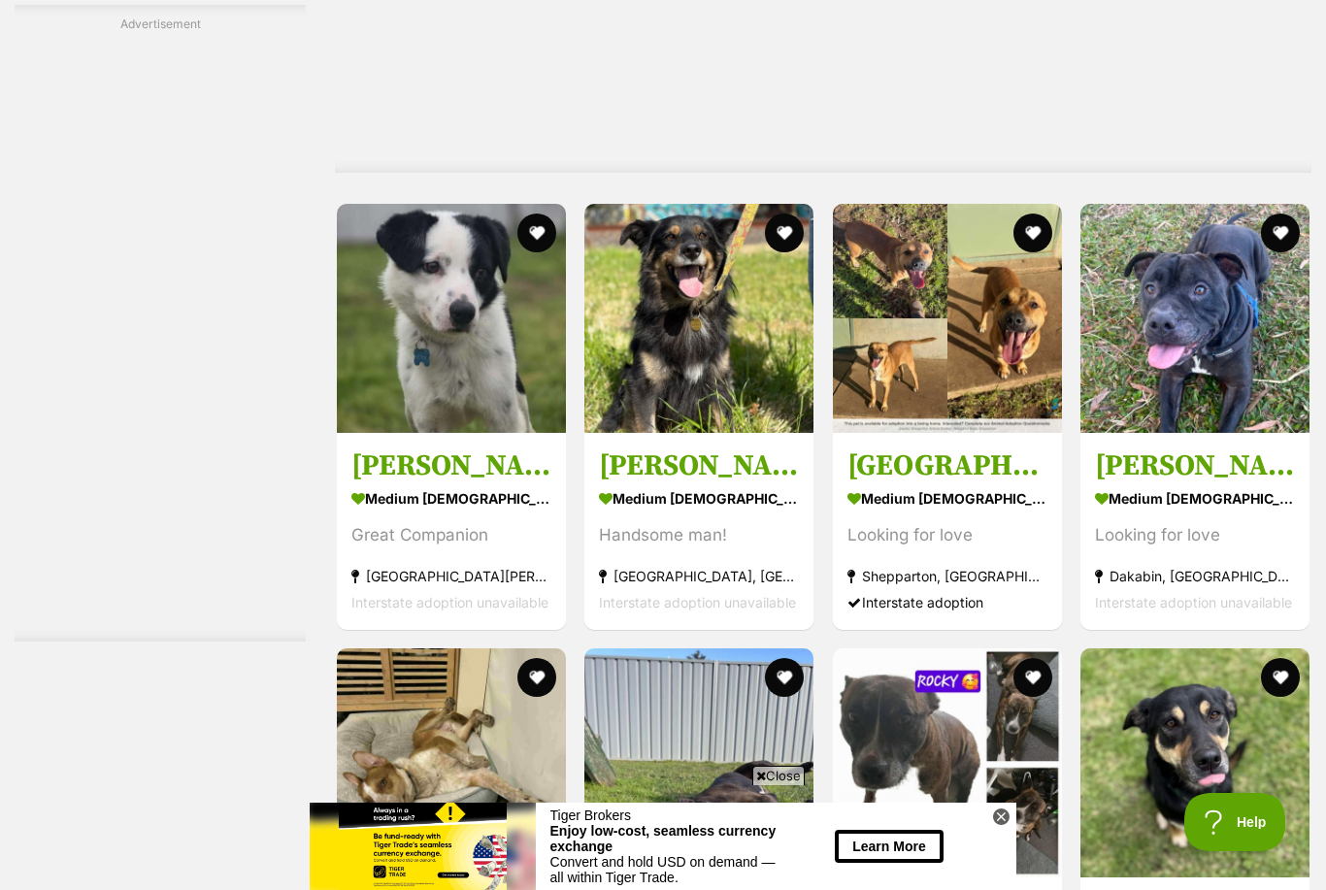
scroll to position [4359, 0]
click at [740, 355] on img at bounding box center [698, 317] width 229 height 229
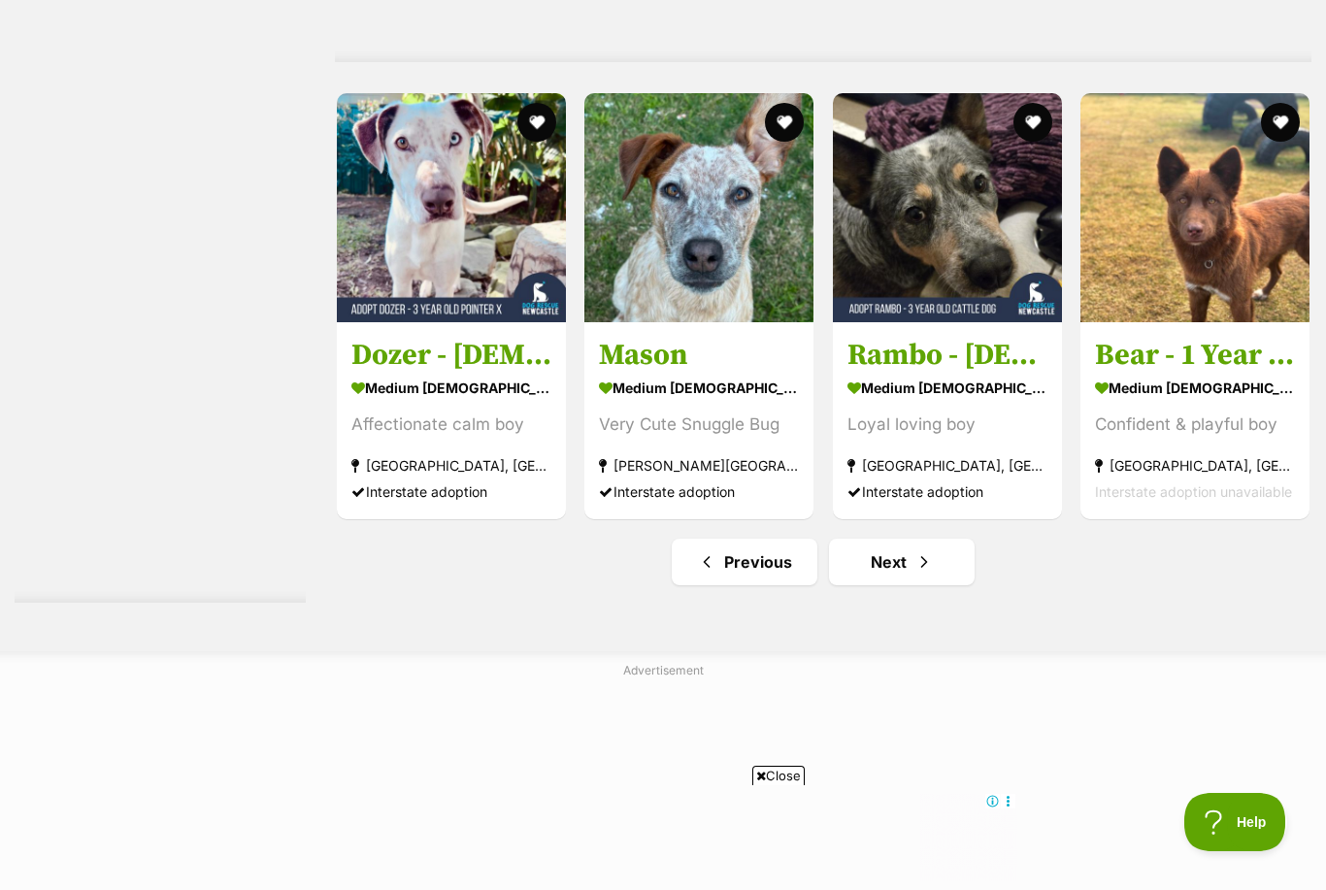
scroll to position [9462, 0]
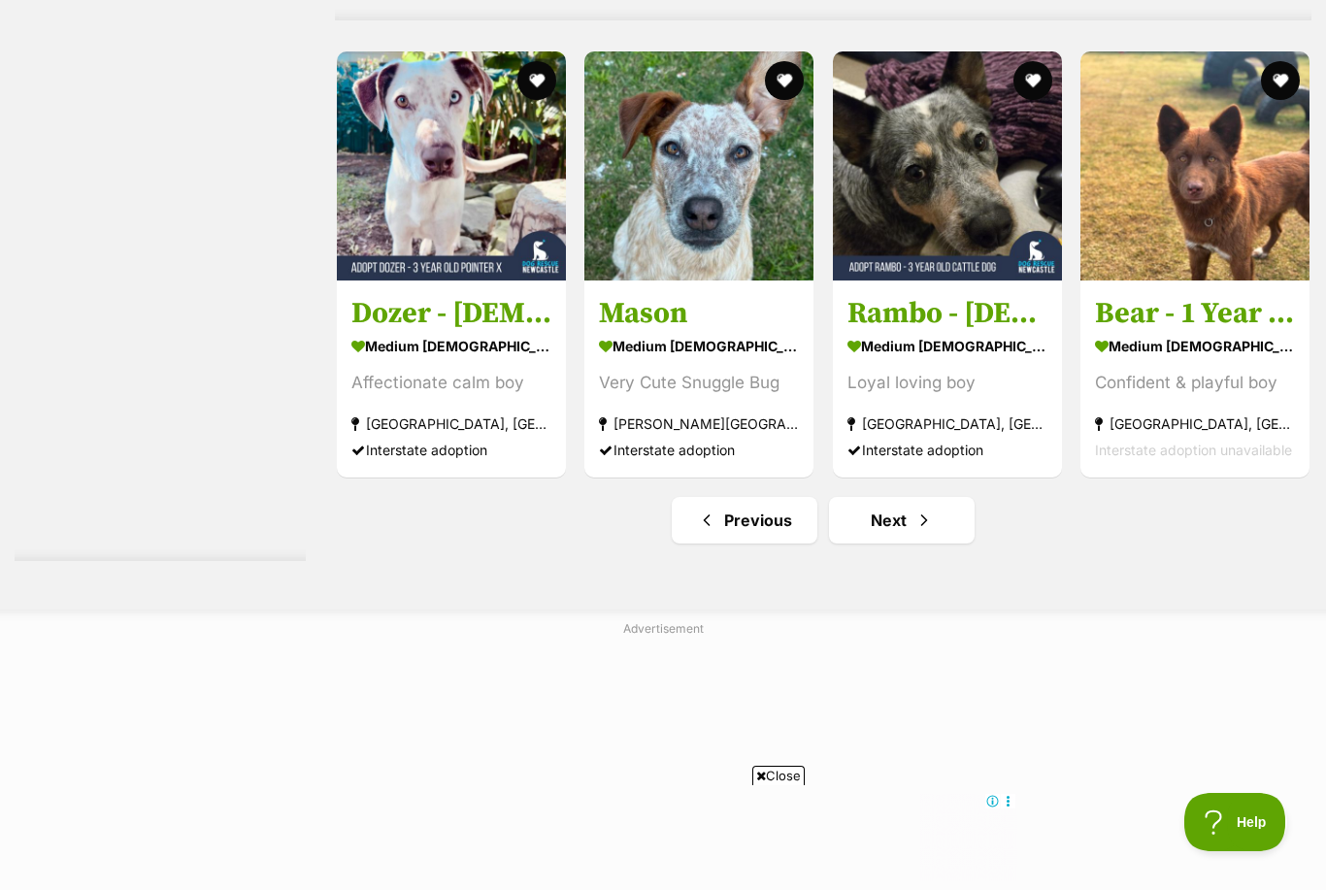
click at [938, 497] on link "Next" at bounding box center [902, 520] width 146 height 47
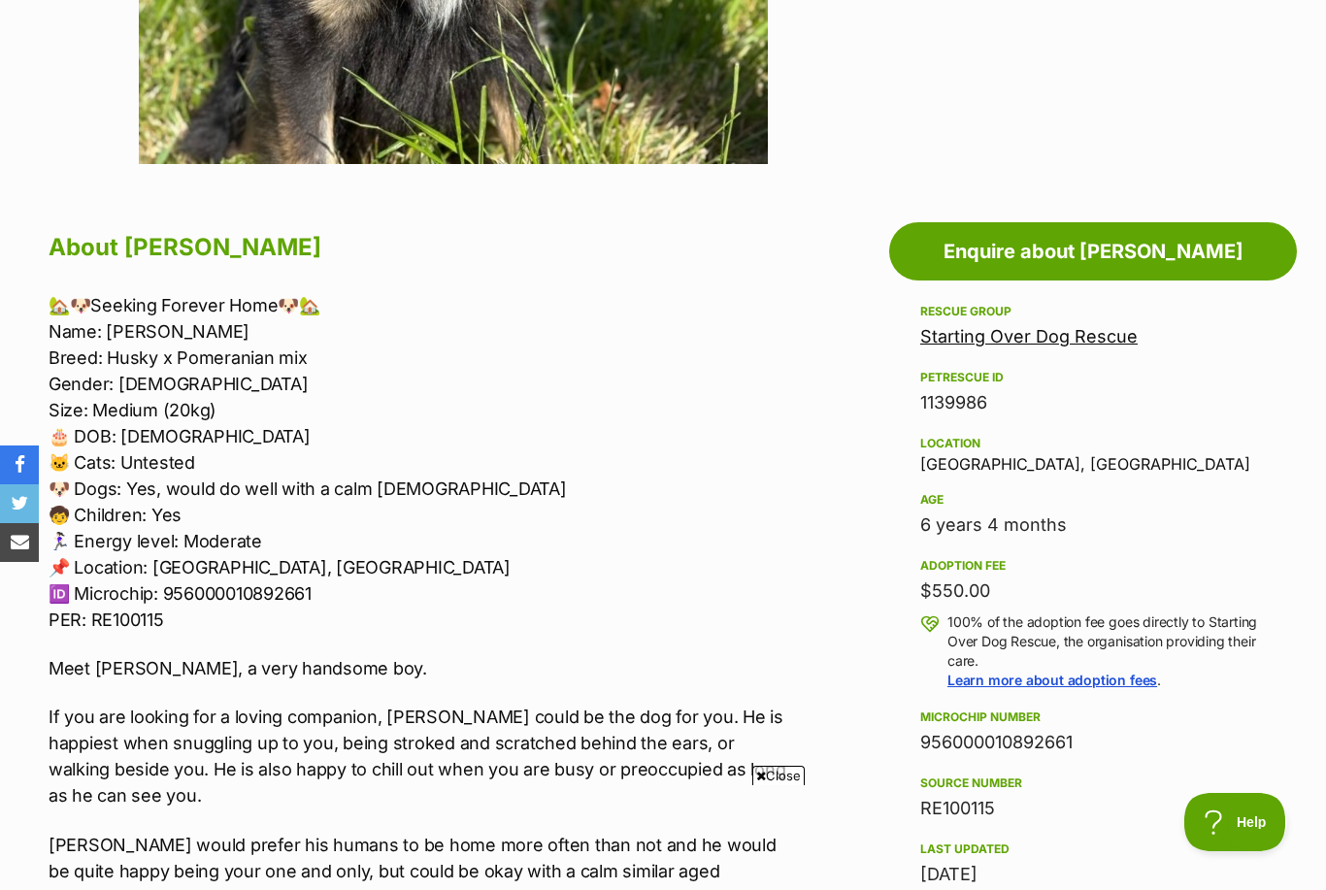
scroll to position [835, 0]
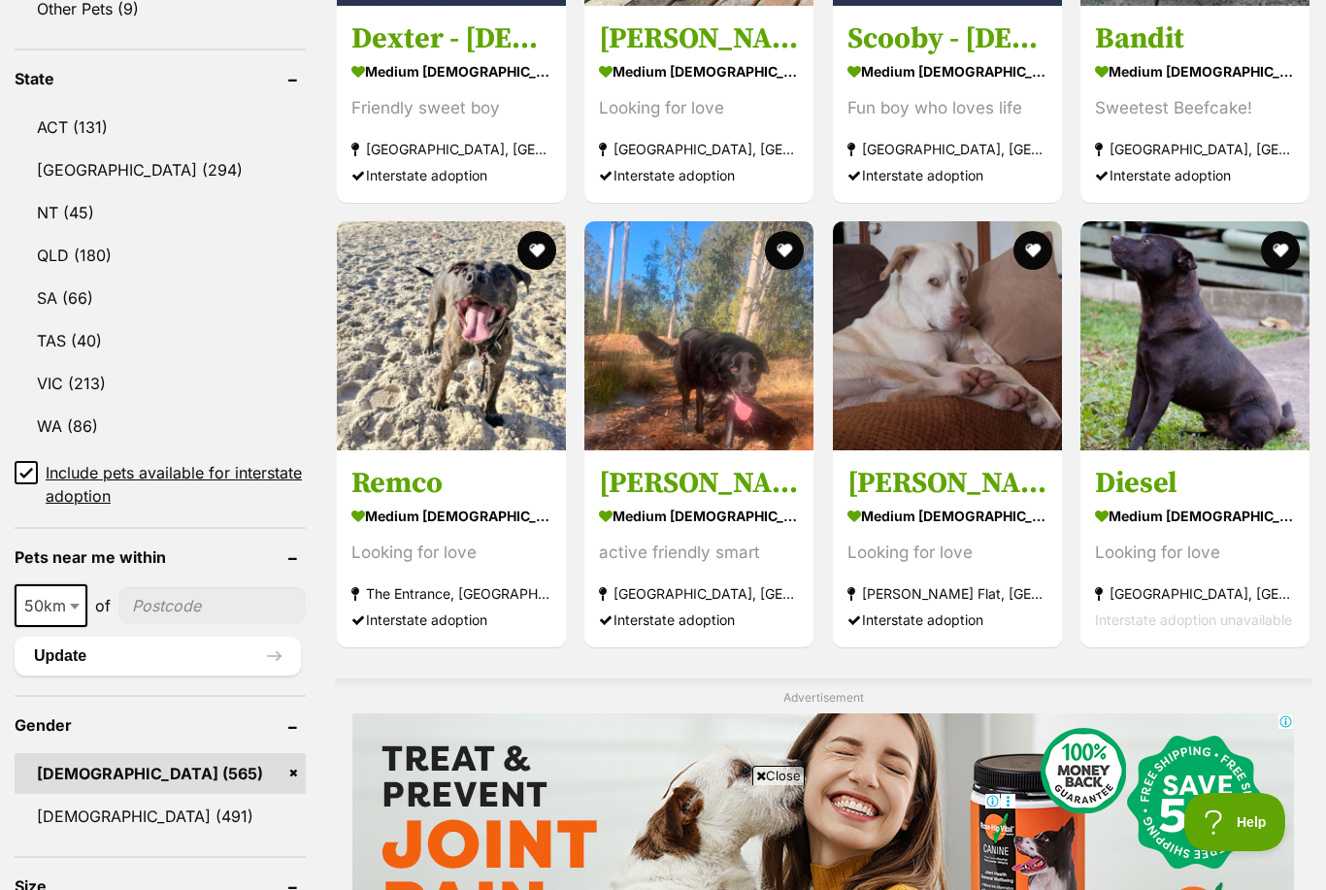
click at [996, 345] on img at bounding box center [947, 335] width 229 height 229
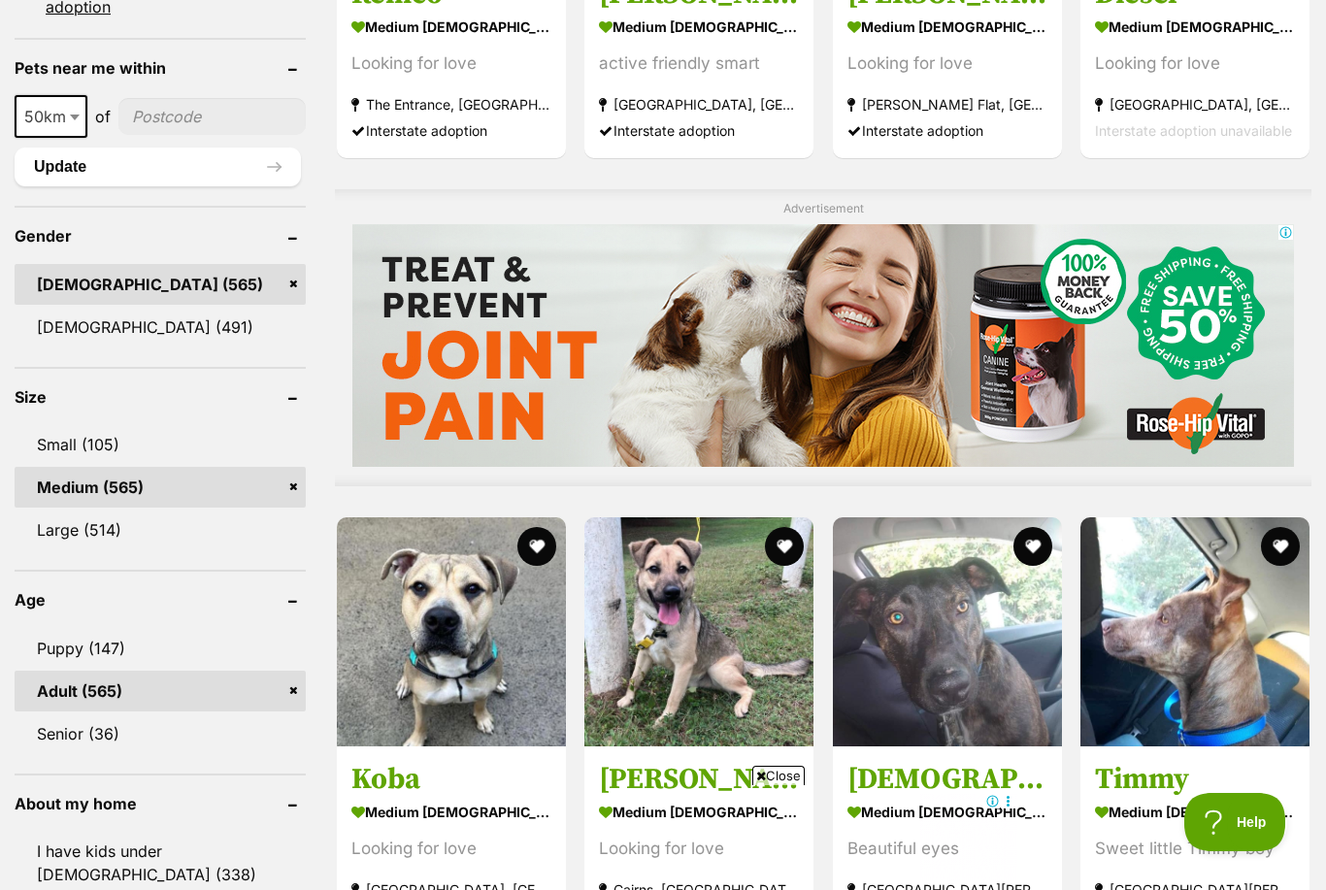
scroll to position [1523, 0]
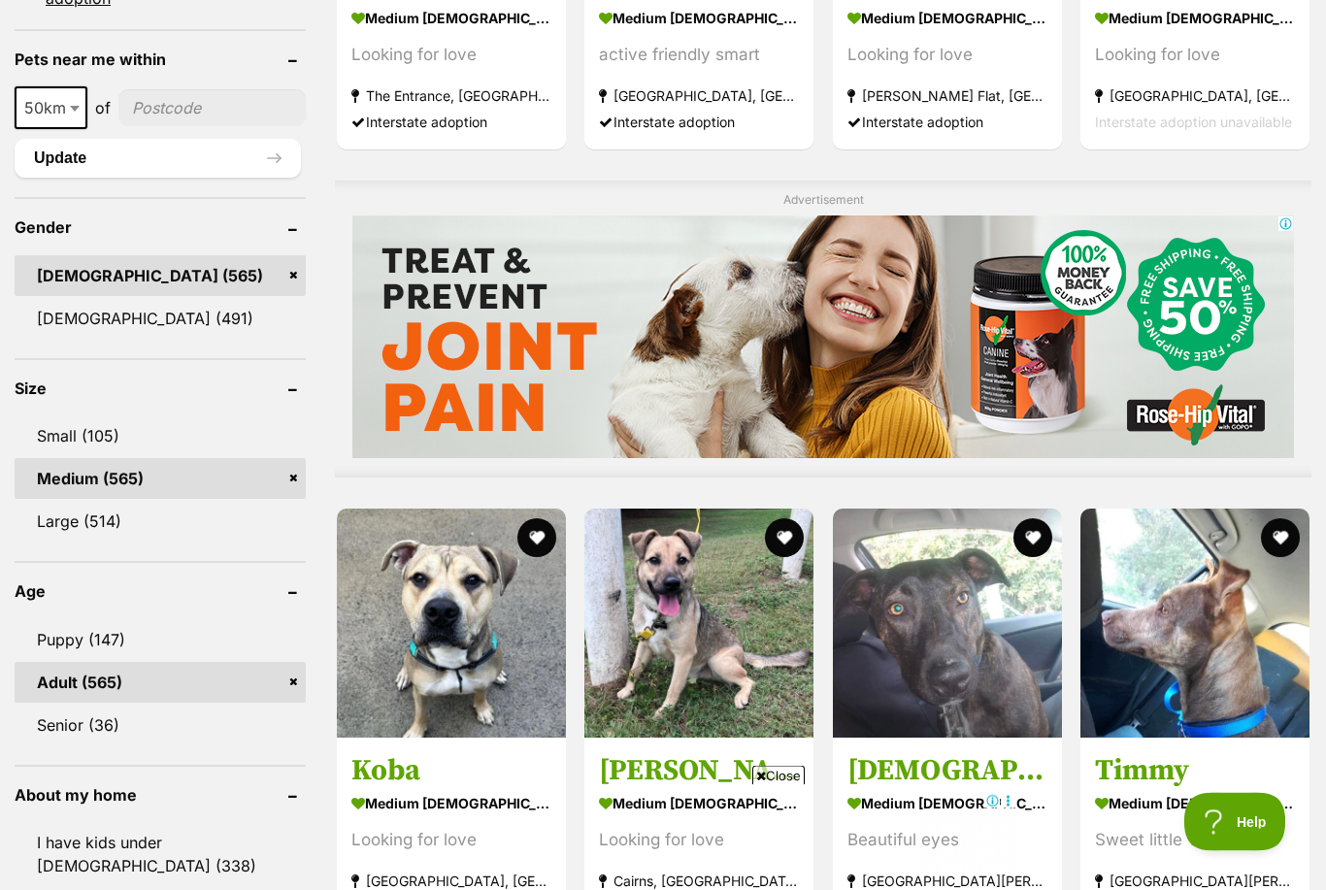
click at [67, 620] on link "Puppy (147)" at bounding box center [160, 640] width 291 height 41
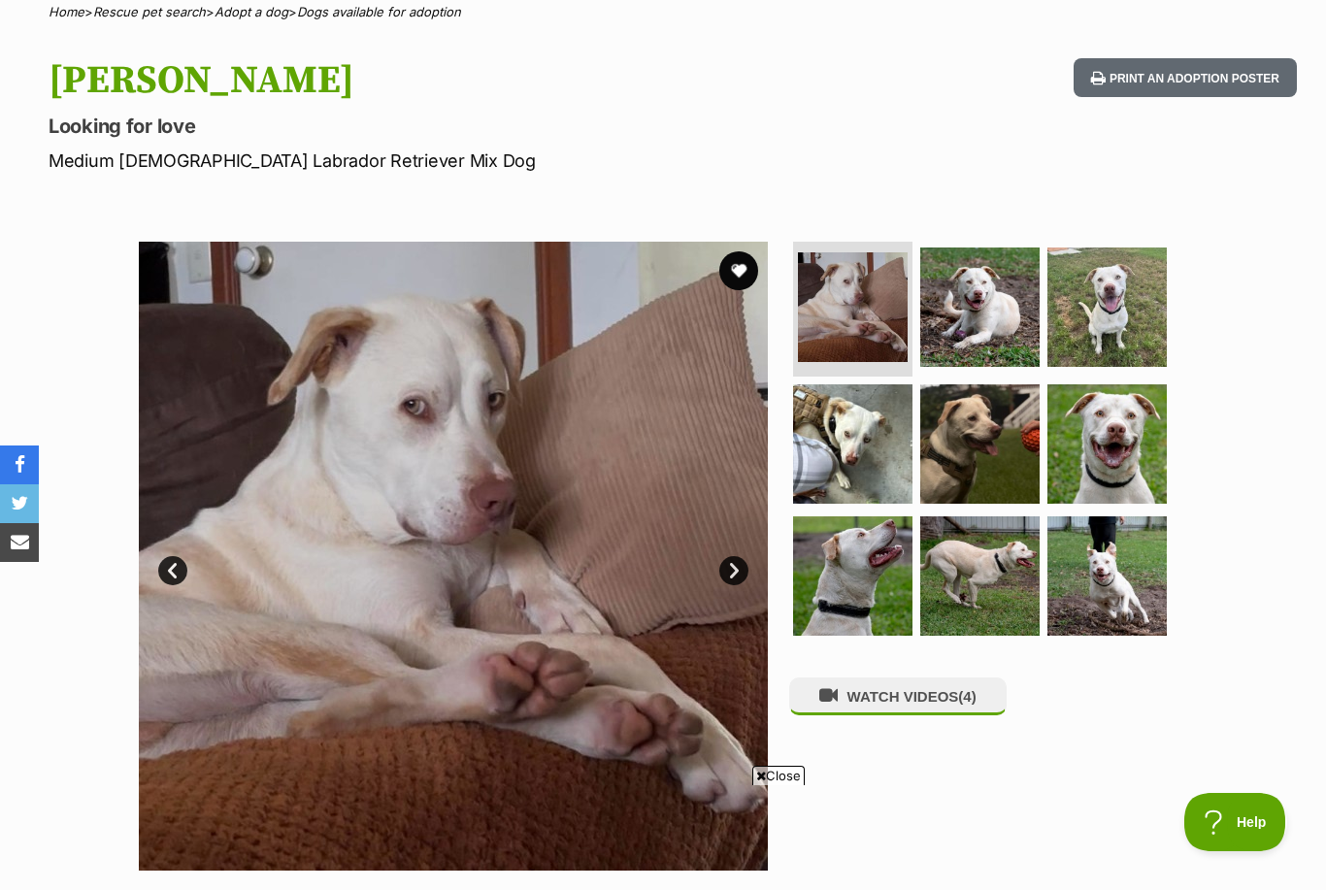
click at [733, 566] on link "Next" at bounding box center [733, 570] width 29 height 29
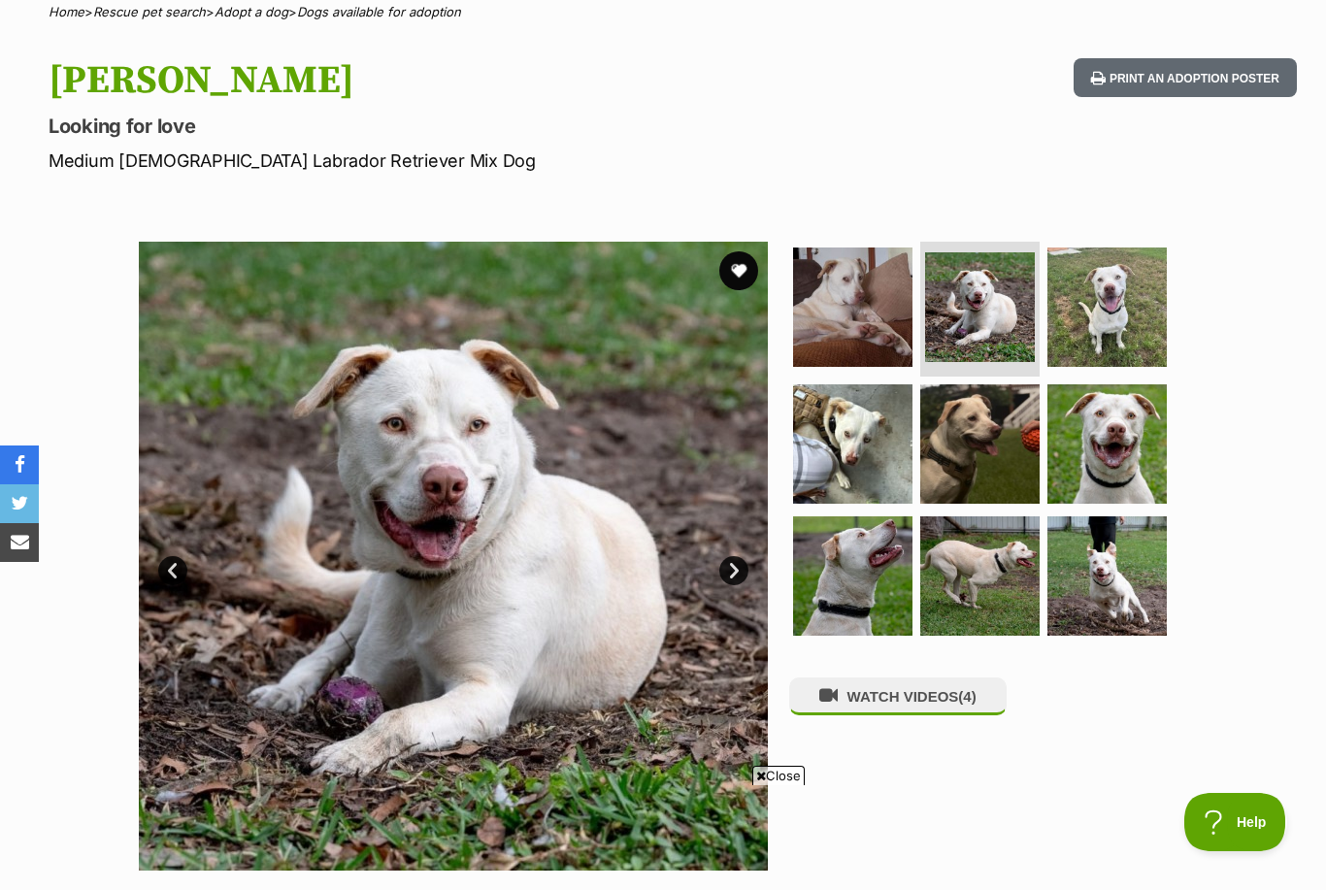
click at [743, 561] on link "Next" at bounding box center [733, 570] width 29 height 29
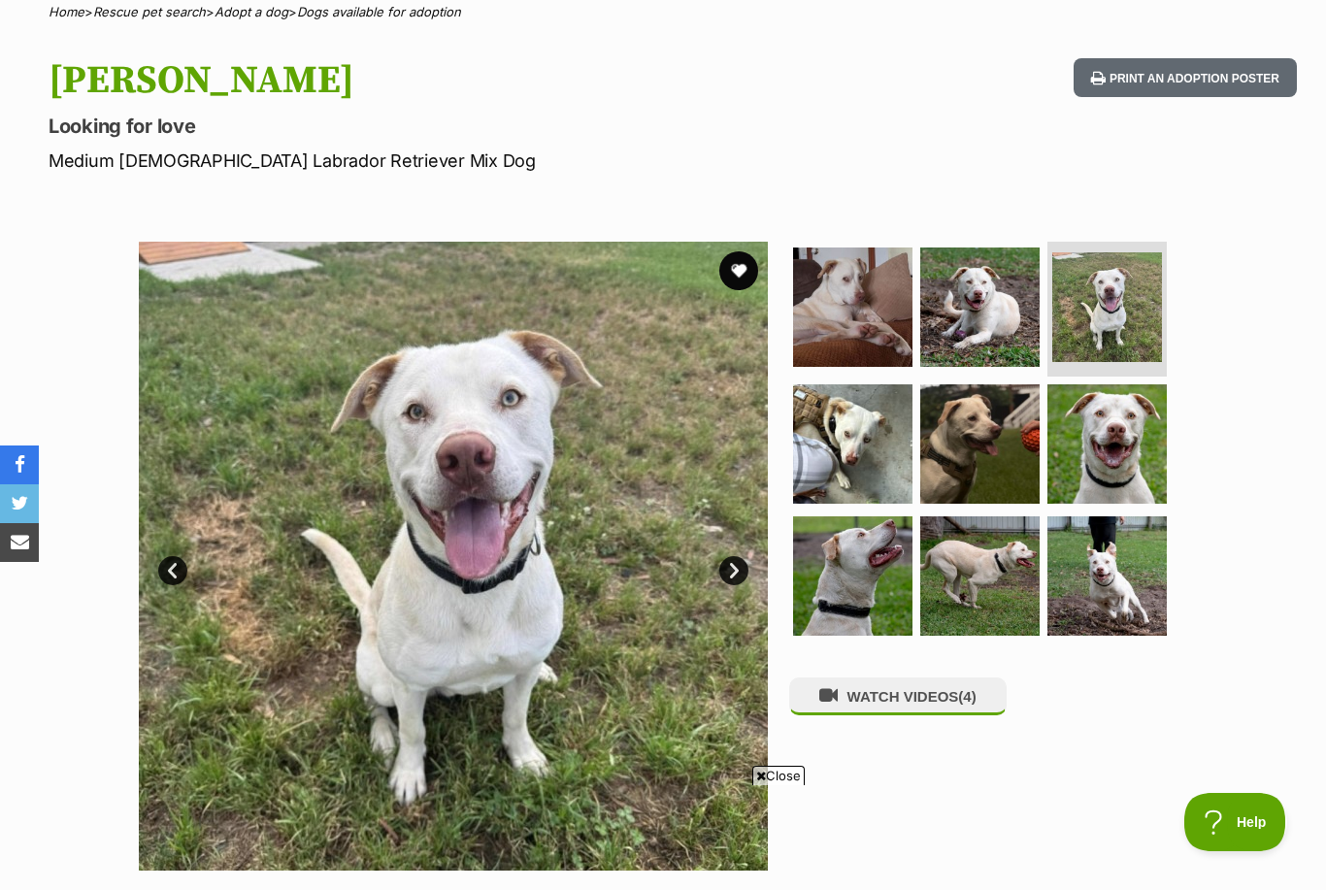
click at [1122, 561] on img at bounding box center [1107, 576] width 119 height 119
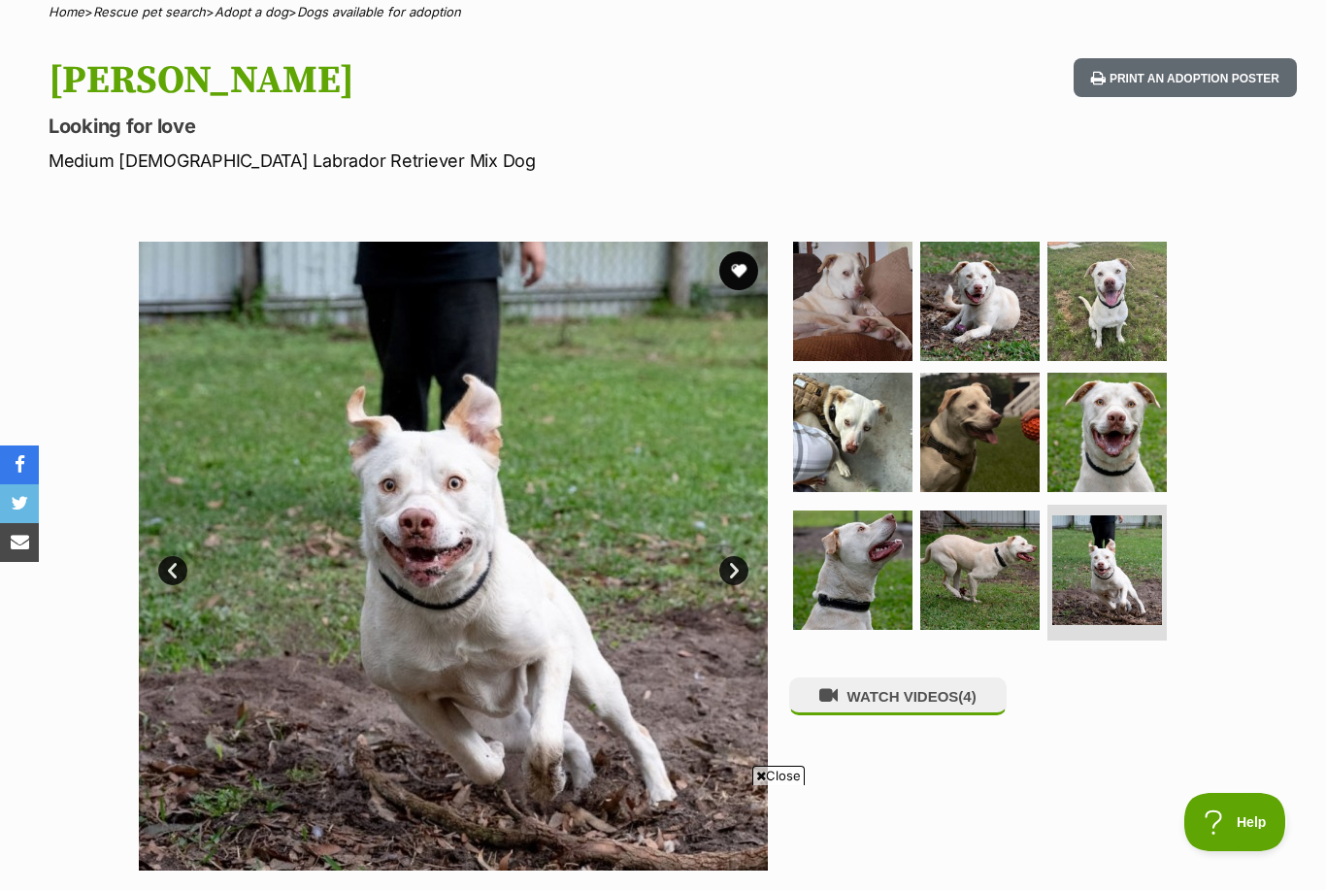
click at [976, 578] on img at bounding box center [979, 570] width 119 height 119
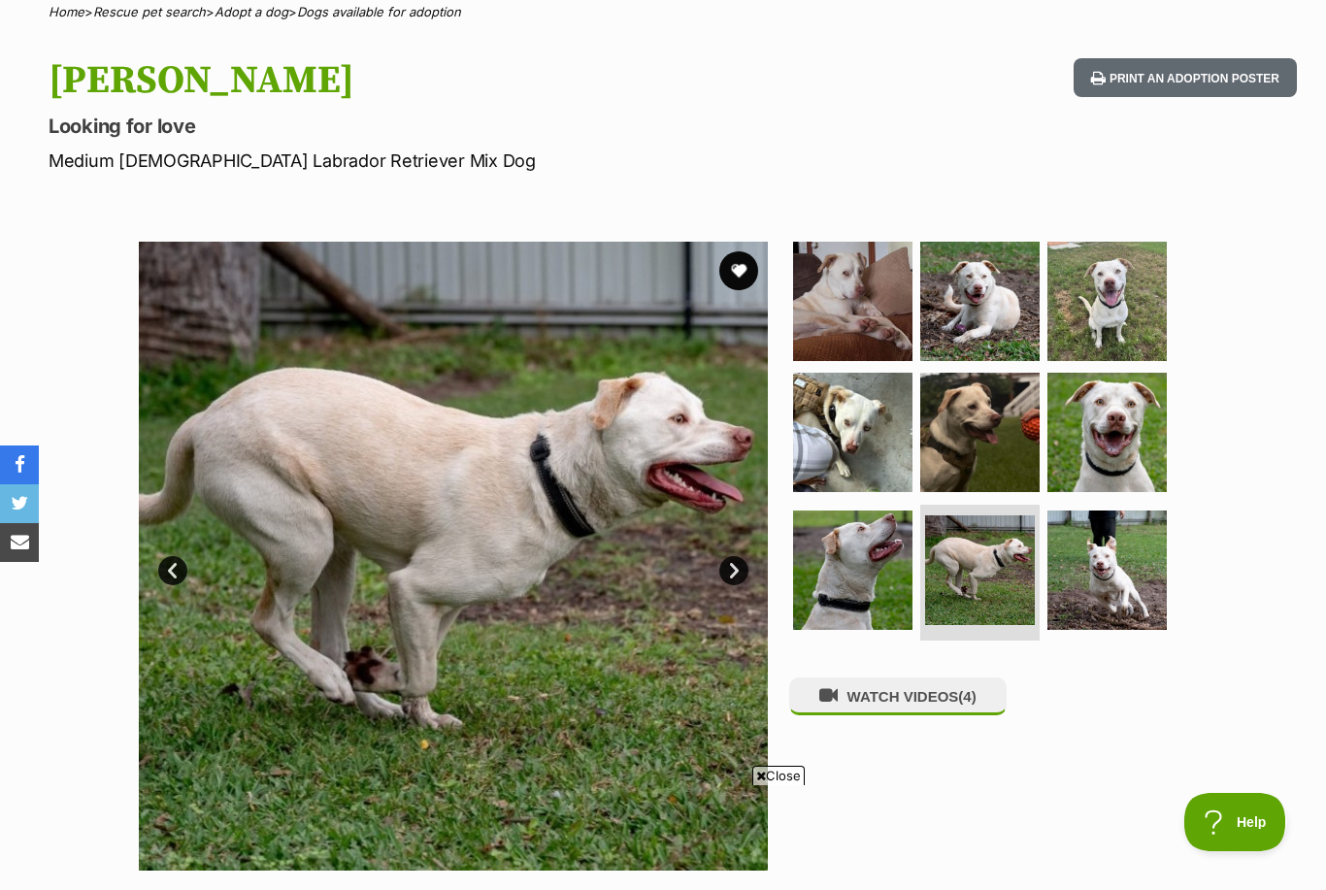
click at [855, 568] on img at bounding box center [852, 570] width 119 height 119
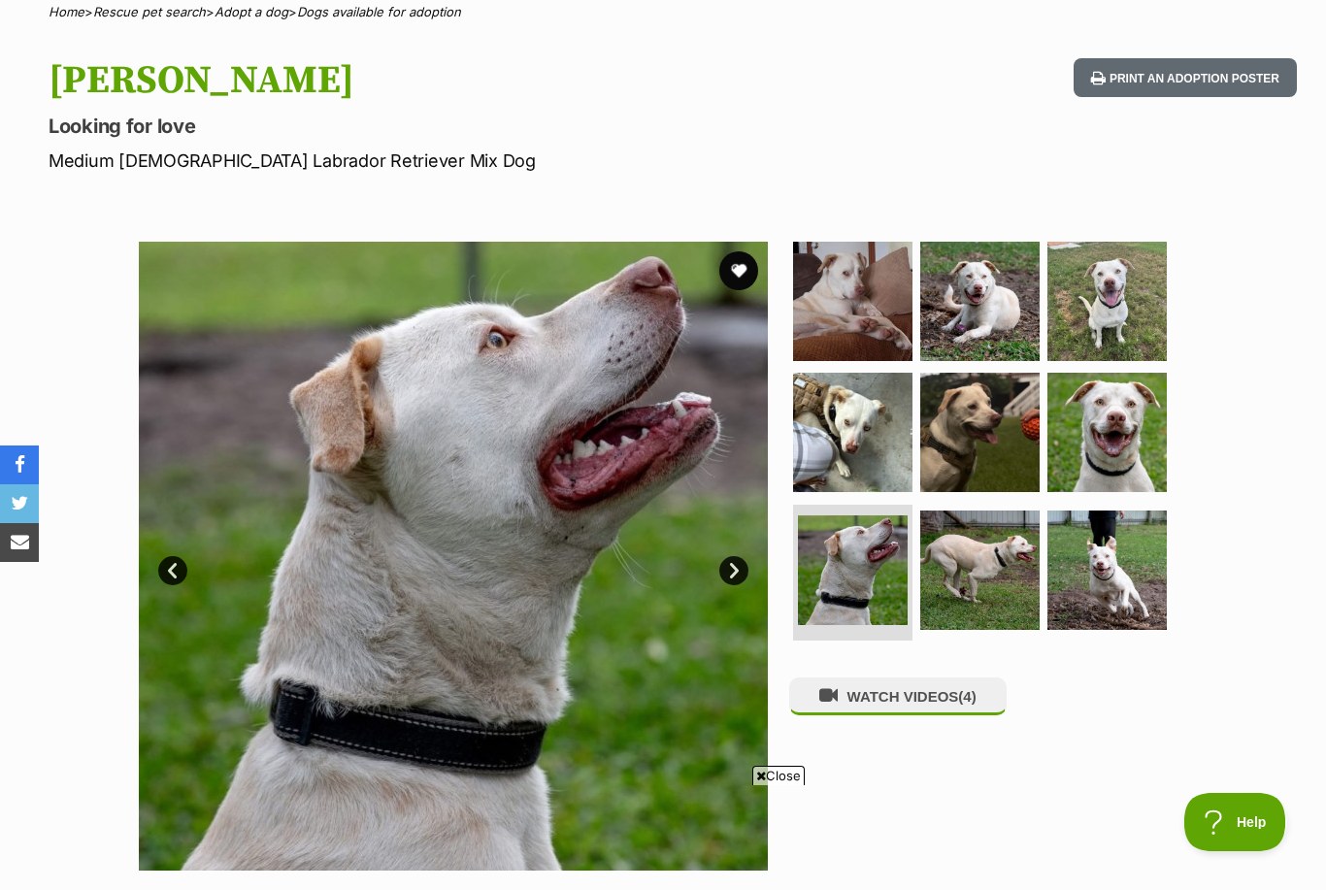
click at [868, 429] on img at bounding box center [852, 432] width 119 height 119
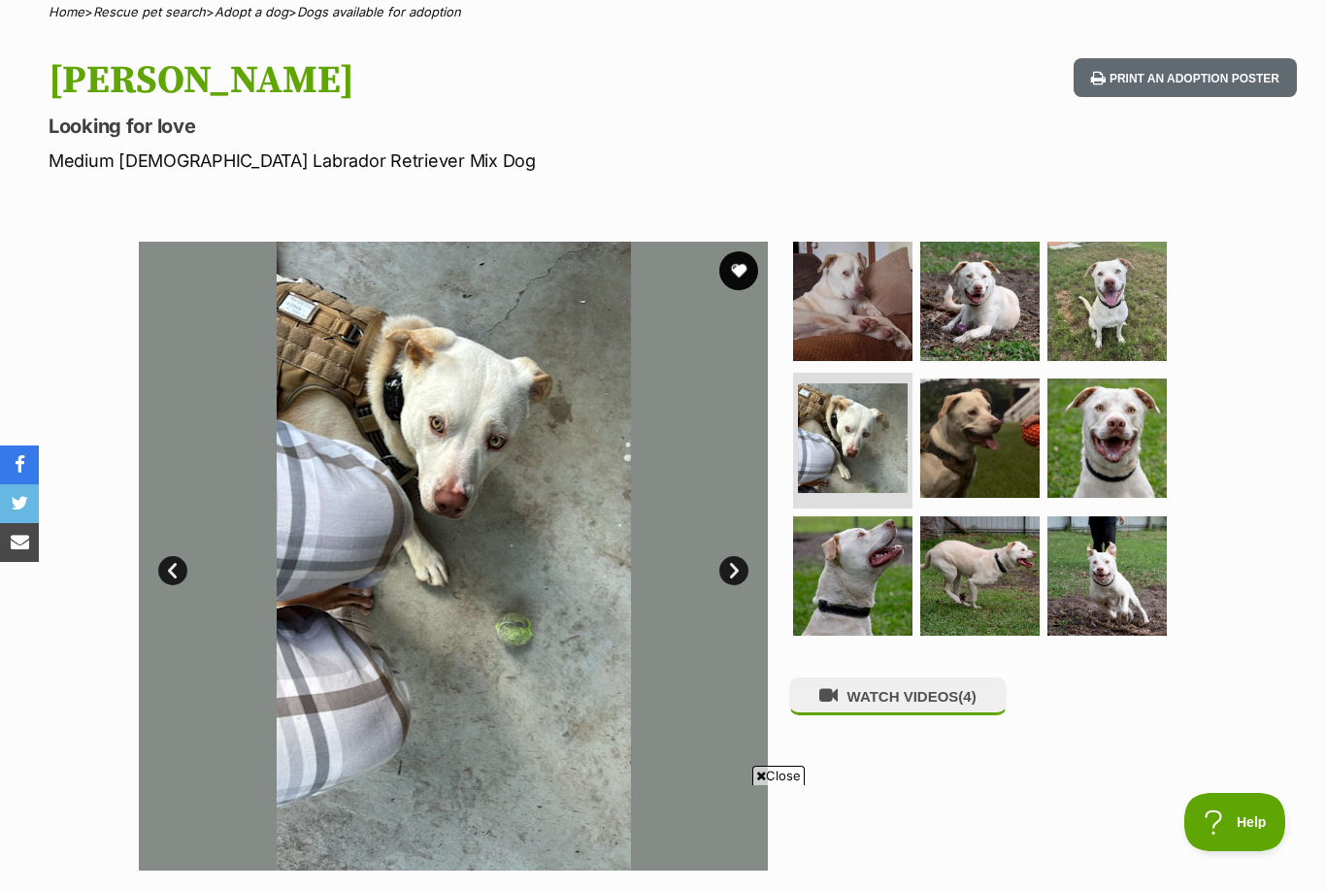
click at [948, 426] on img at bounding box center [979, 438] width 119 height 119
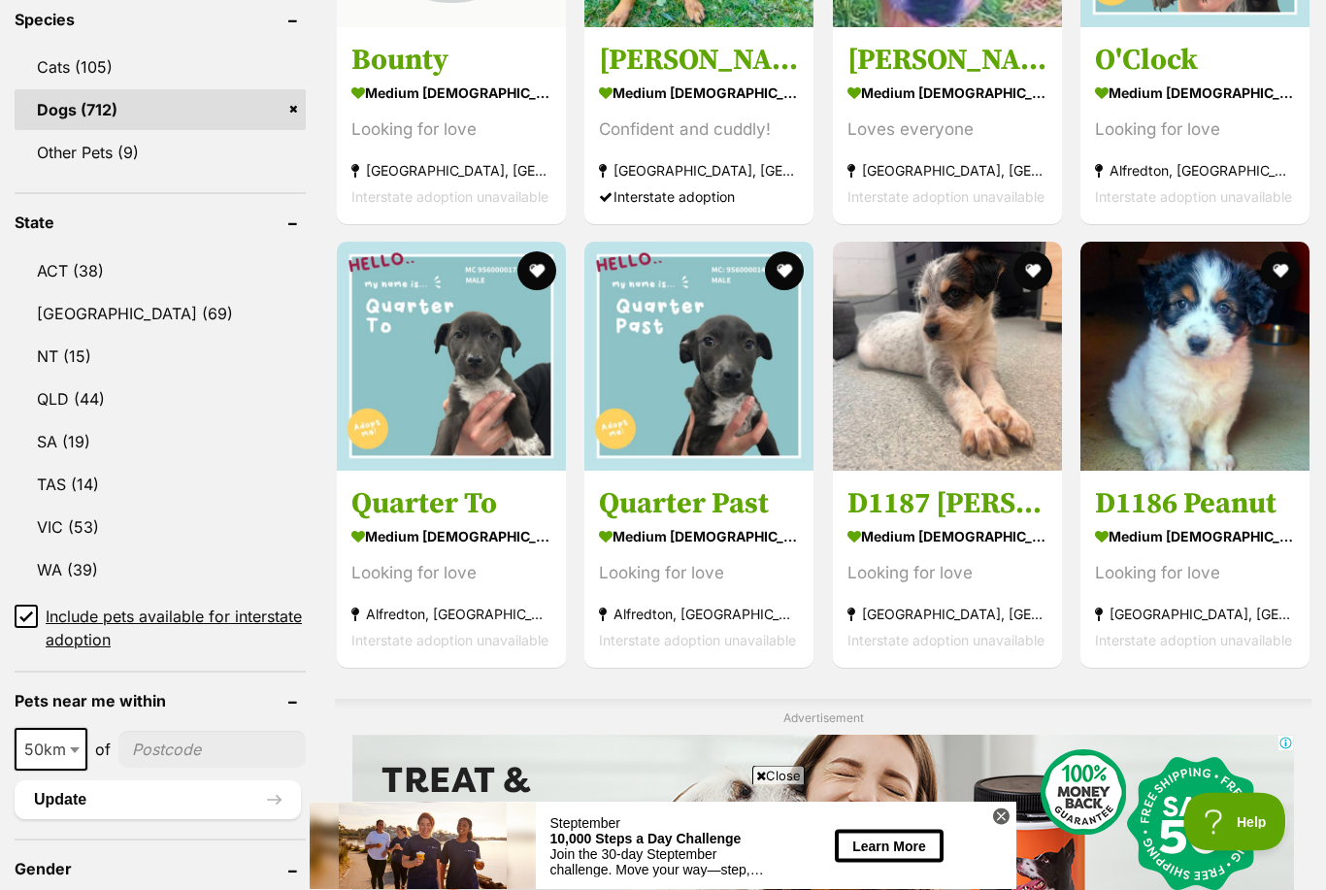
scroll to position [948, 0]
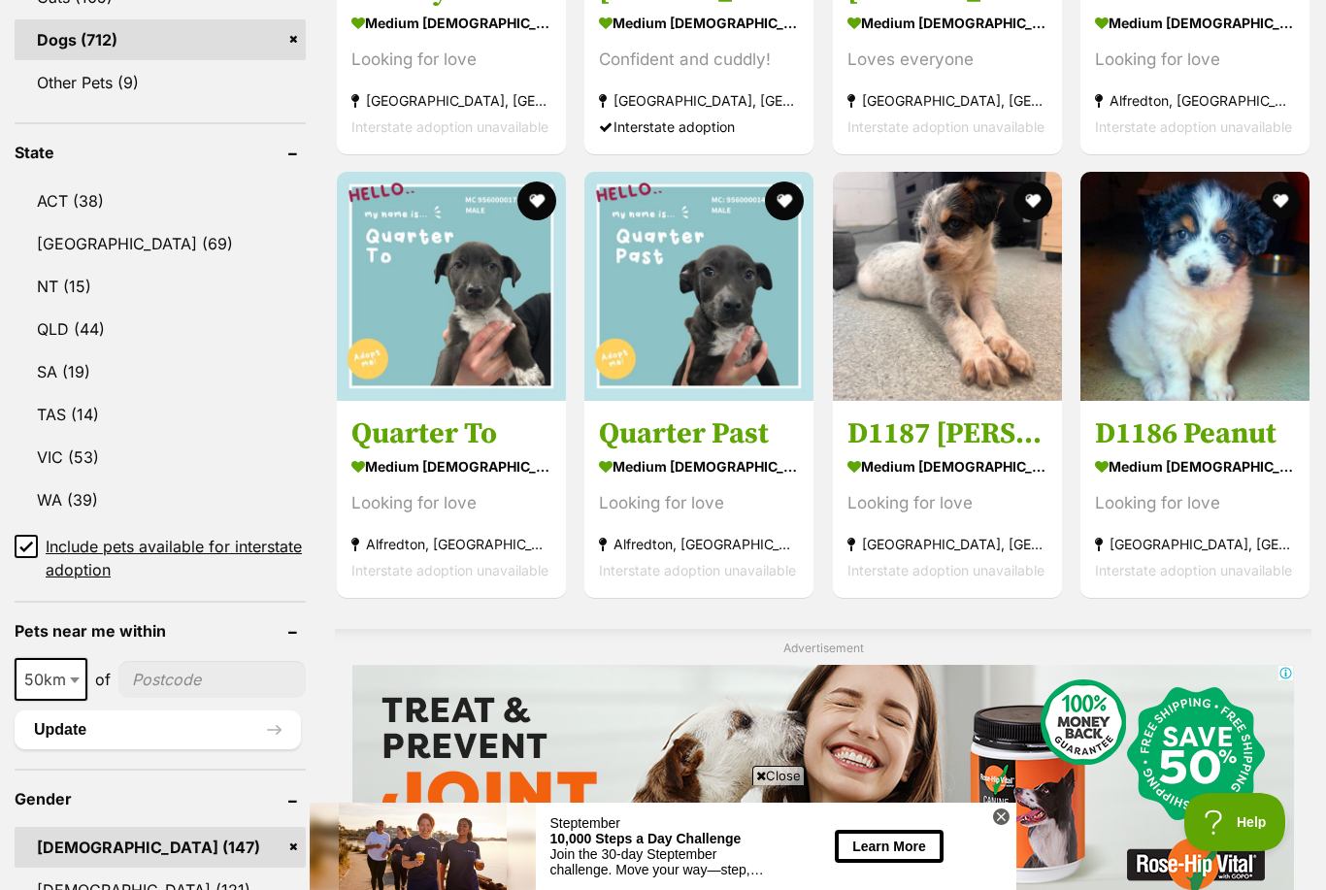
click at [992, 276] on img at bounding box center [947, 286] width 229 height 229
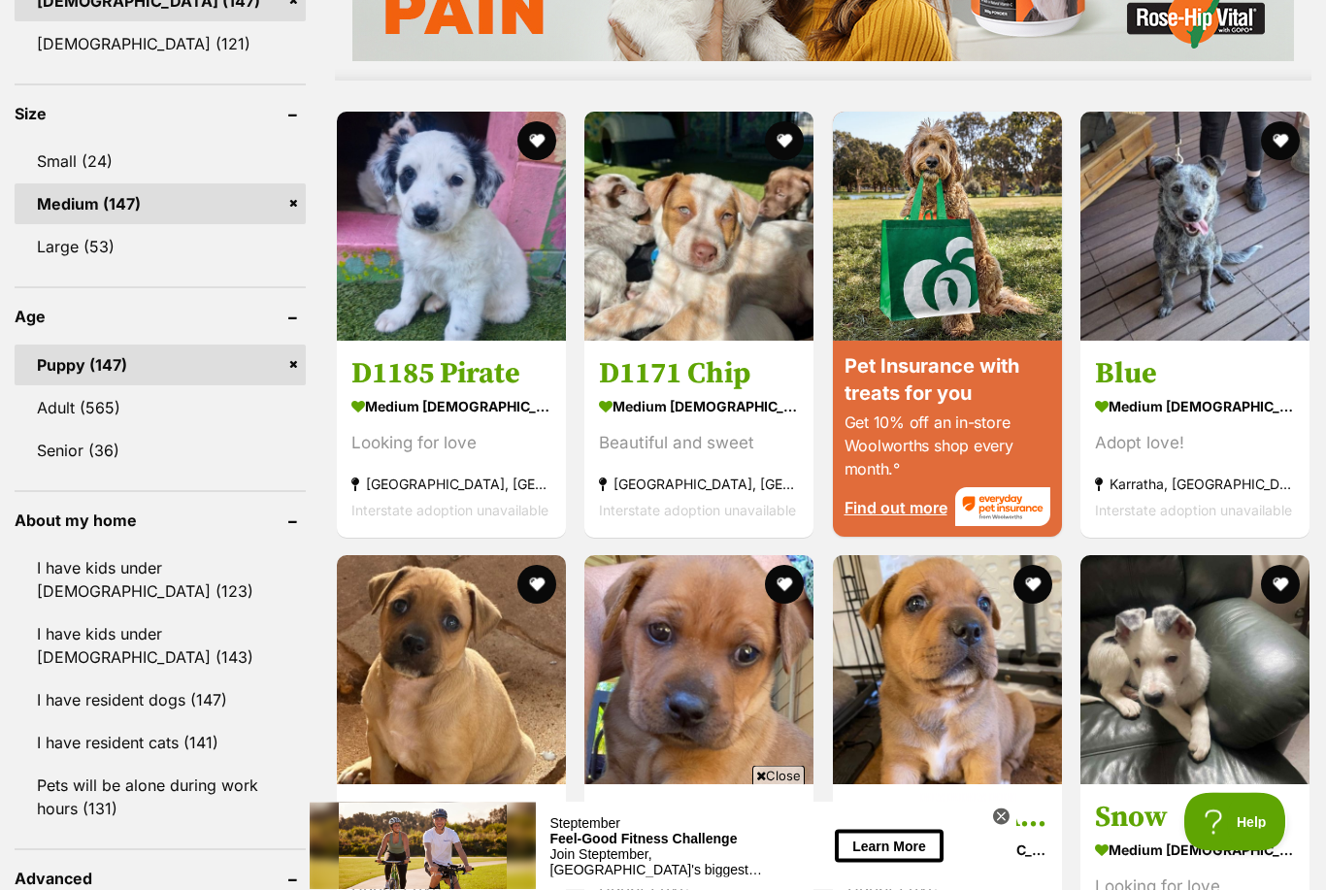
scroll to position [1799, 0]
click at [748, 251] on img at bounding box center [698, 226] width 229 height 229
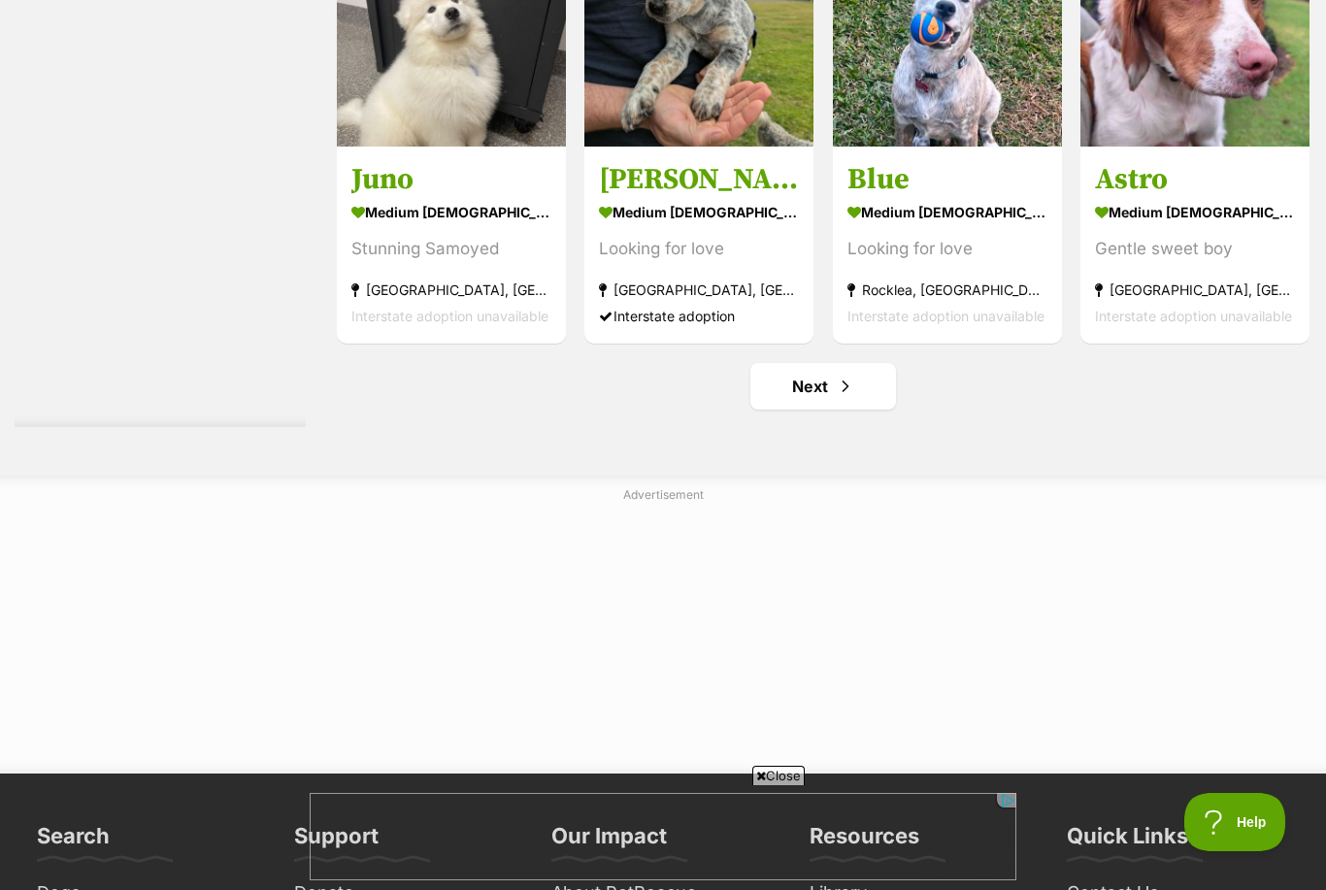
scroll to position [9995, 0]
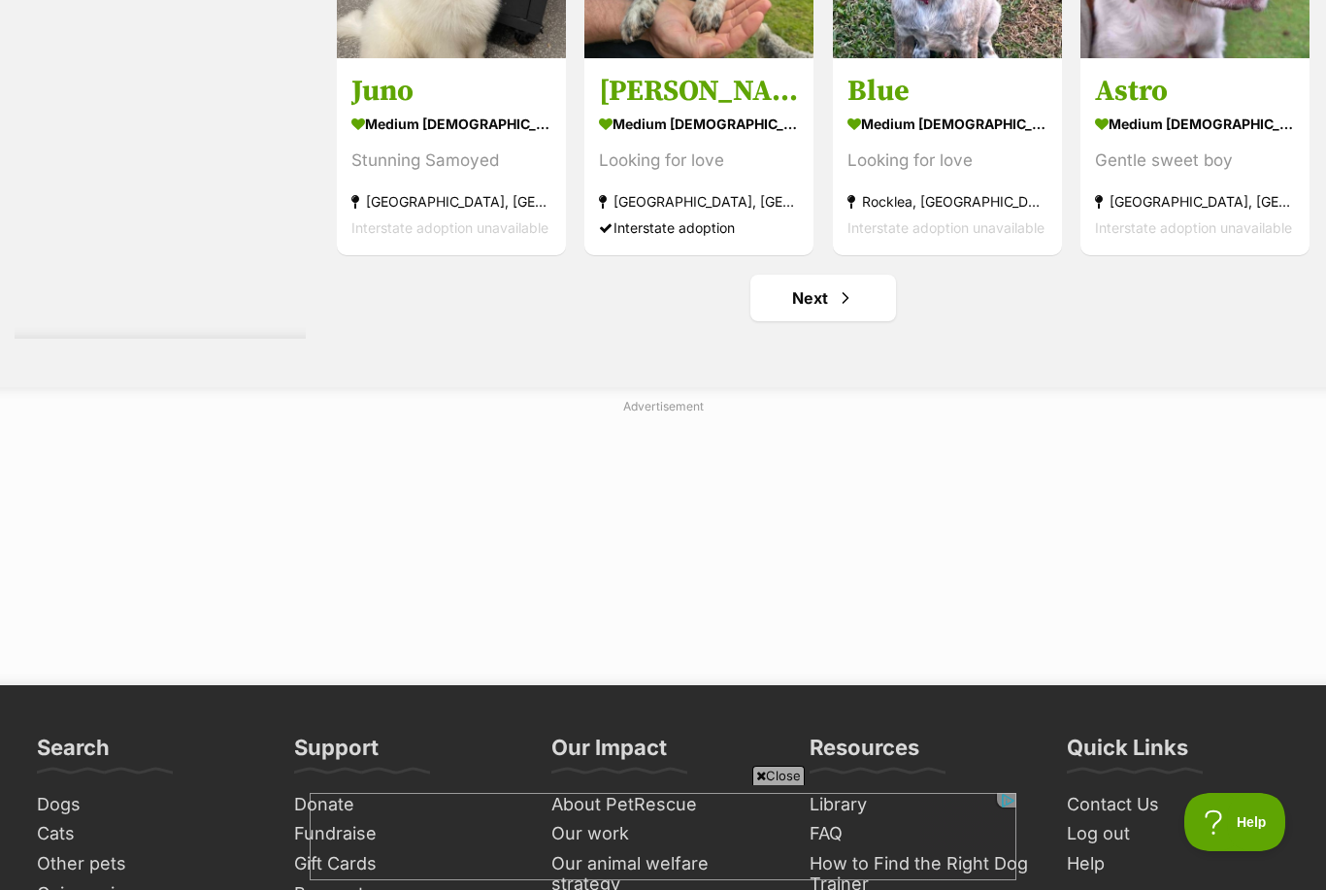
click at [857, 275] on link "Next" at bounding box center [824, 298] width 146 height 47
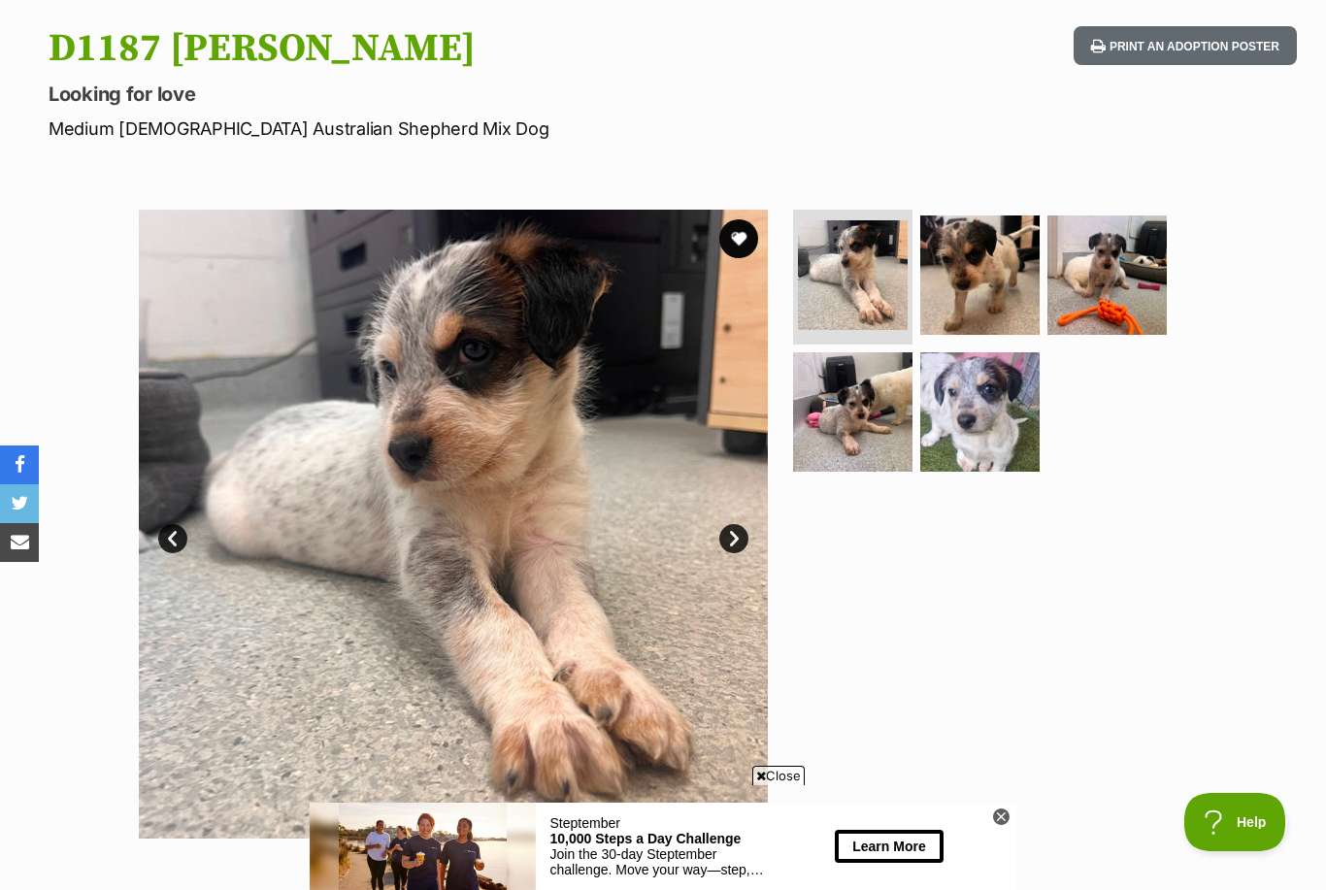
click at [742, 536] on link "Next" at bounding box center [733, 538] width 29 height 29
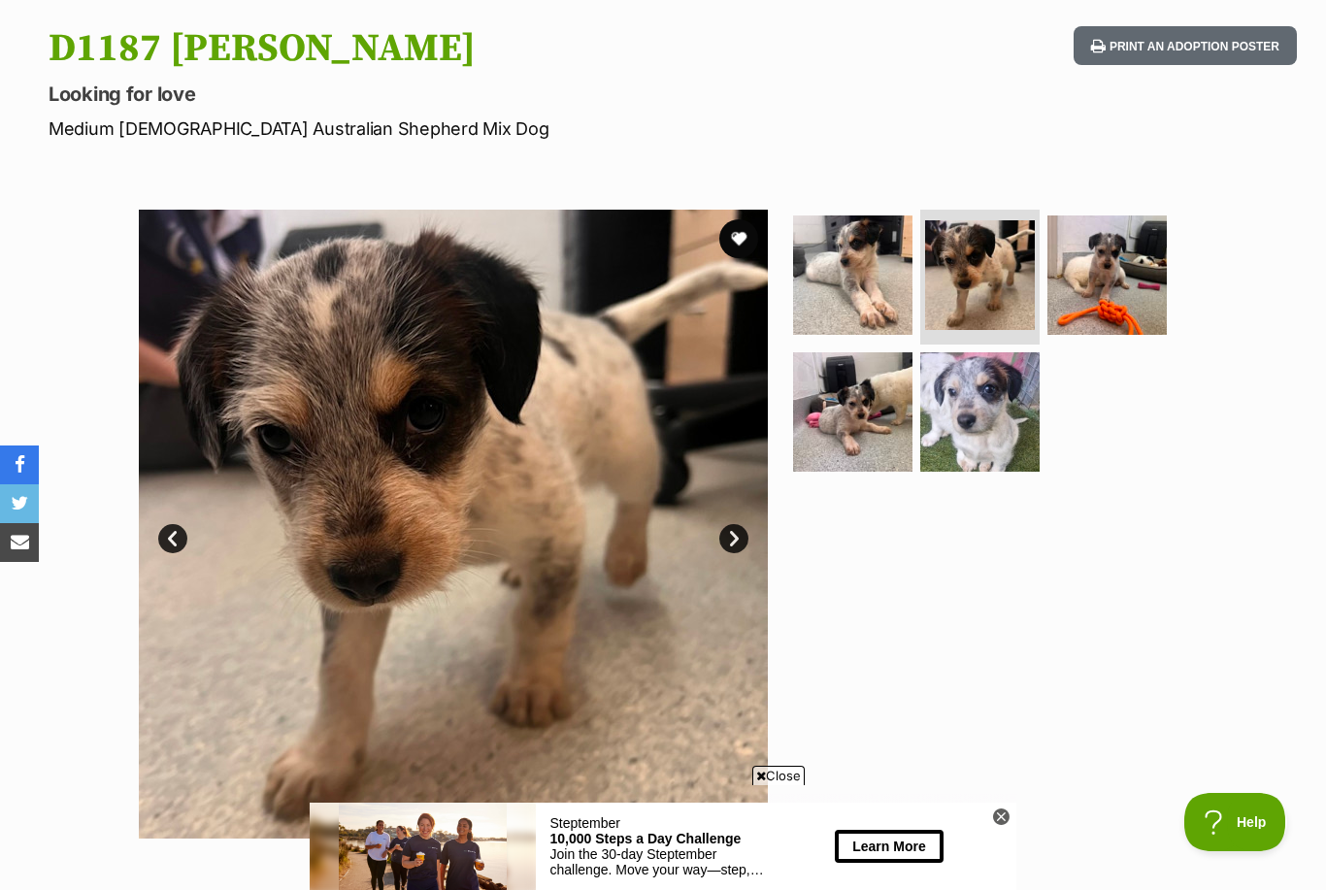
click at [744, 525] on link "Next" at bounding box center [733, 538] width 29 height 29
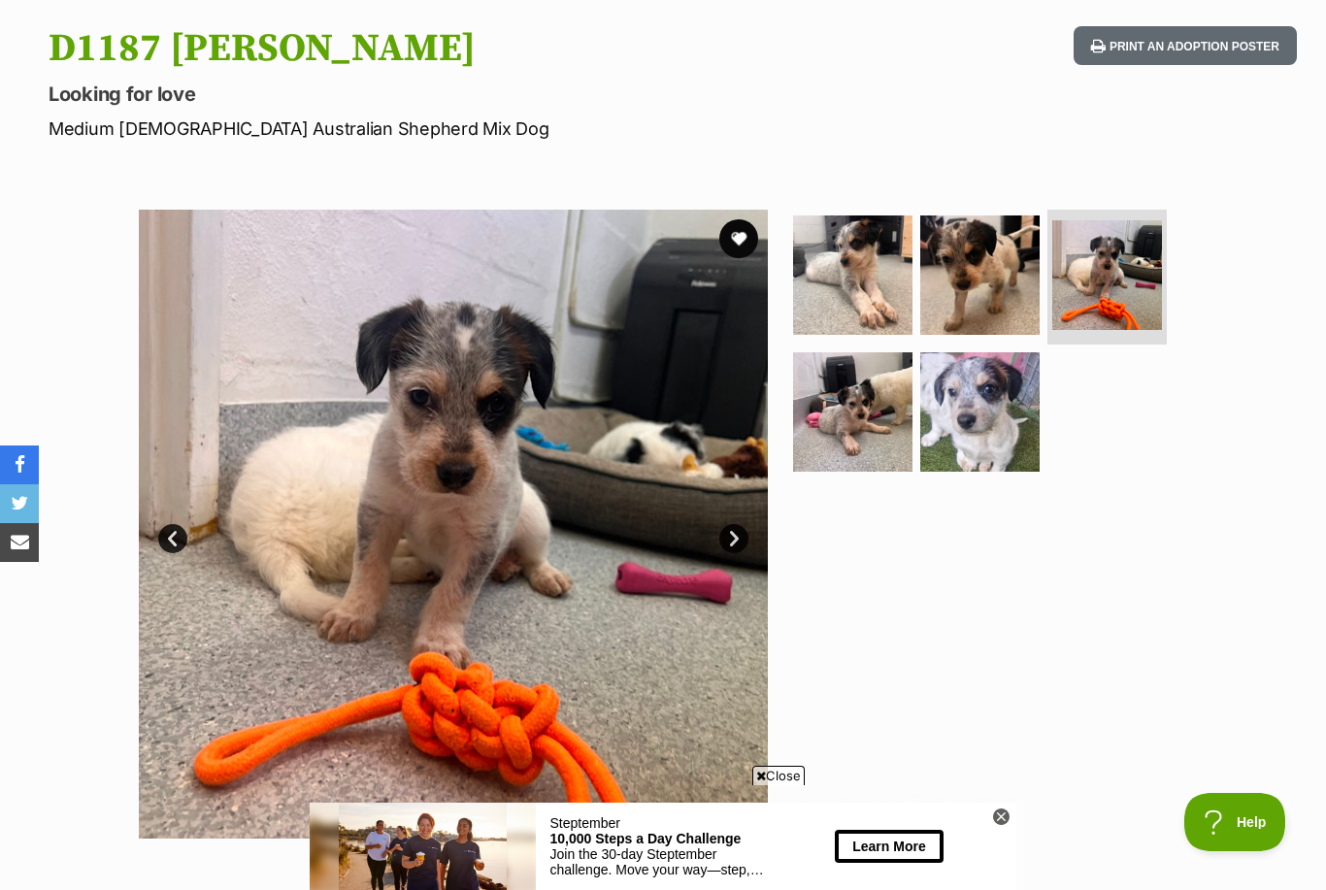
click at [744, 533] on link "Next" at bounding box center [733, 538] width 29 height 29
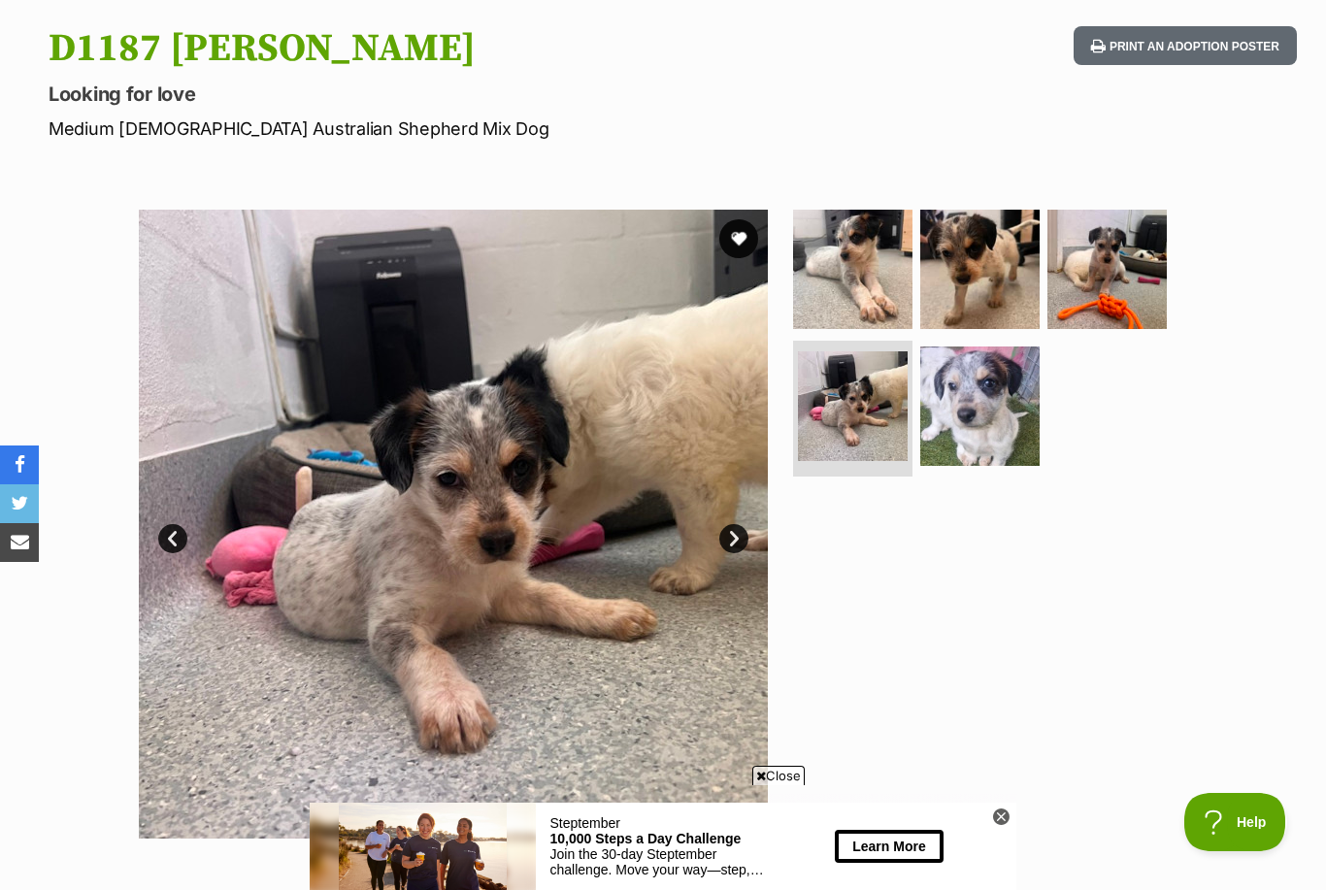
click at [741, 534] on link "Next" at bounding box center [733, 538] width 29 height 29
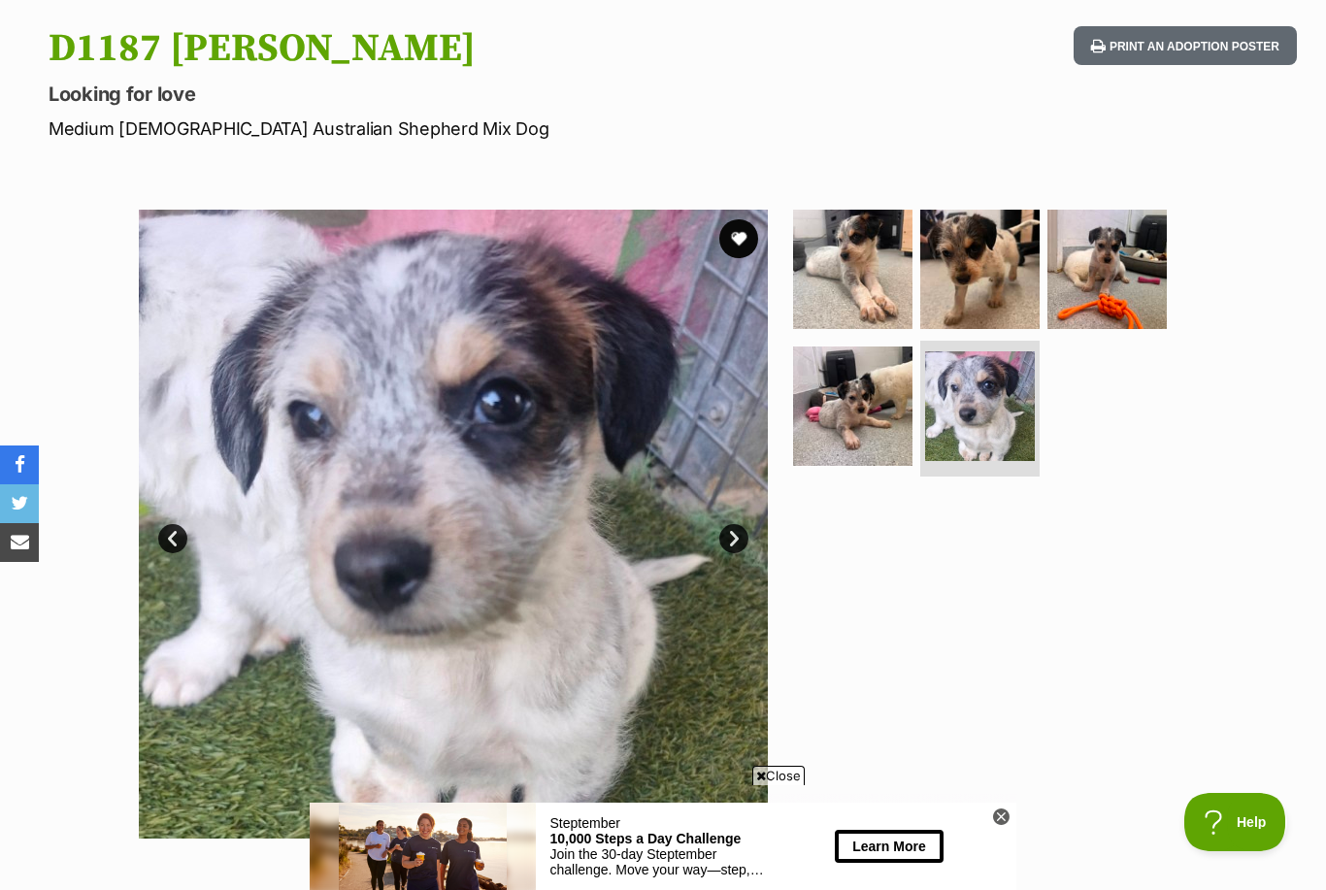
click at [740, 534] on link "Next" at bounding box center [733, 538] width 29 height 29
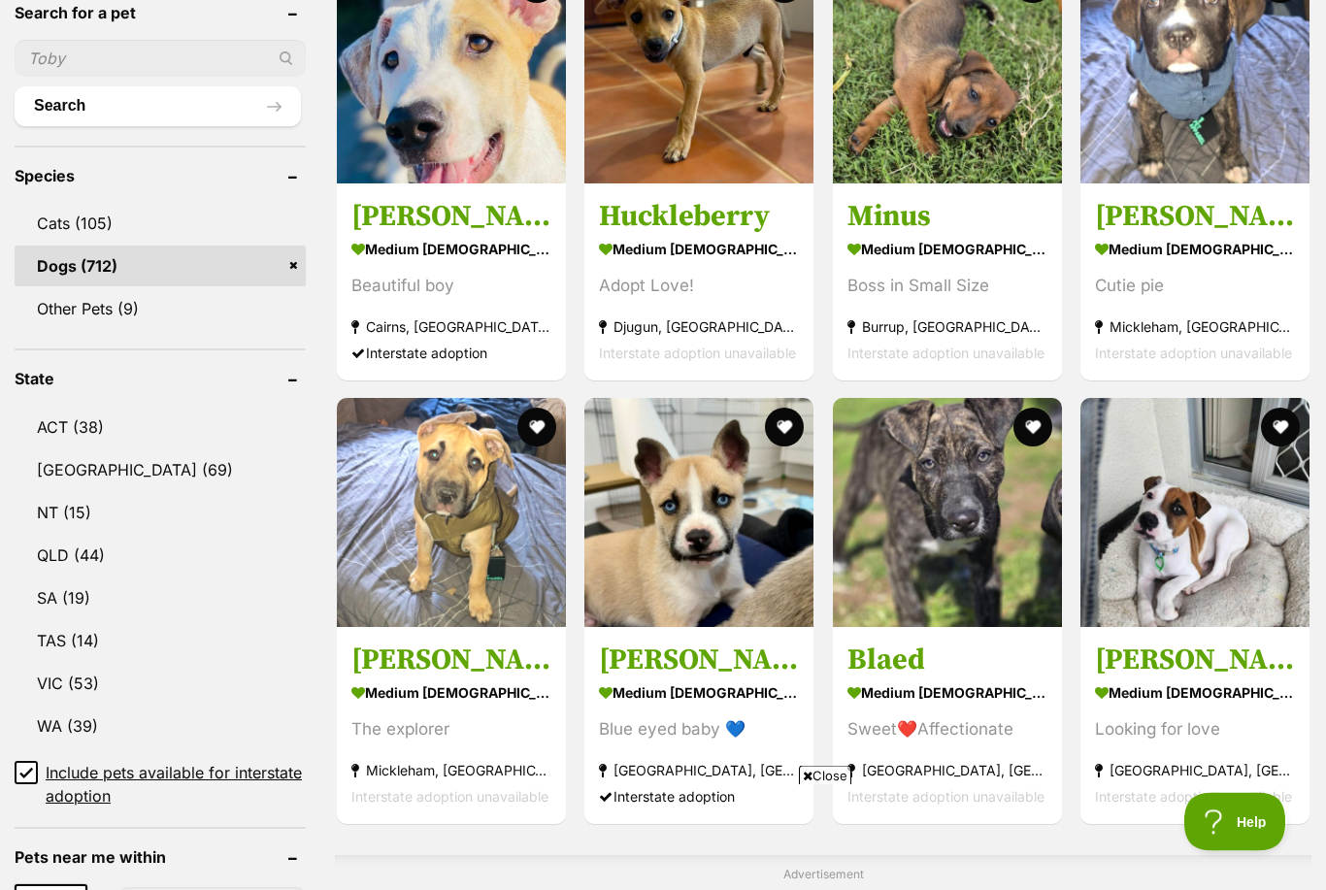
scroll to position [726, 0]
click at [735, 461] on img at bounding box center [698, 512] width 229 height 229
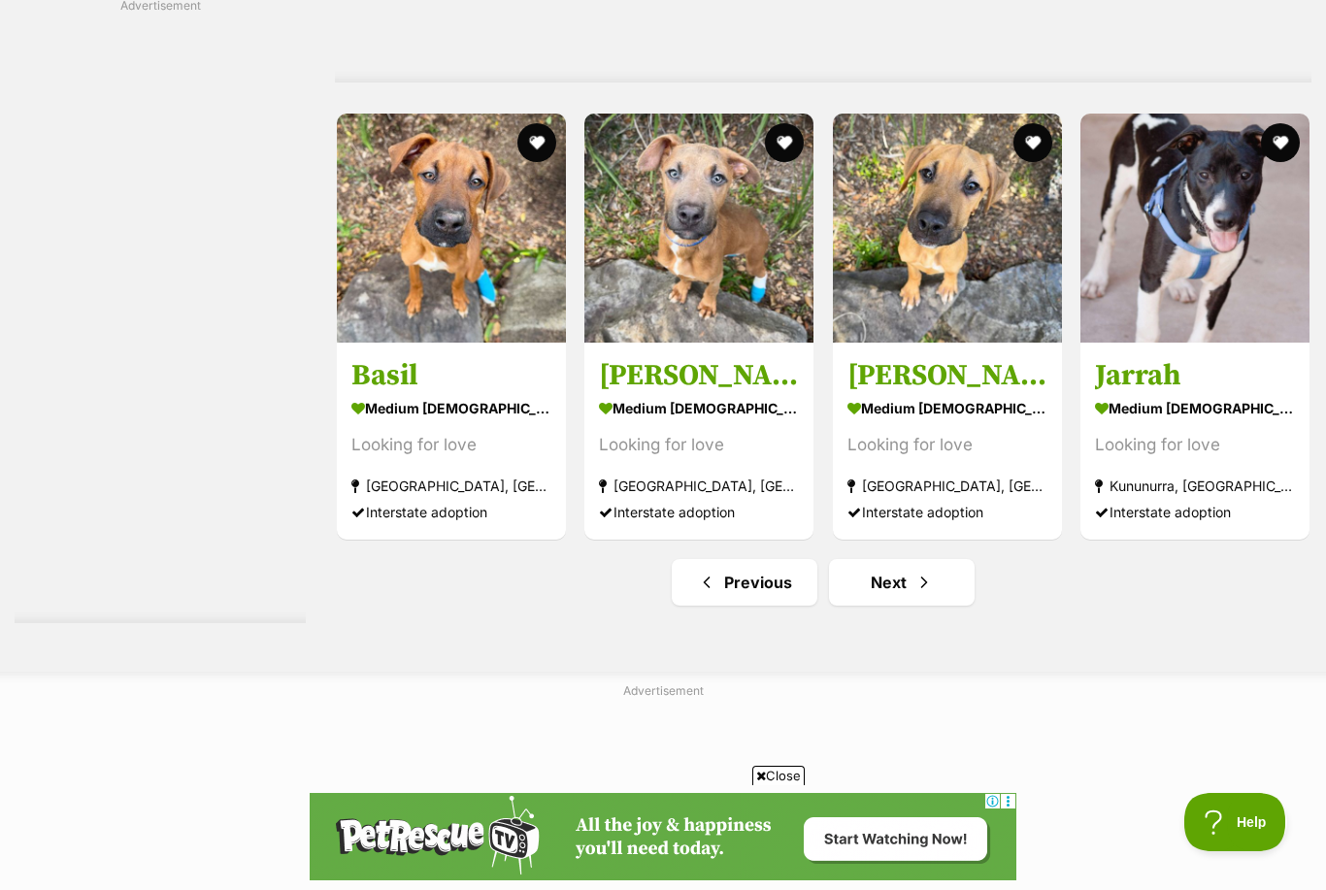
scroll to position [9710, 0]
click at [908, 560] on link "Next" at bounding box center [902, 583] width 146 height 47
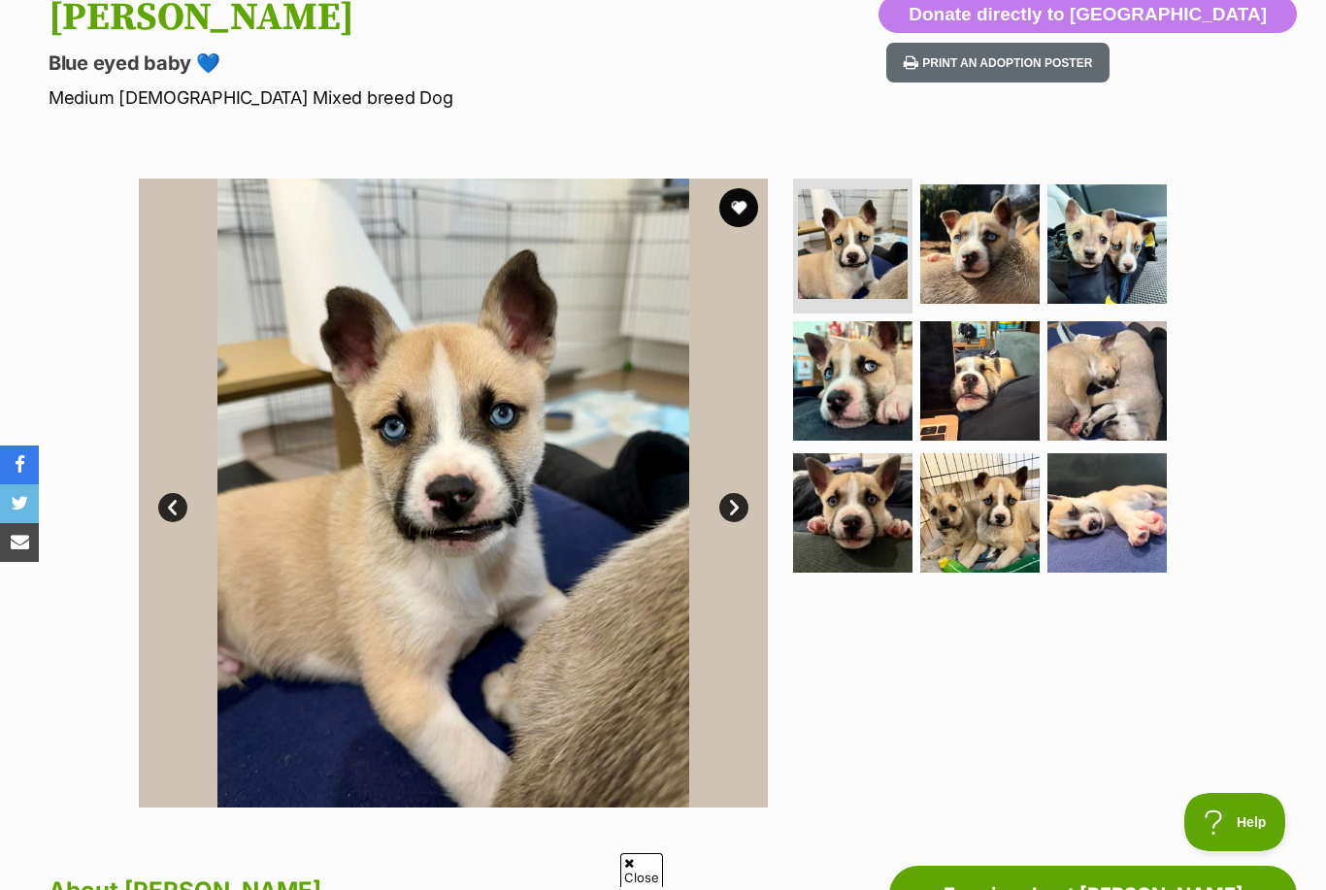
click at [1143, 489] on img at bounding box center [1107, 512] width 119 height 119
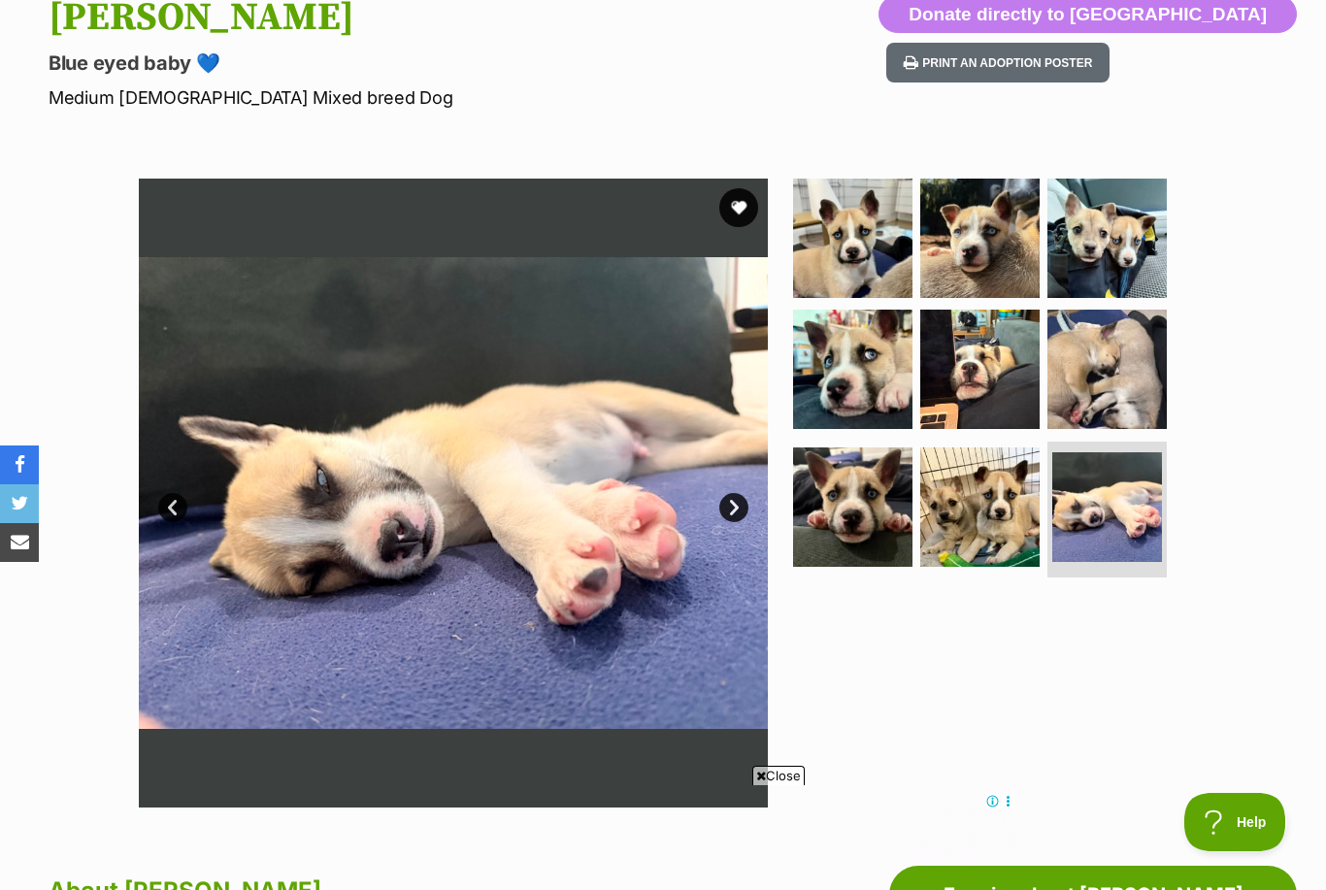
click at [984, 499] on img at bounding box center [979, 507] width 119 height 119
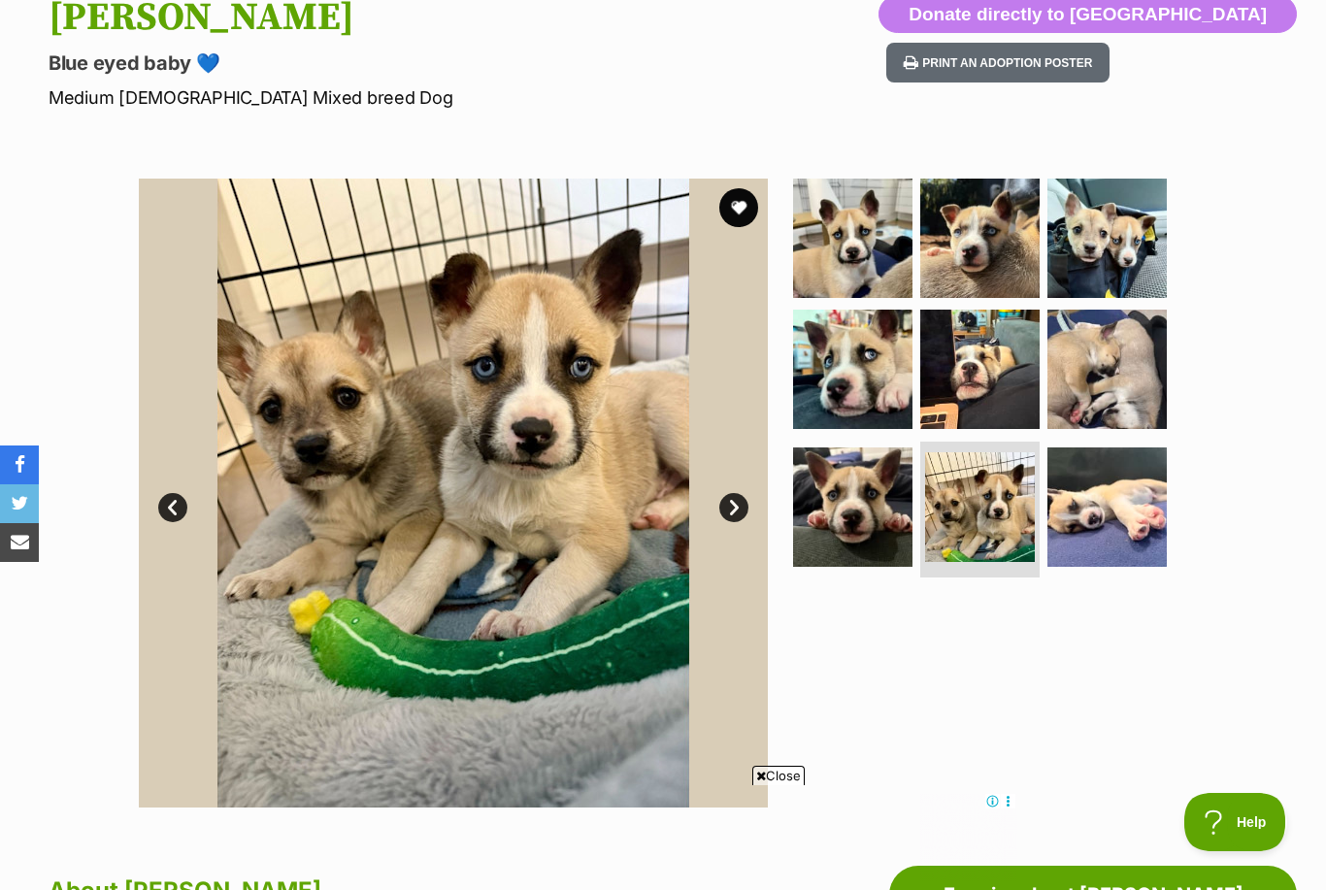
click at [860, 498] on img at bounding box center [852, 507] width 119 height 119
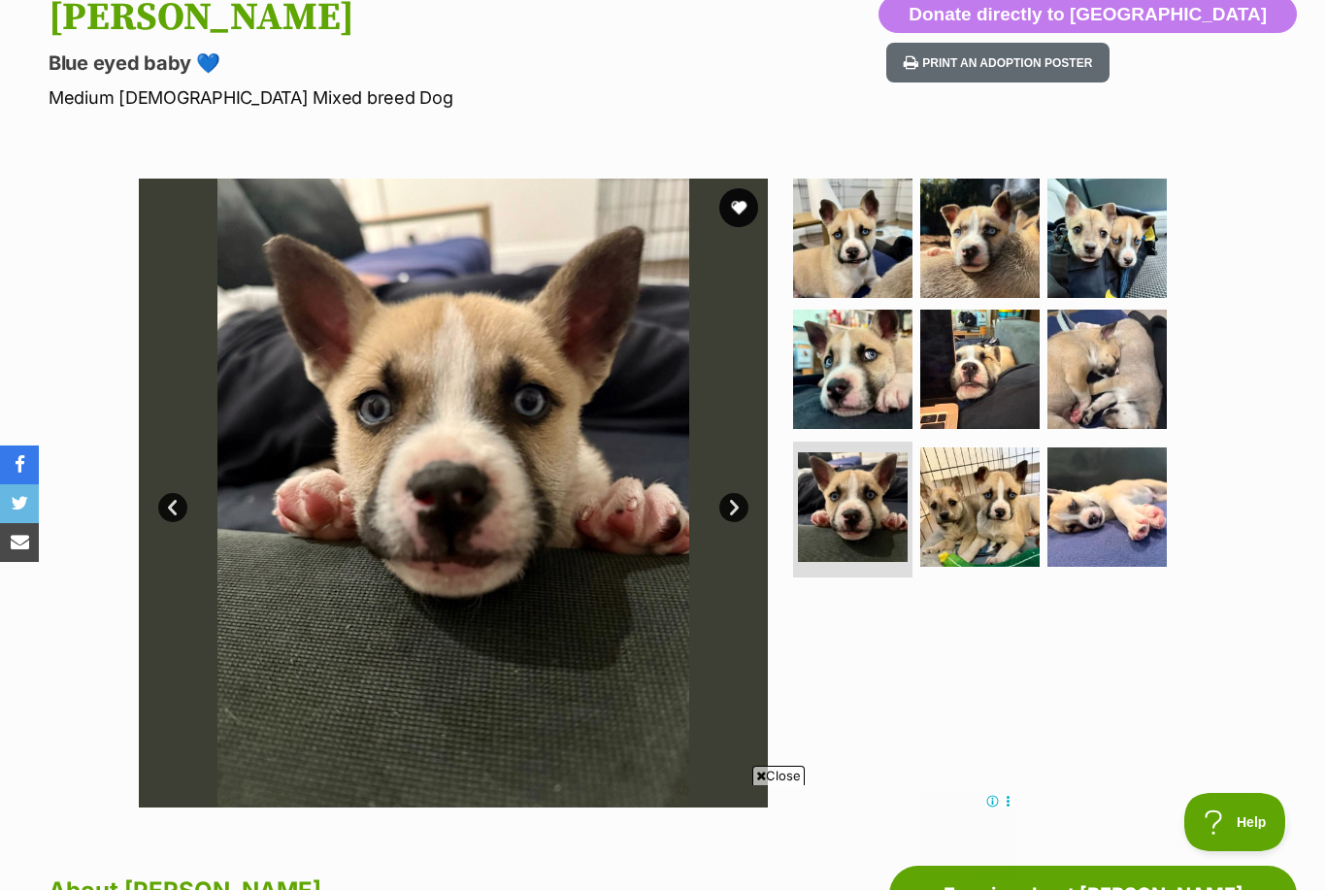
click at [870, 363] on img at bounding box center [852, 369] width 119 height 119
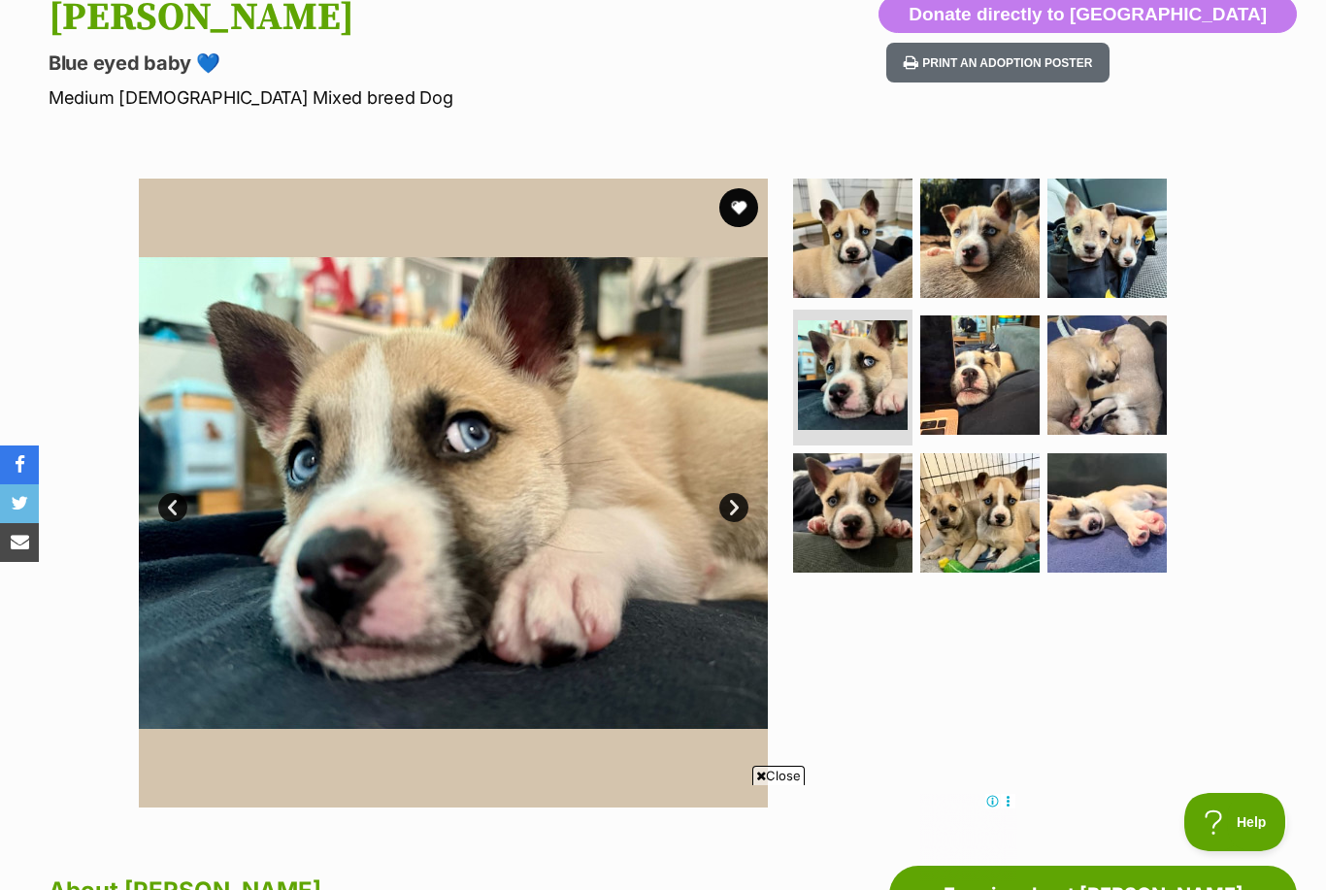
click at [957, 349] on img at bounding box center [979, 375] width 119 height 119
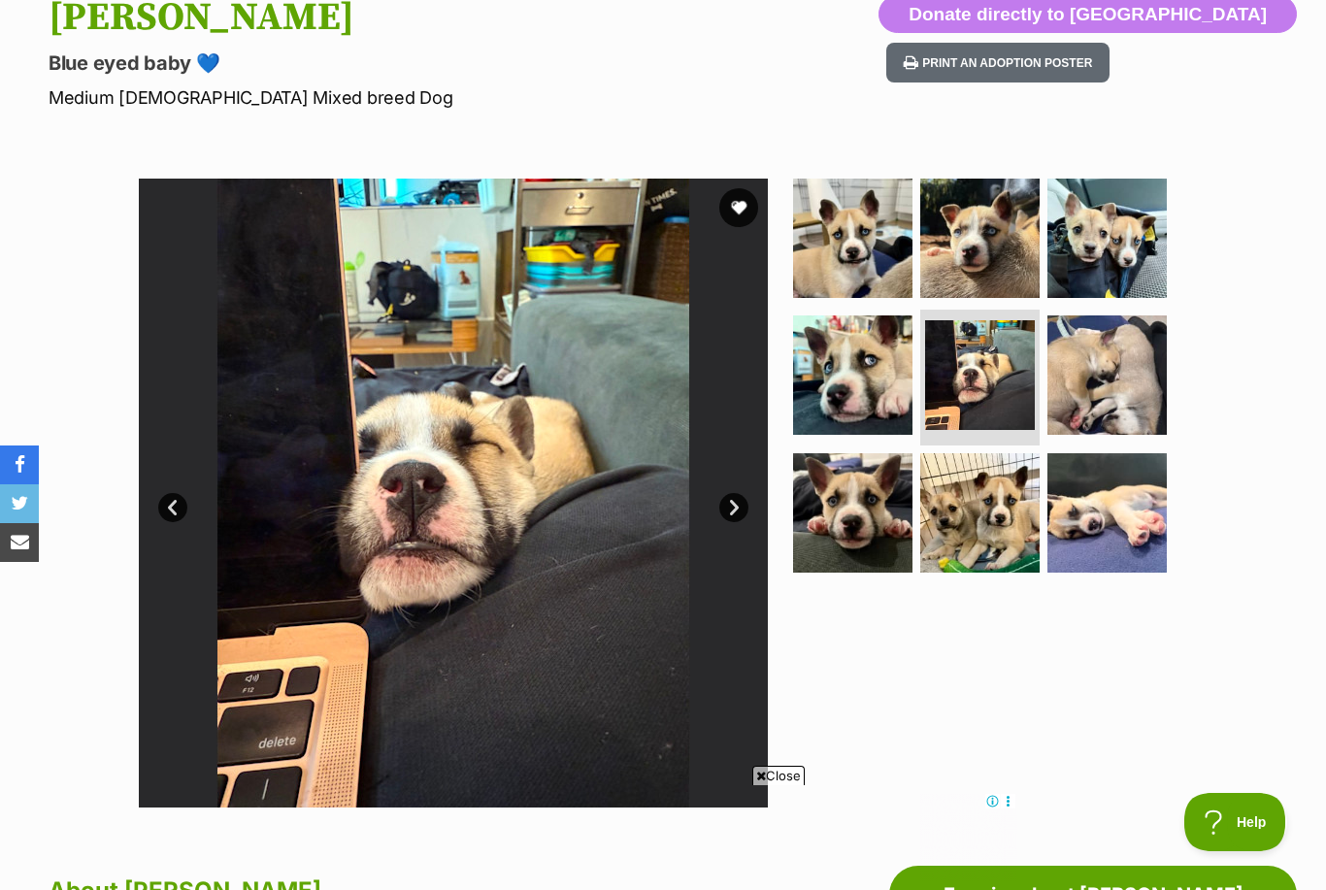
click at [861, 253] on img at bounding box center [852, 238] width 119 height 119
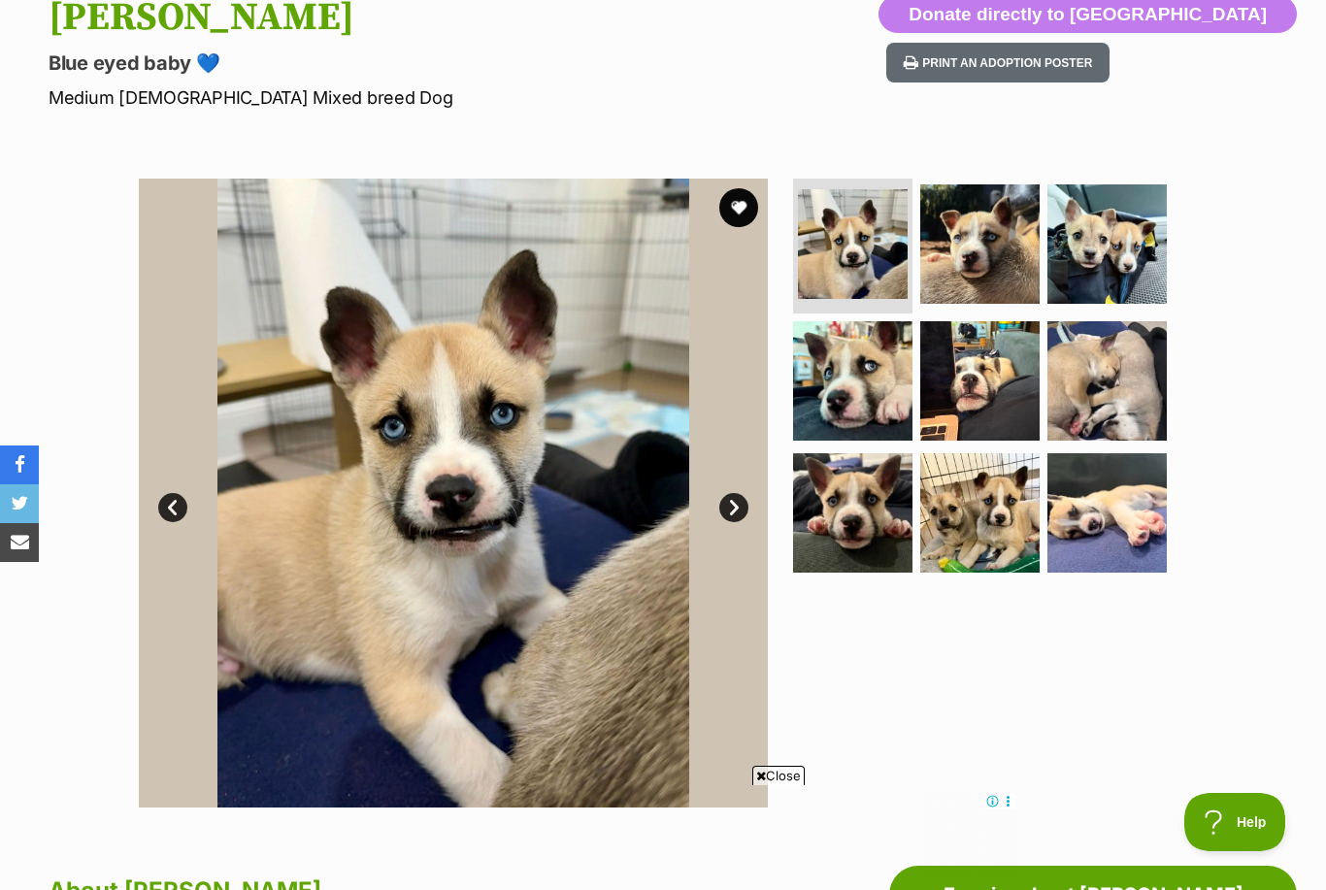
click at [983, 260] on img at bounding box center [979, 243] width 119 height 119
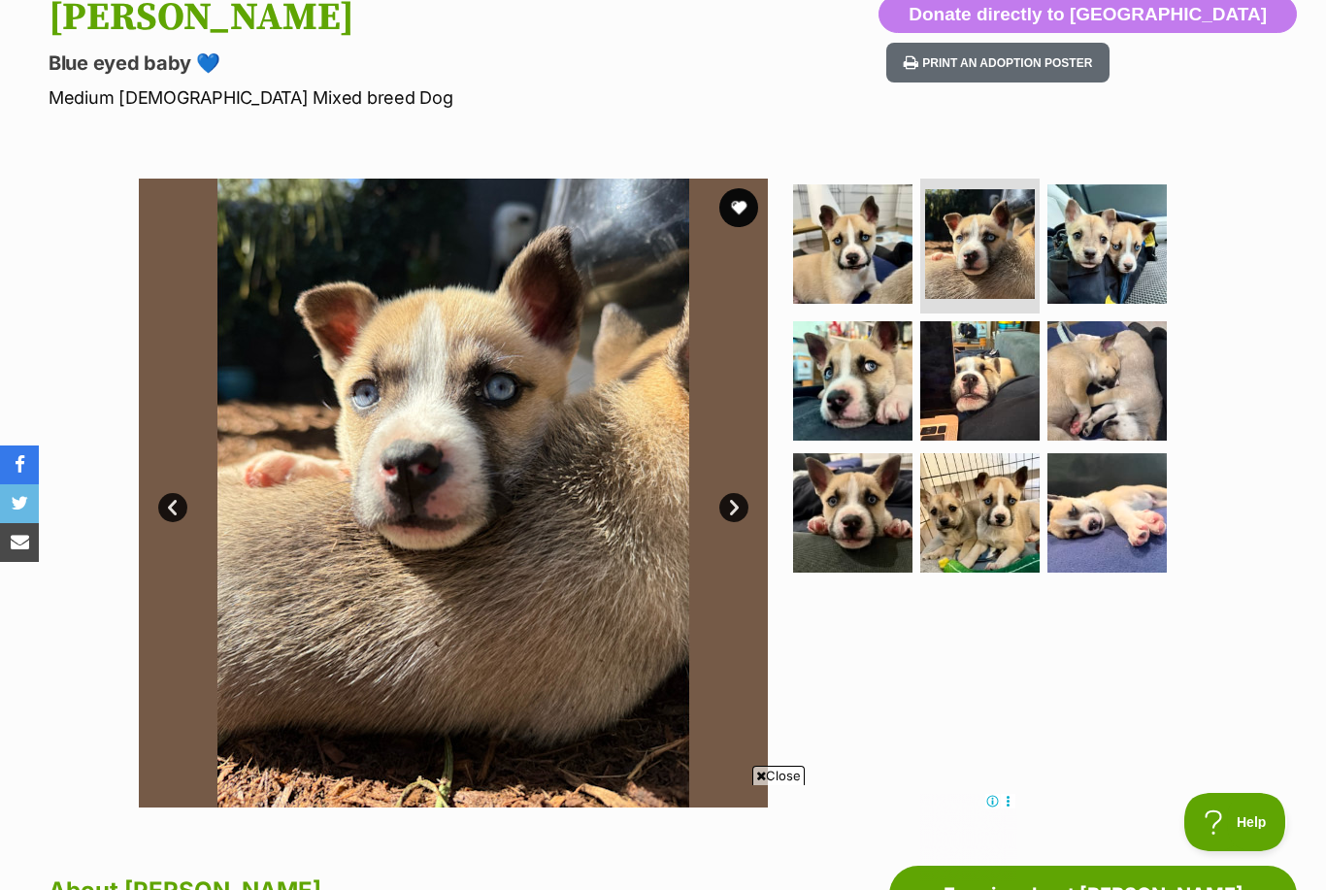
click at [1097, 256] on img at bounding box center [1107, 243] width 119 height 119
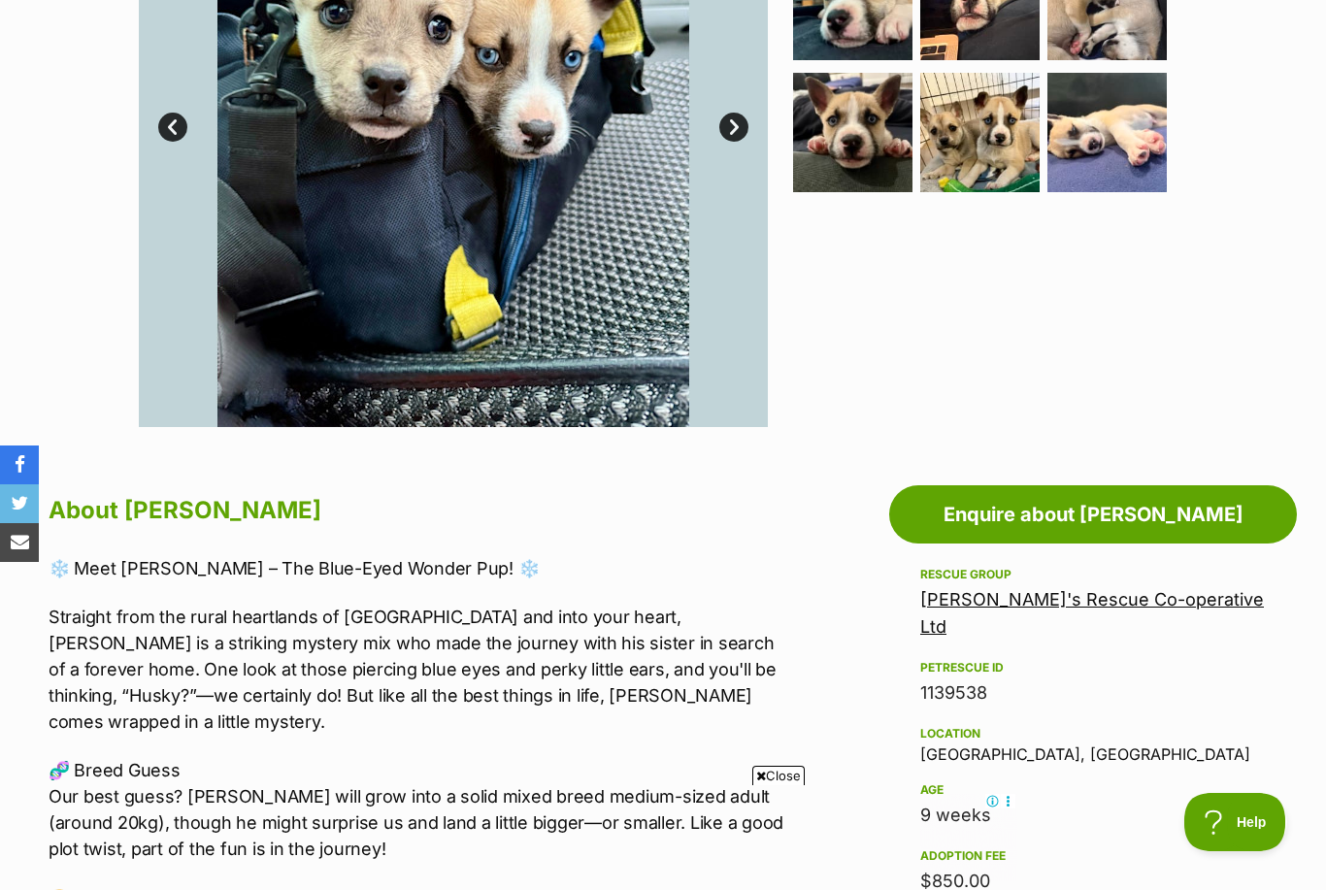
scroll to position [605, 0]
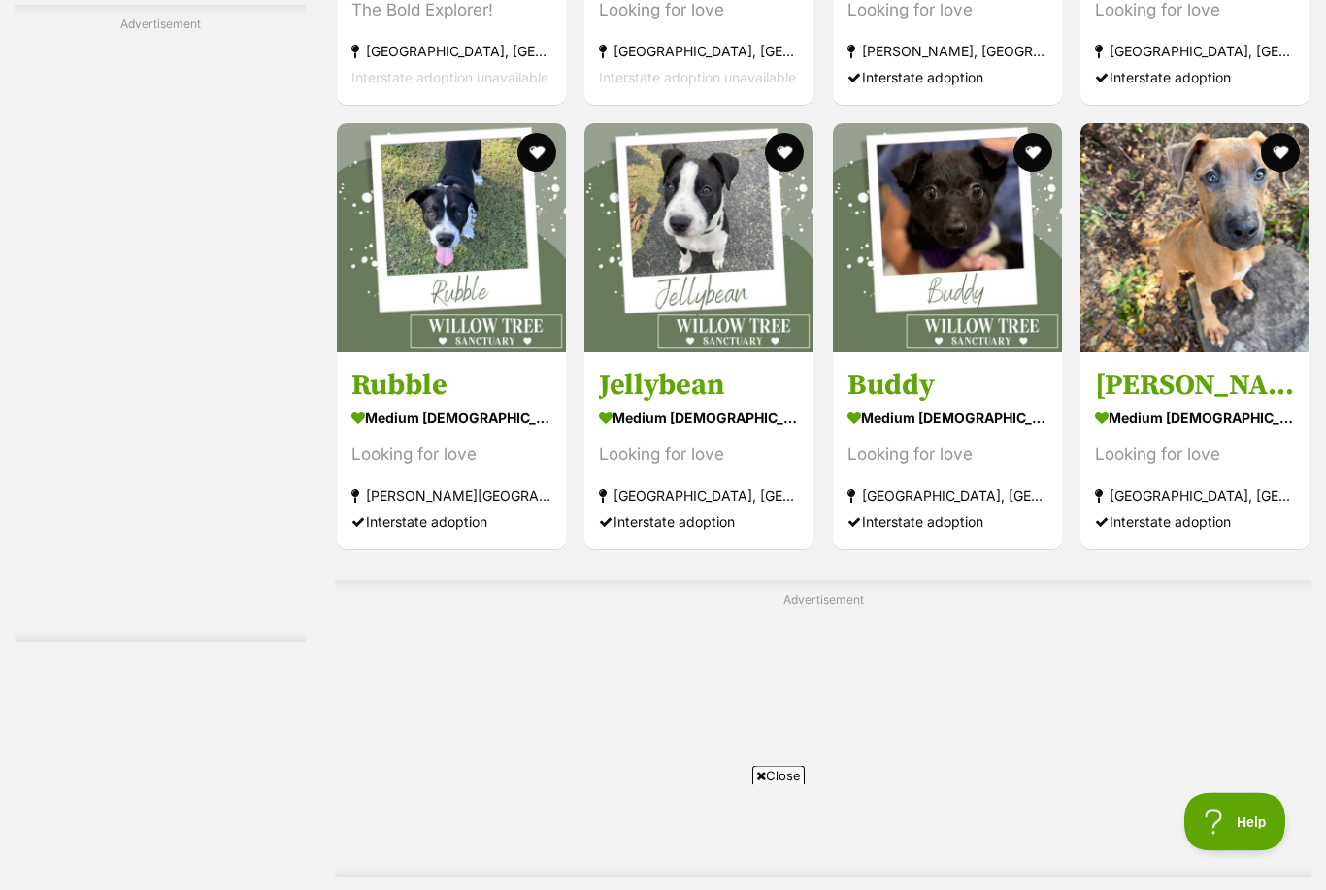
scroll to position [8916, 0]
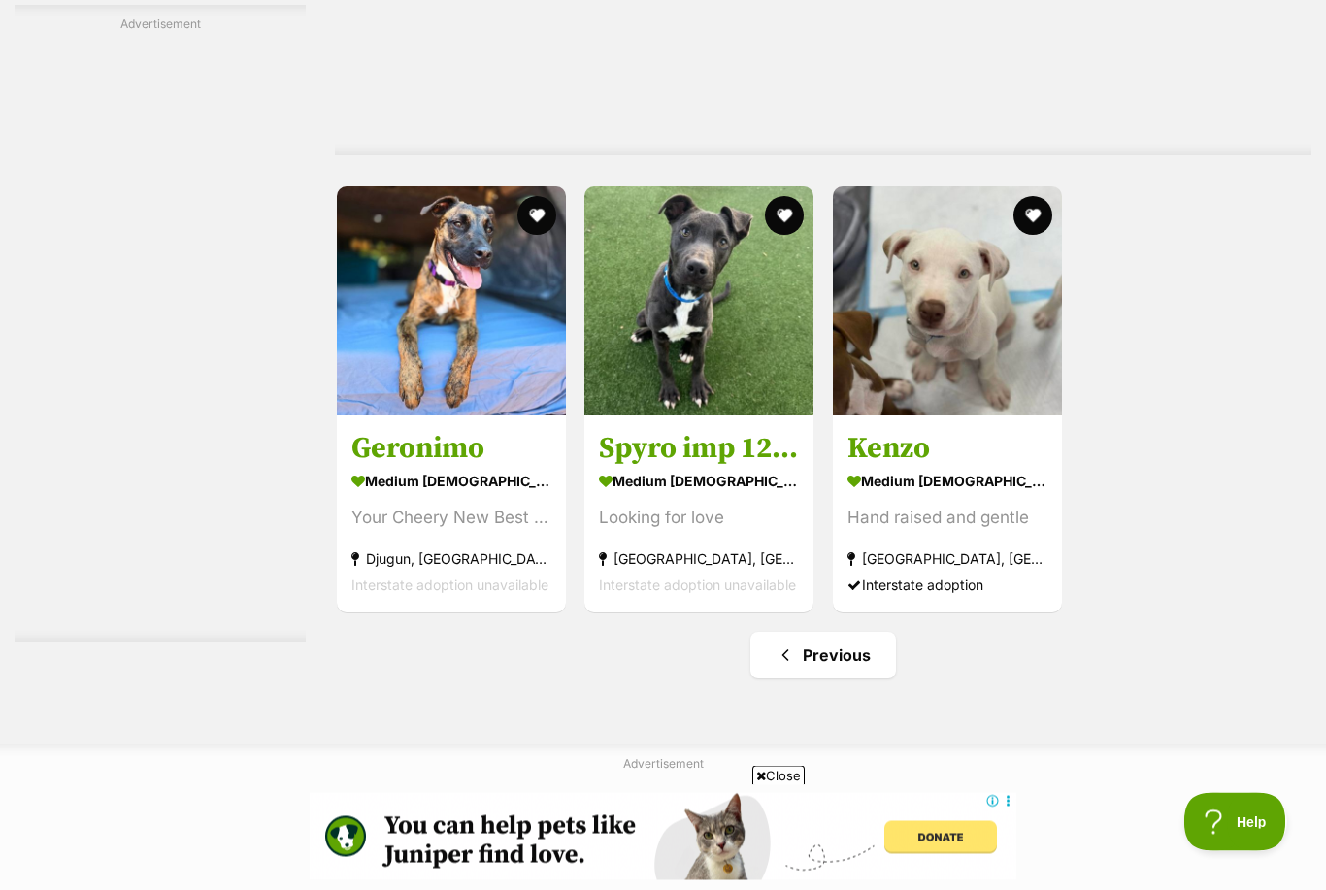
scroll to position [4378, 0]
